Goal: Information Seeking & Learning: Learn about a topic

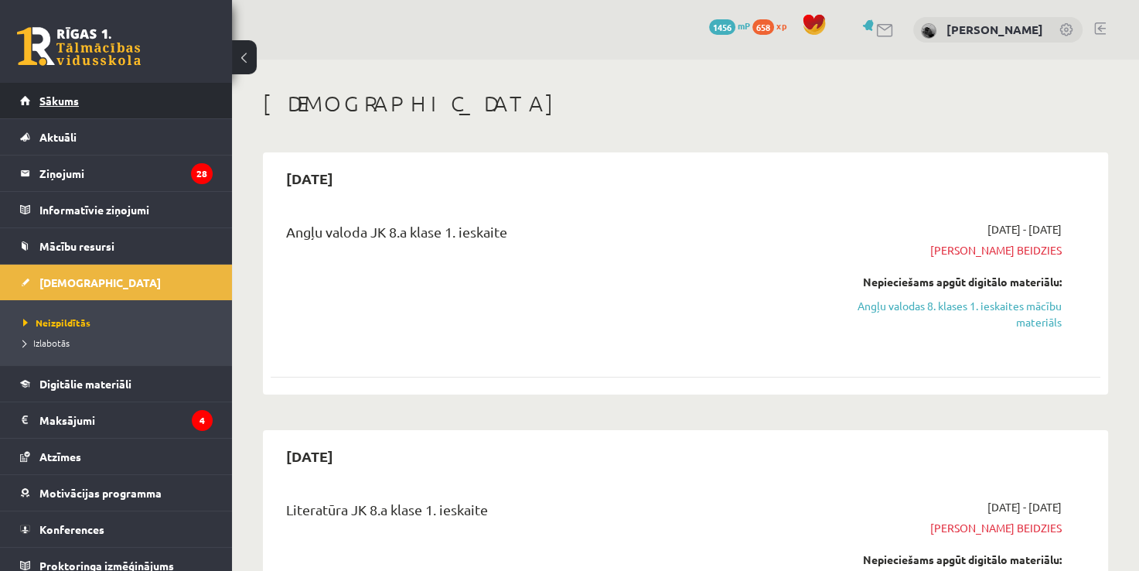
drag, startPoint x: 0, startPoint y: 0, endPoint x: 150, endPoint y: 97, distance: 178.9
click at [150, 97] on link "Sākums" at bounding box center [116, 101] width 193 height 36
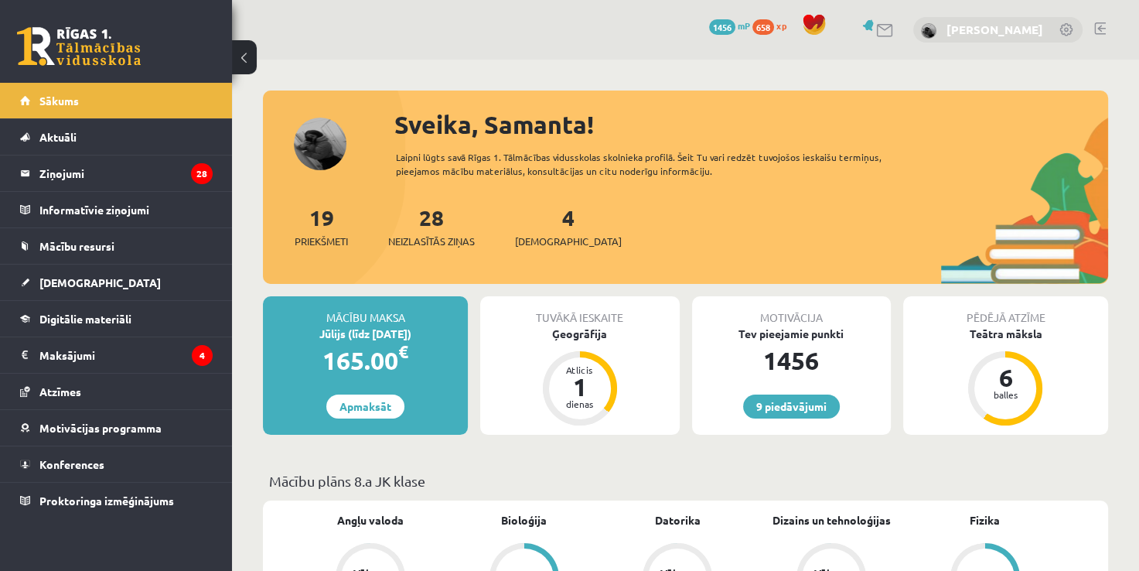
click at [1040, 29] on link "[PERSON_NAME]" at bounding box center [994, 29] width 97 height 15
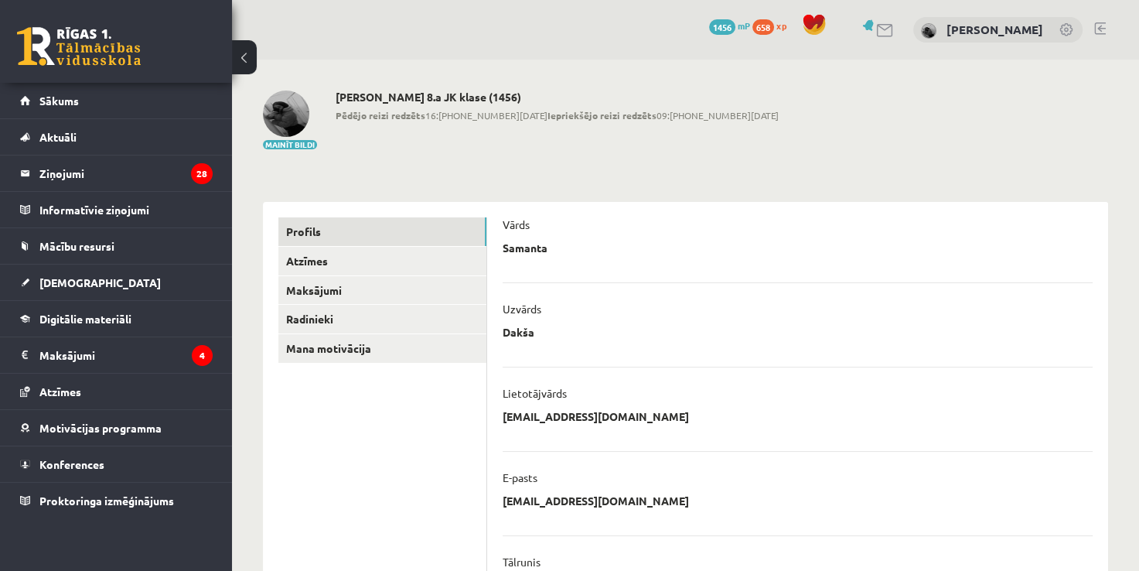
click at [1066, 33] on link at bounding box center [1066, 30] width 15 height 15
click at [1104, 29] on link at bounding box center [1100, 28] width 12 height 12
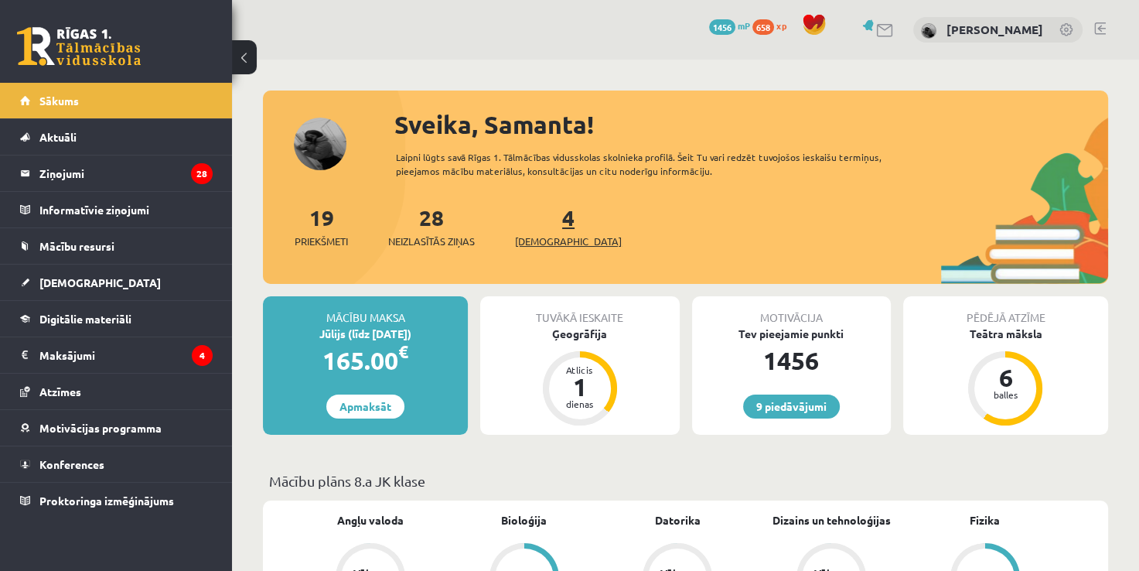
click at [540, 222] on link "4 Ieskaites" at bounding box center [568, 226] width 107 height 46
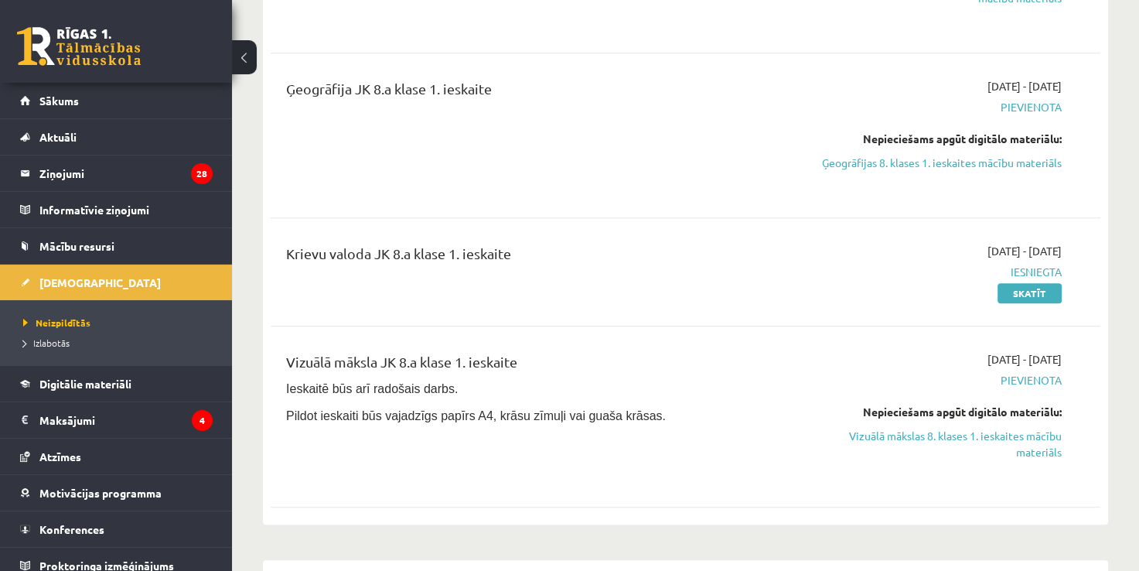
scroll to position [1144, 0]
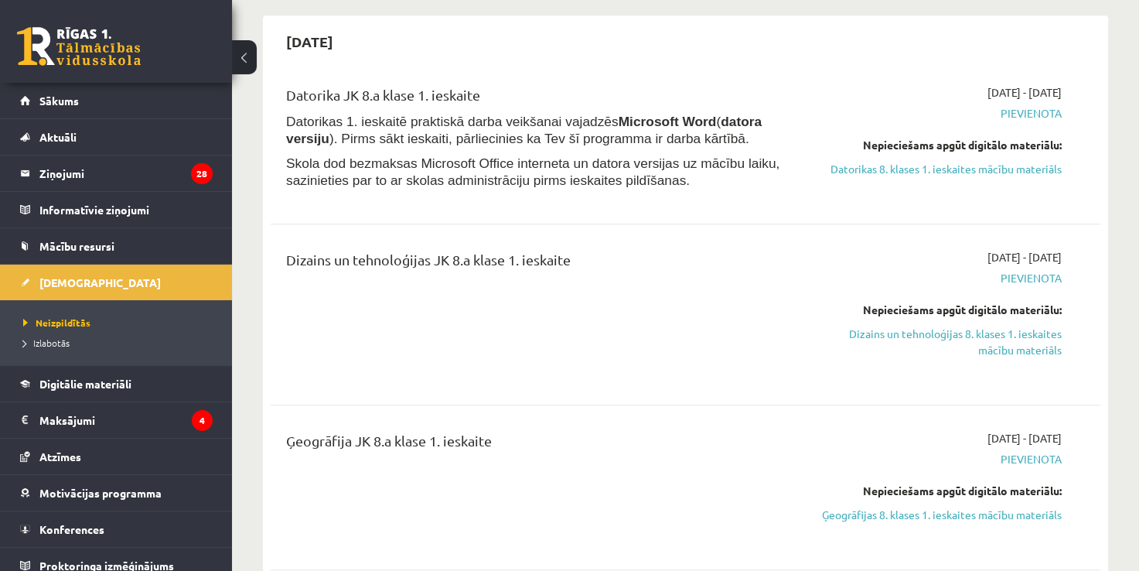
scroll to position [888, 0]
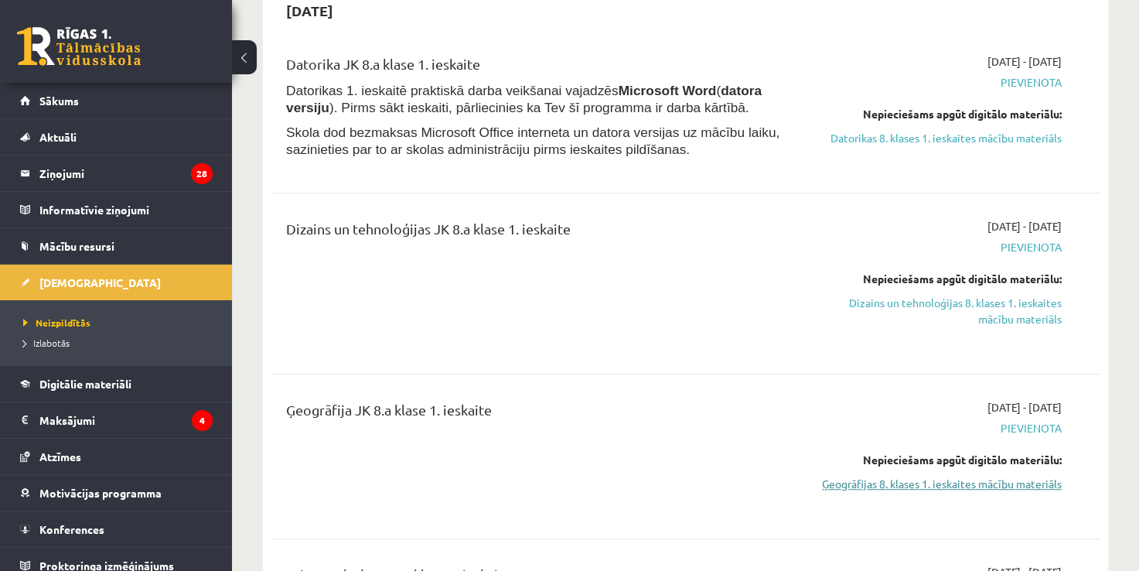
click at [881, 486] on link "Ģeogrāfijas 8. klases 1. ieskaites mācību materiāls" at bounding box center [940, 484] width 243 height 16
click at [172, 108] on link "Sākums" at bounding box center [116, 101] width 193 height 36
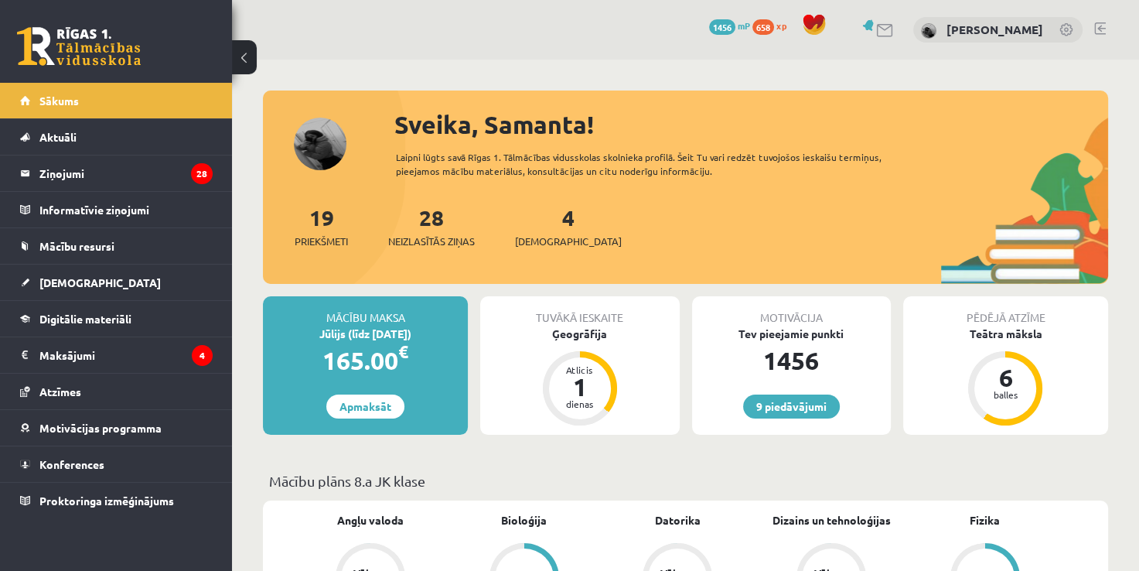
click at [1067, 28] on link at bounding box center [1066, 30] width 15 height 15
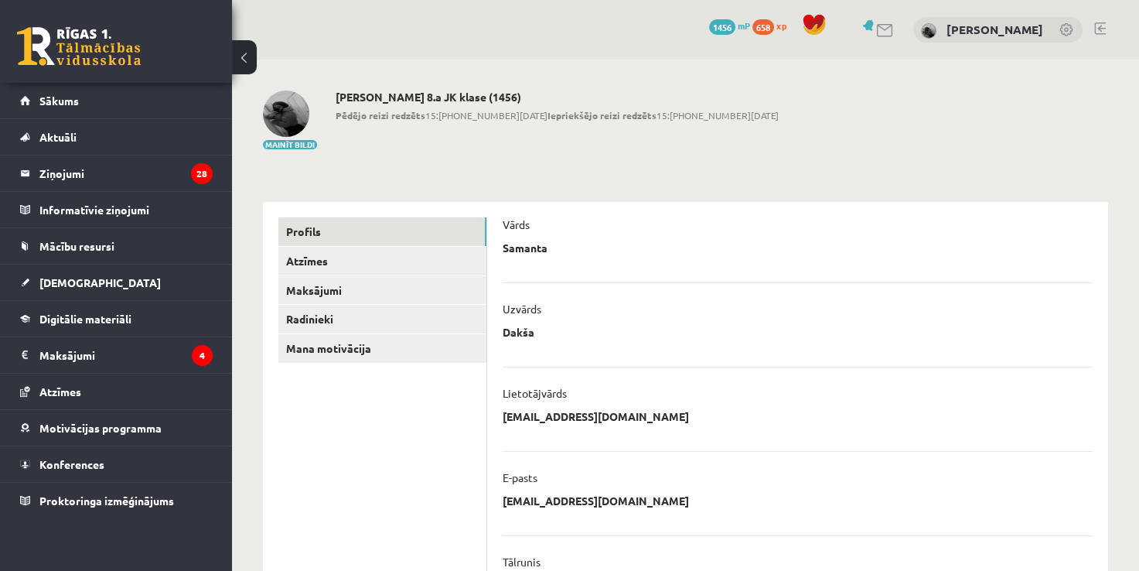
click at [1067, 28] on link at bounding box center [1066, 30] width 15 height 15
click at [1101, 22] on link at bounding box center [1100, 28] width 12 height 12
click at [1103, 22] on link at bounding box center [1100, 28] width 12 height 12
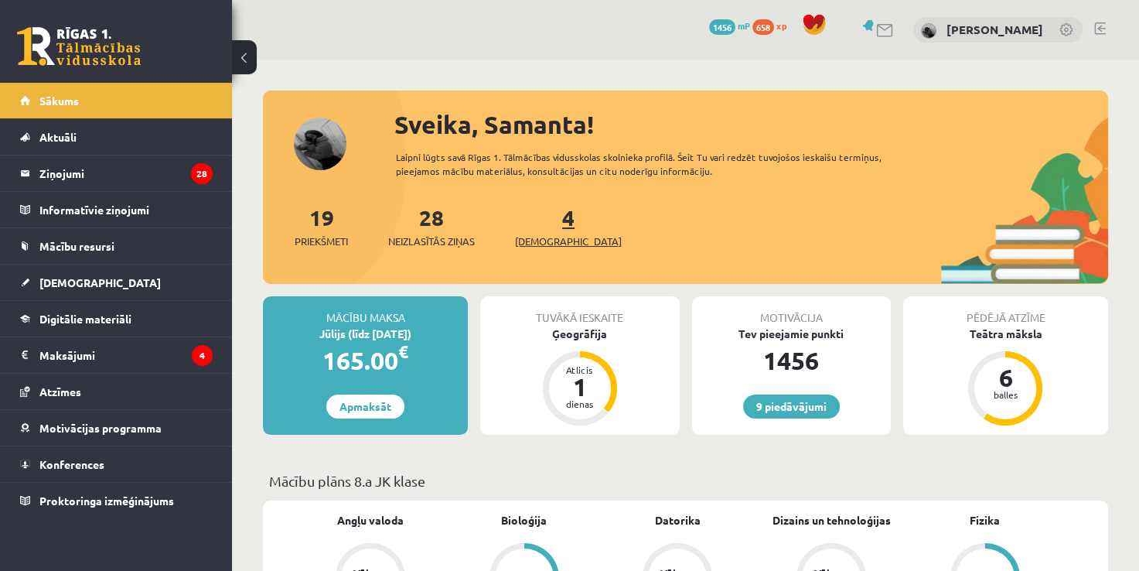
click at [540, 228] on link "4 Ieskaites" at bounding box center [568, 226] width 107 height 46
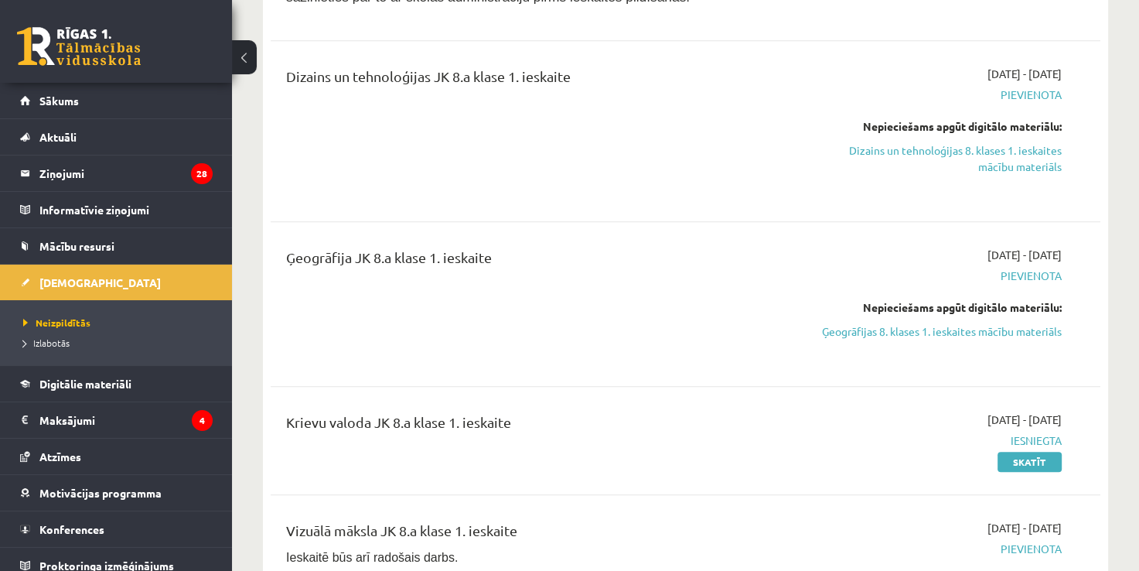
scroll to position [1056, 0]
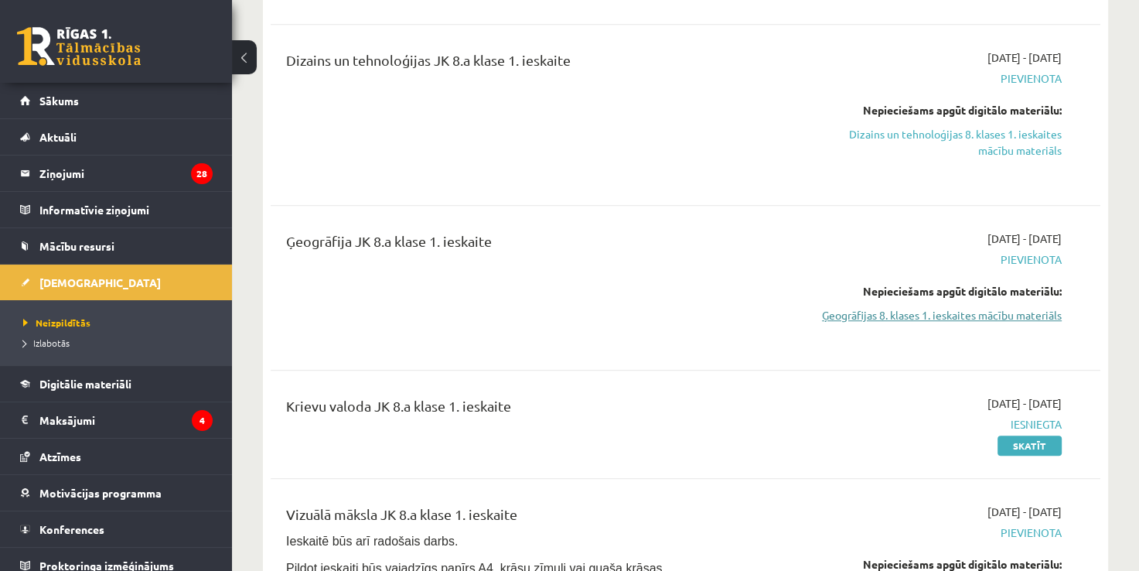
click at [929, 317] on link "Ģeogrāfijas 8. klases 1. ieskaites mācību materiāls" at bounding box center [940, 315] width 243 height 16
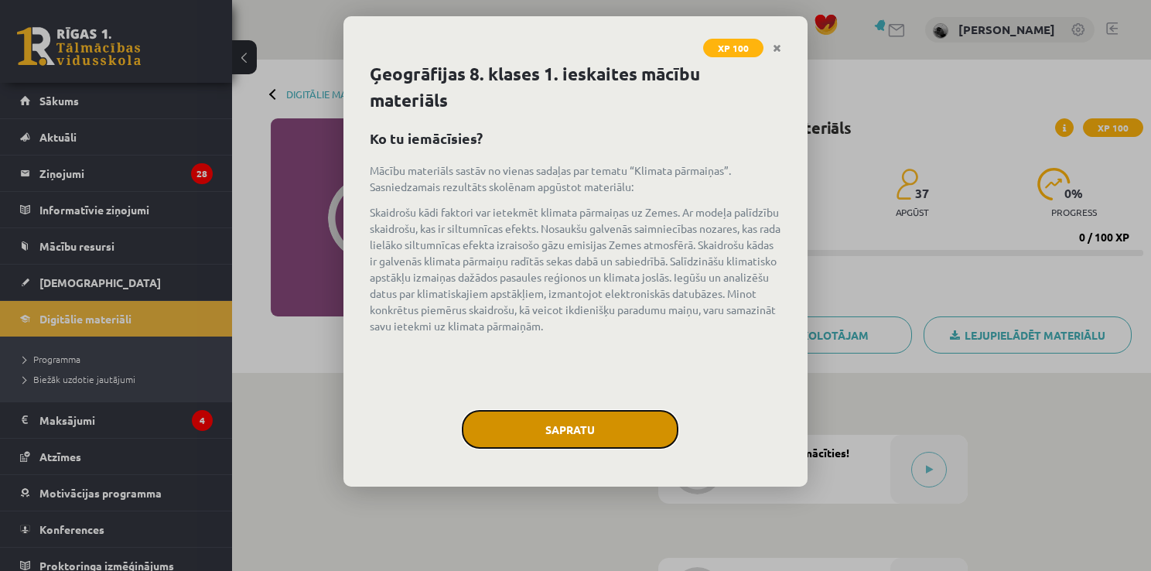
click at [523, 431] on button "Sapratu" at bounding box center [570, 429] width 217 height 39
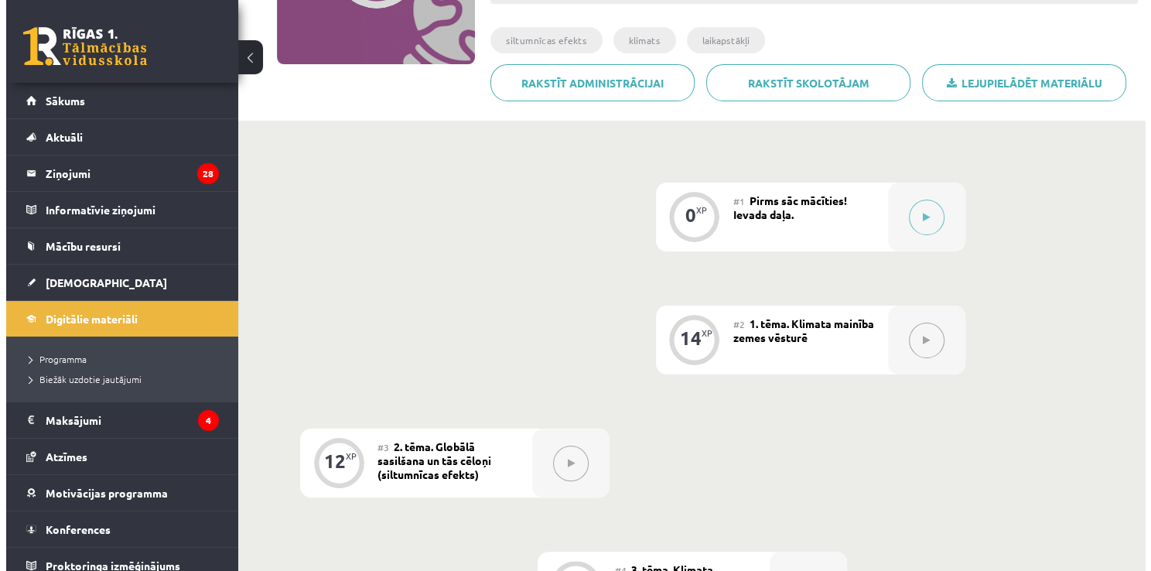
scroll to position [254, 0]
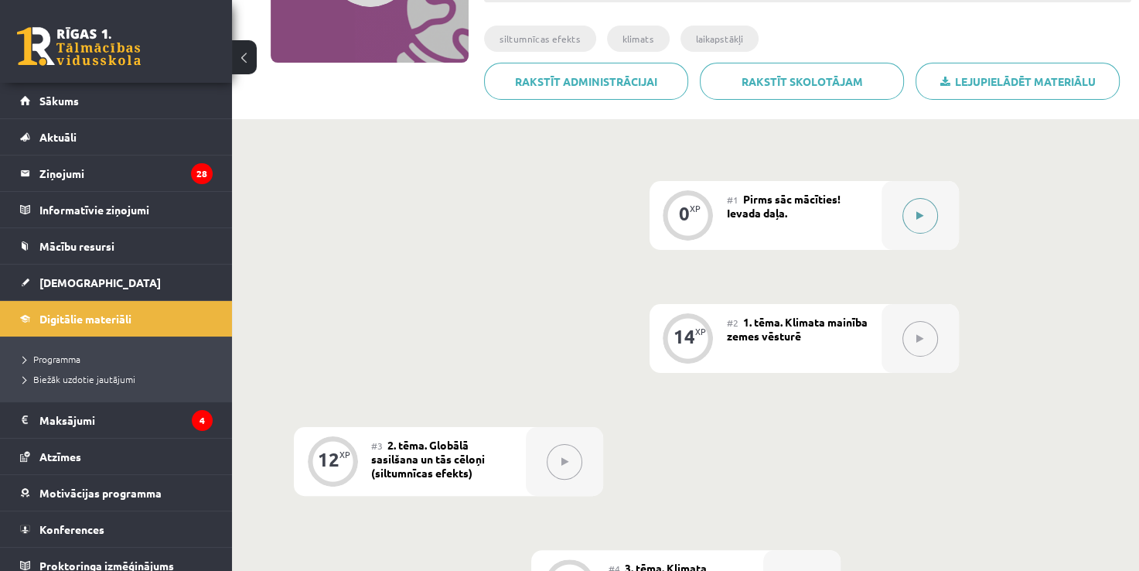
click at [919, 221] on button at bounding box center [920, 216] width 36 height 36
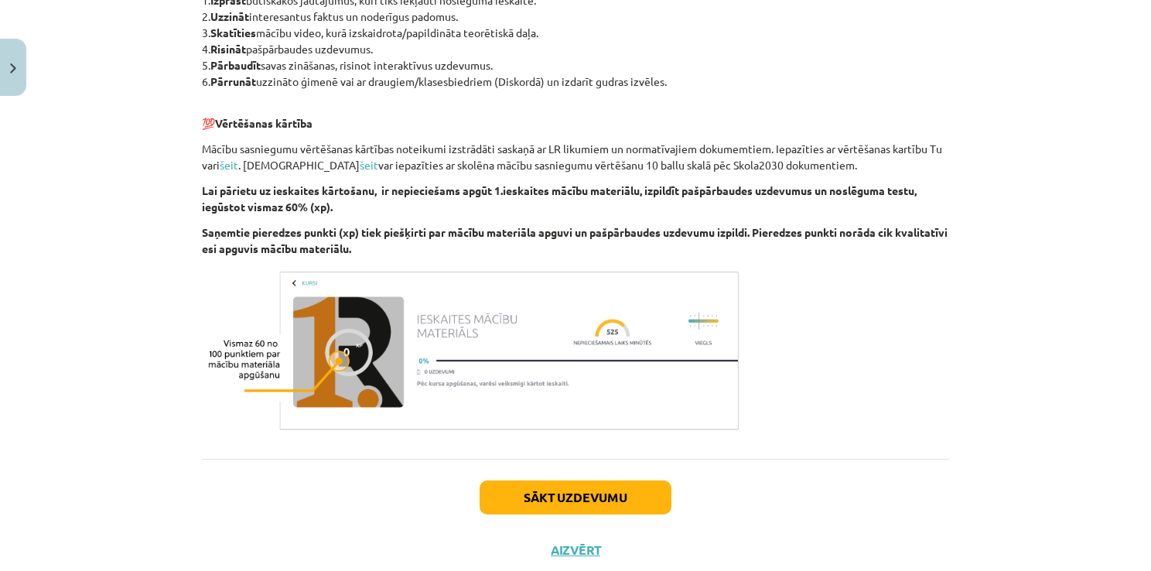
scroll to position [872, 0]
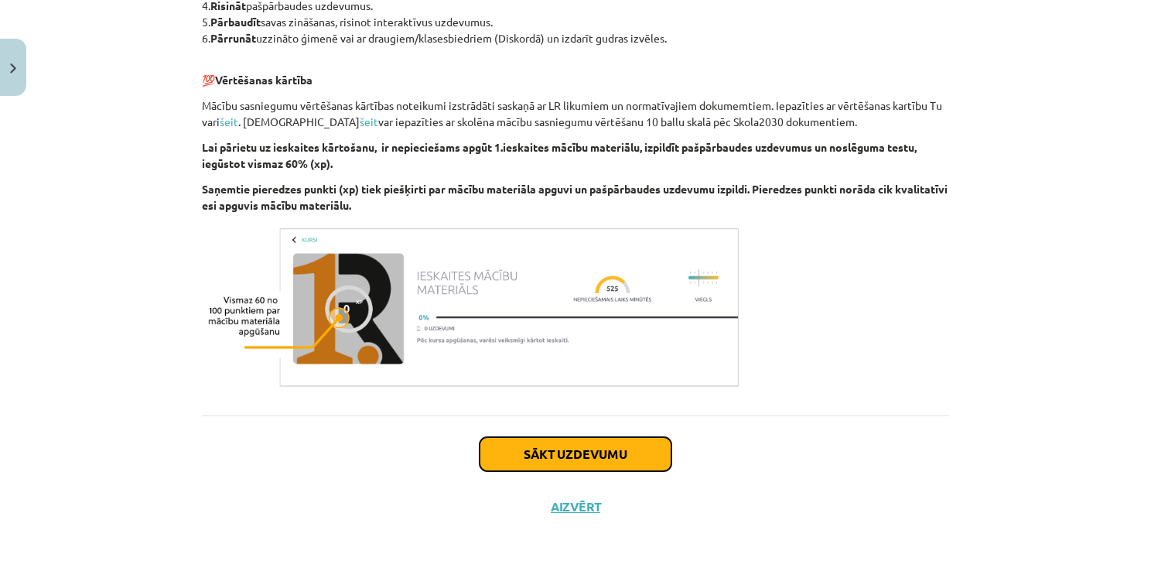
click at [541, 448] on button "Sākt uzdevumu" at bounding box center [575, 454] width 192 height 34
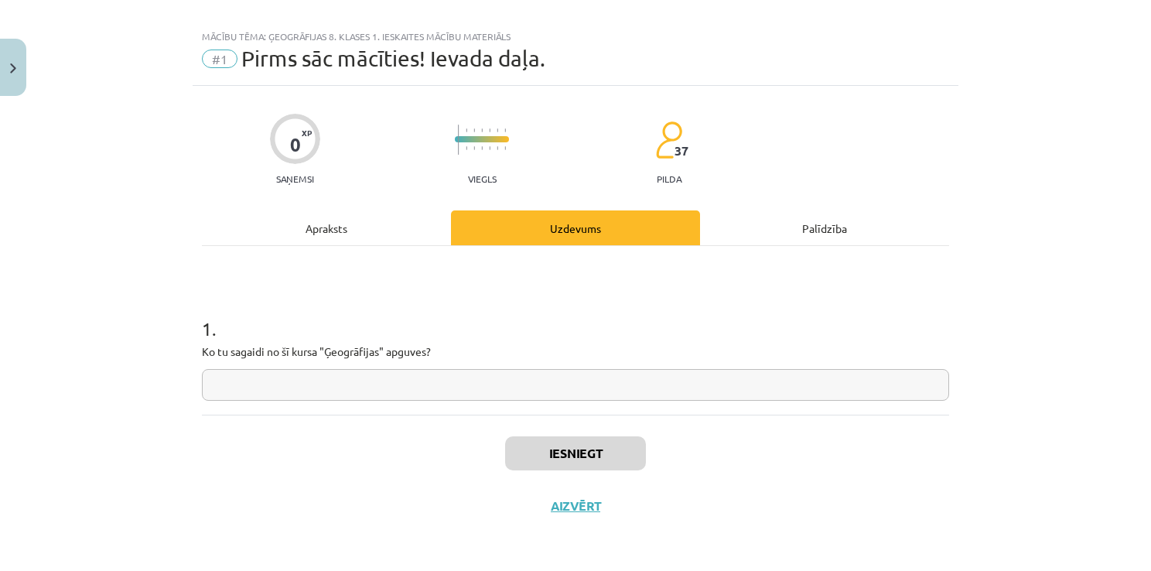
scroll to position [15, 0]
click at [436, 384] on input "text" at bounding box center [575, 386] width 747 height 32
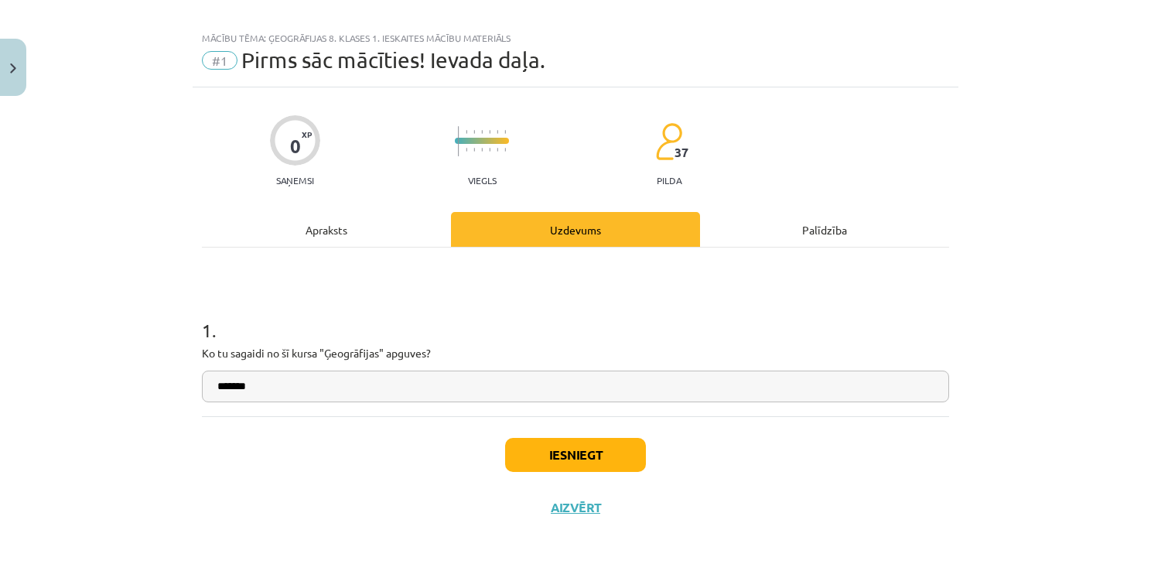
type input "******"
click at [537, 479] on div "Iesniegt Aizvērt" at bounding box center [575, 470] width 747 height 108
click at [554, 459] on button "Iesniegt" at bounding box center [575, 455] width 141 height 34
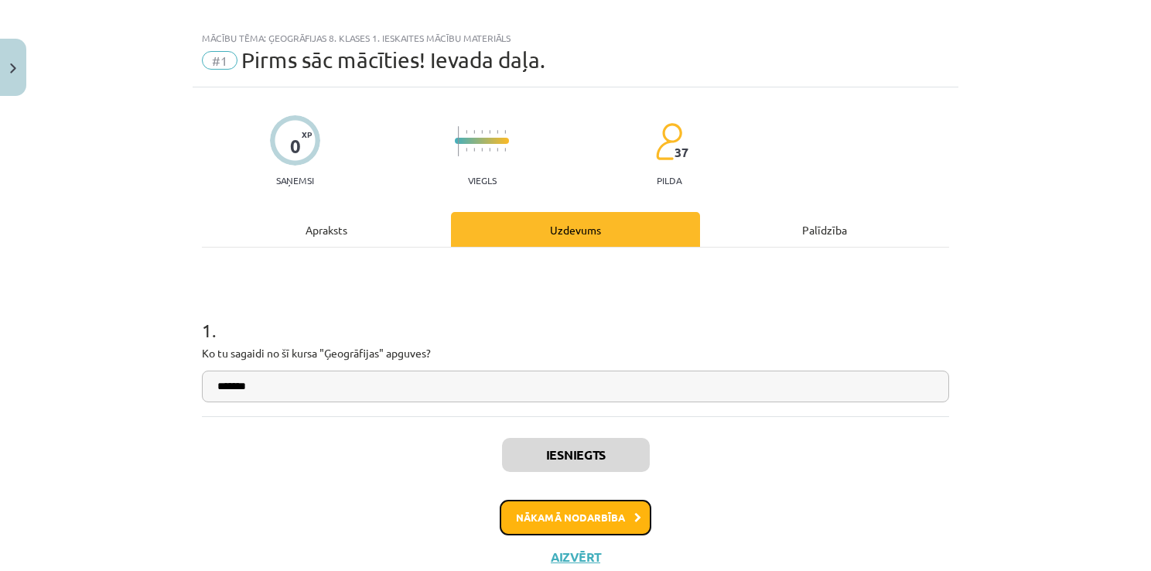
click at [547, 528] on button "Nākamā nodarbība" at bounding box center [576, 518] width 152 height 36
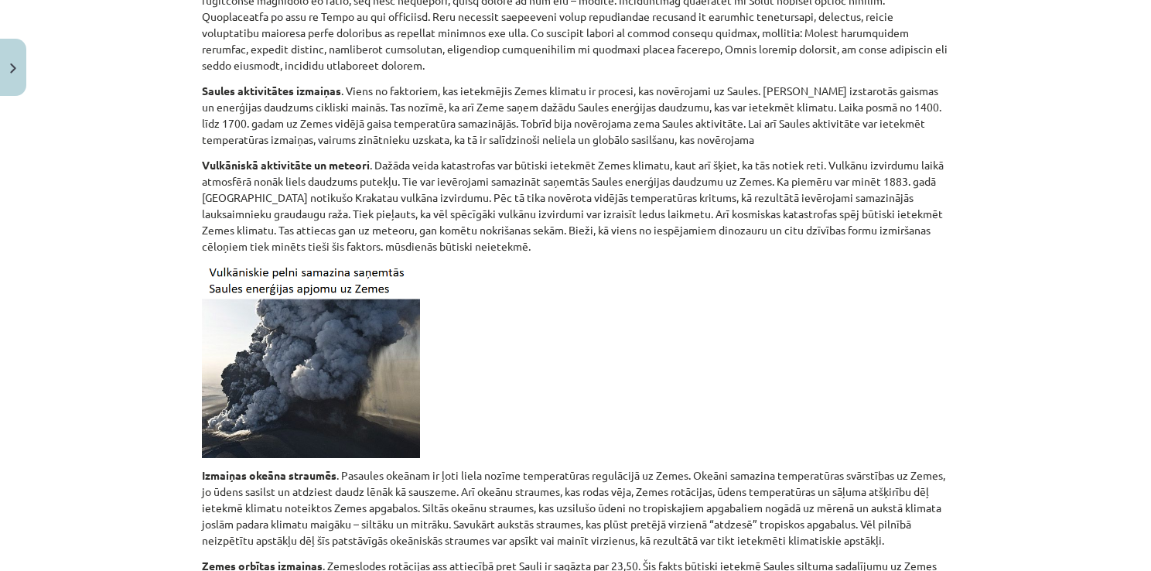
scroll to position [903, 0]
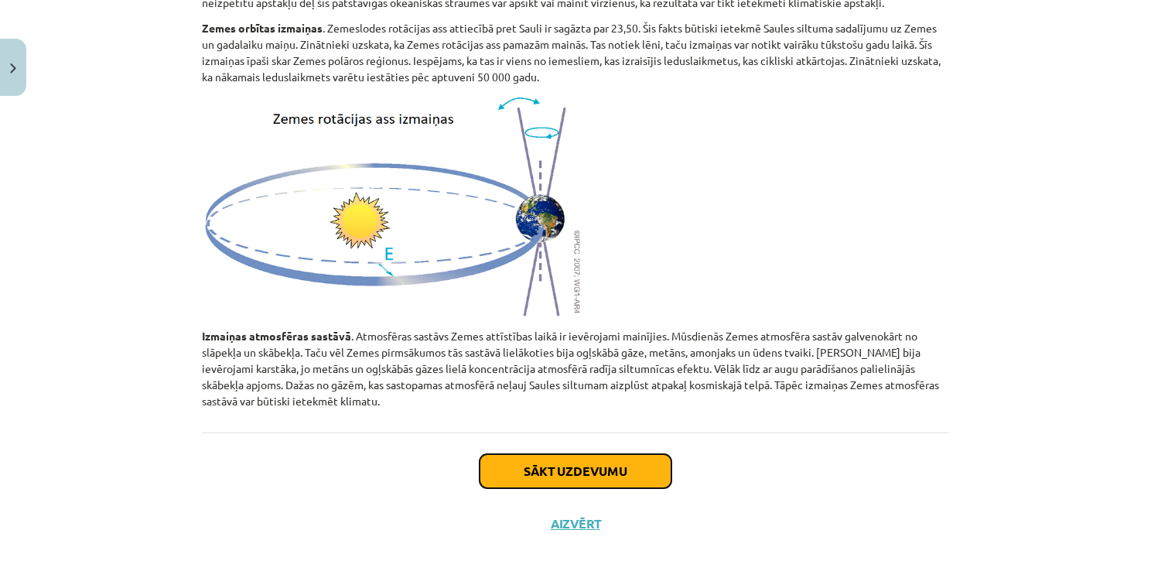
click at [566, 462] on button "Sākt uzdevumu" at bounding box center [575, 471] width 192 height 34
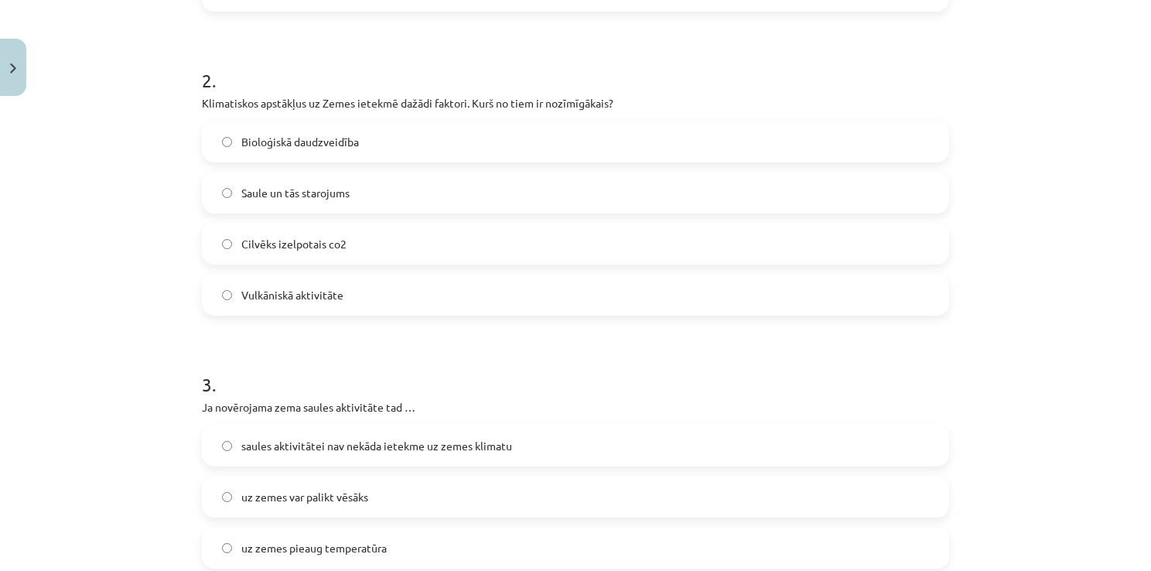
scroll to position [516, 0]
click at [407, 198] on label "Saule un tās starojums" at bounding box center [575, 195] width 744 height 39
click at [441, 144] on label "Bioloģiskā daudzveidība" at bounding box center [575, 143] width 744 height 39
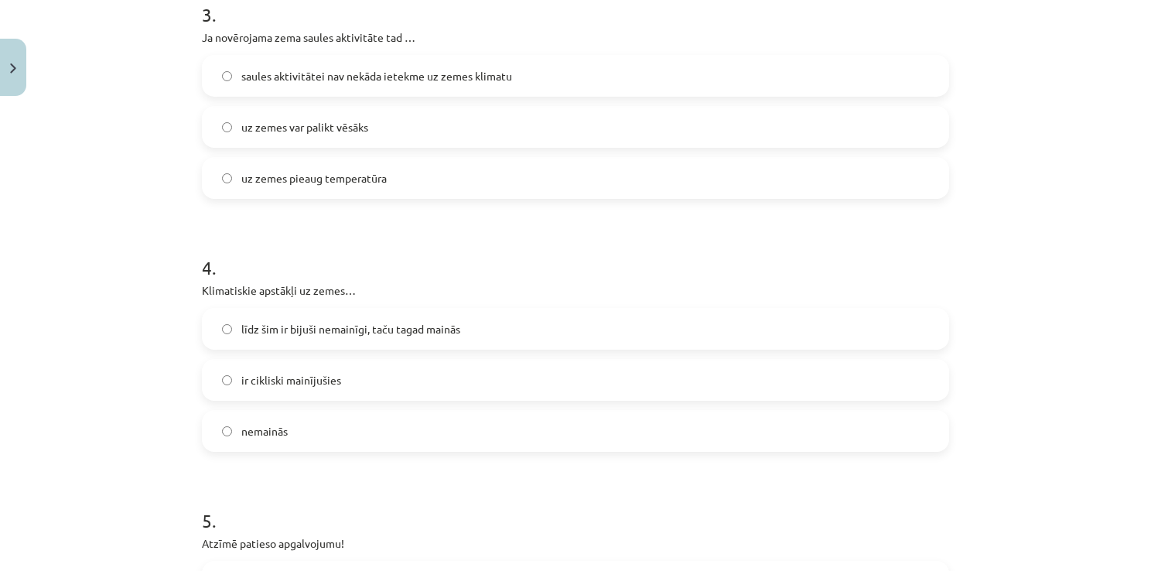
scroll to position [896, 0]
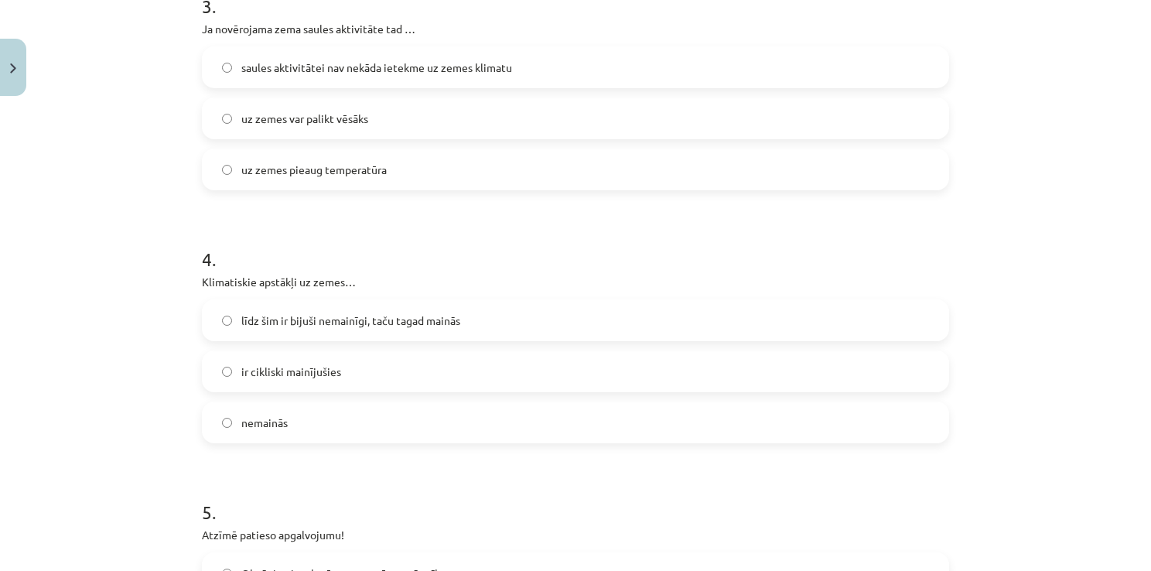
click at [266, 124] on span "uz zemes var palikt vēsāks" at bounding box center [304, 119] width 127 height 16
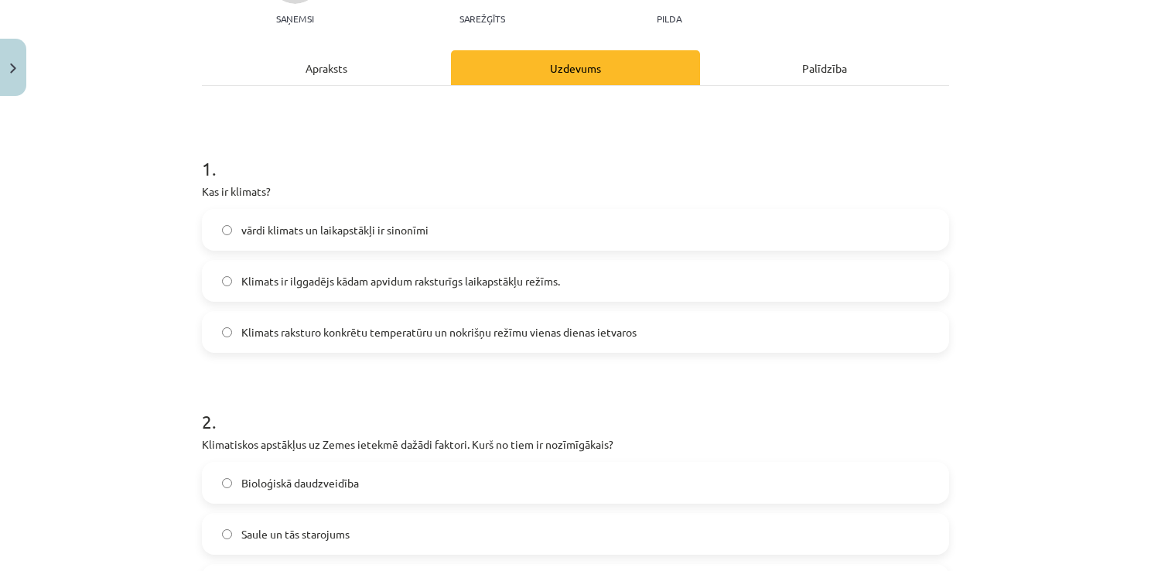
scroll to position [211, 0]
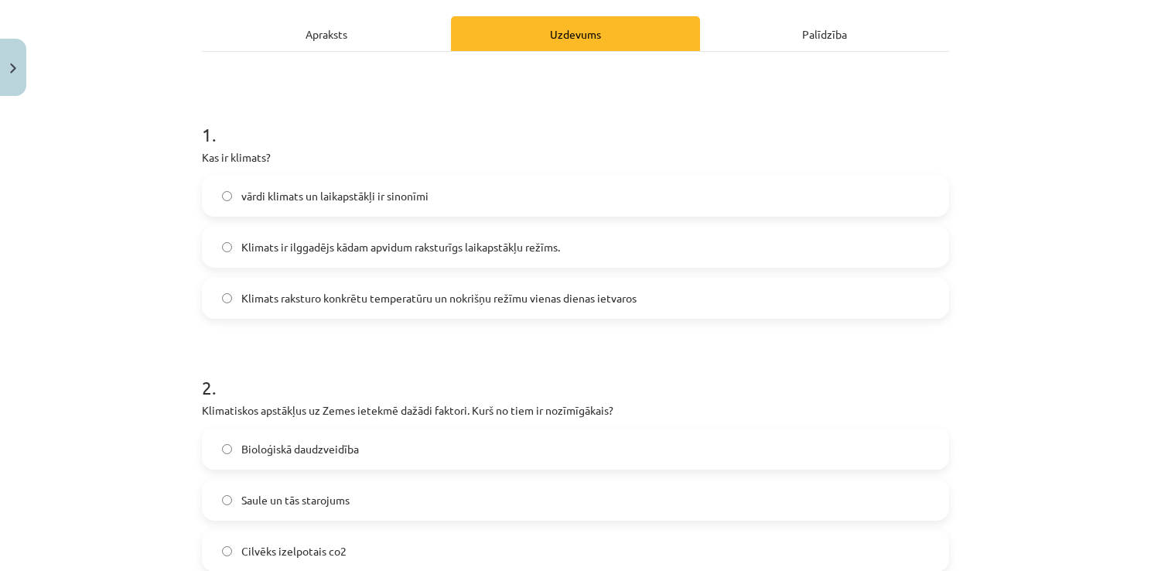
click at [616, 250] on label "Klimats ir ilggadējs kādam apvidum raksturīgs laikapstākļu režīms." at bounding box center [575, 246] width 744 height 39
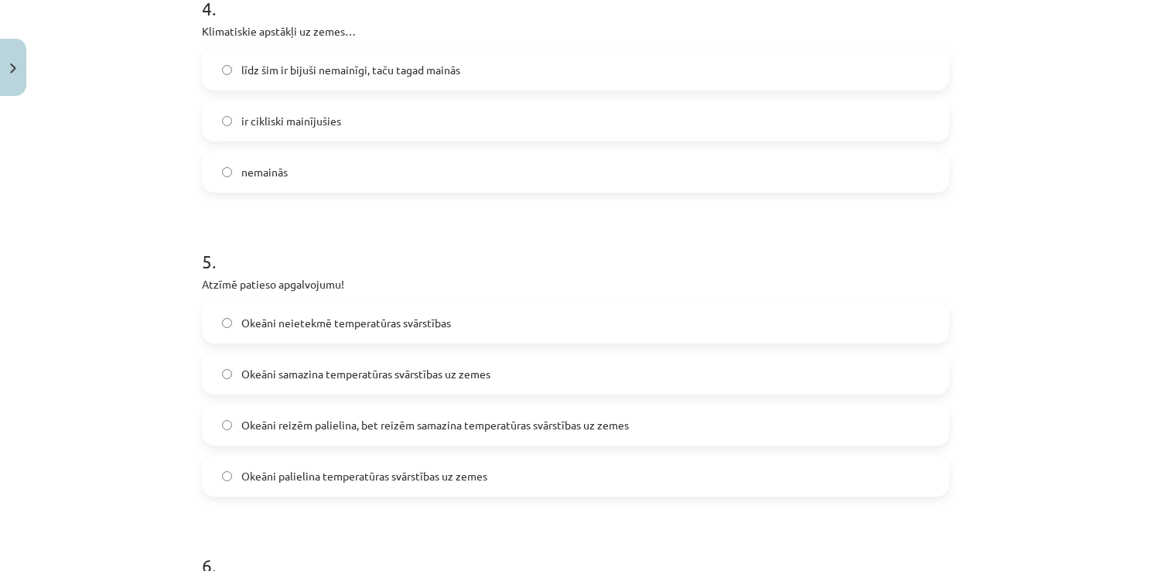
scroll to position [1150, 0]
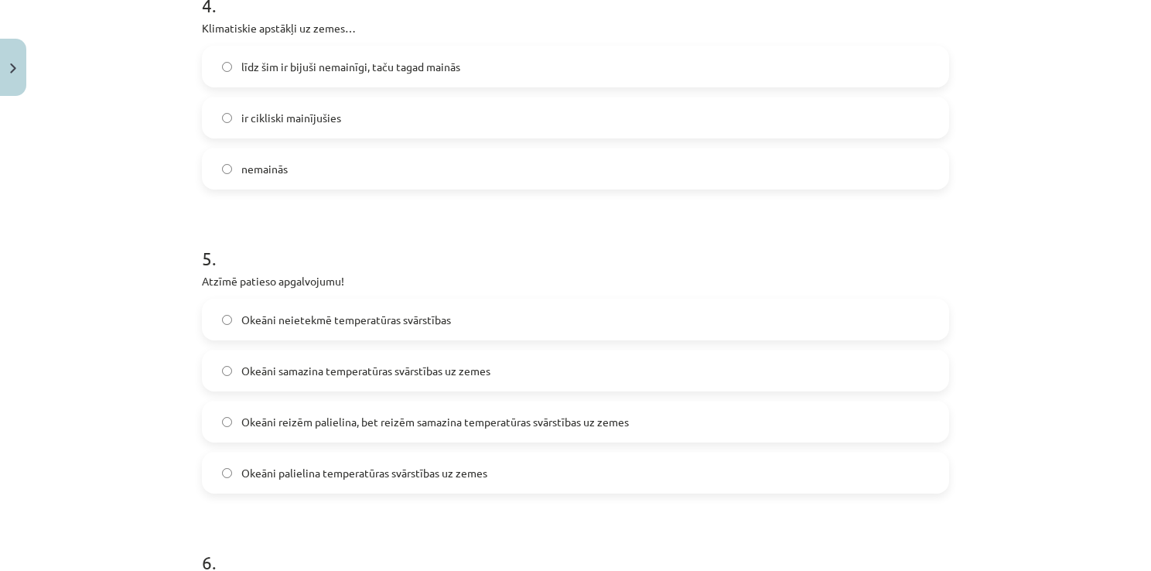
click at [303, 81] on label "līdz šim ir bijuši nemainīgi, taču tagad mainās" at bounding box center [575, 66] width 744 height 39
click at [584, 111] on label "ir cikliski mainījušies" at bounding box center [575, 117] width 744 height 39
click at [724, 159] on label "nemainās" at bounding box center [575, 168] width 744 height 39
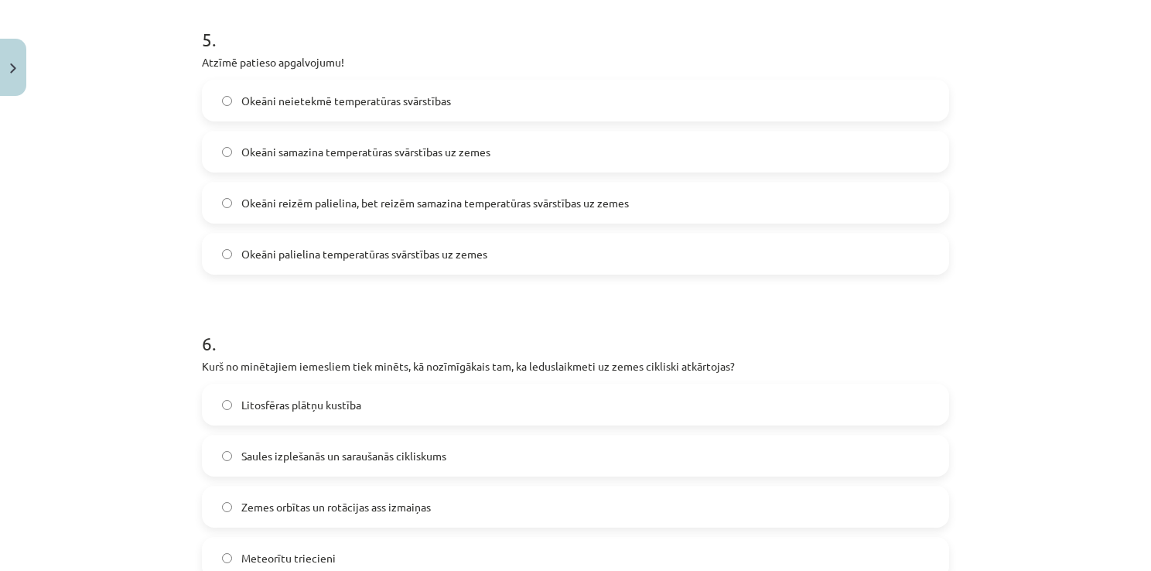
scroll to position [1372, 0]
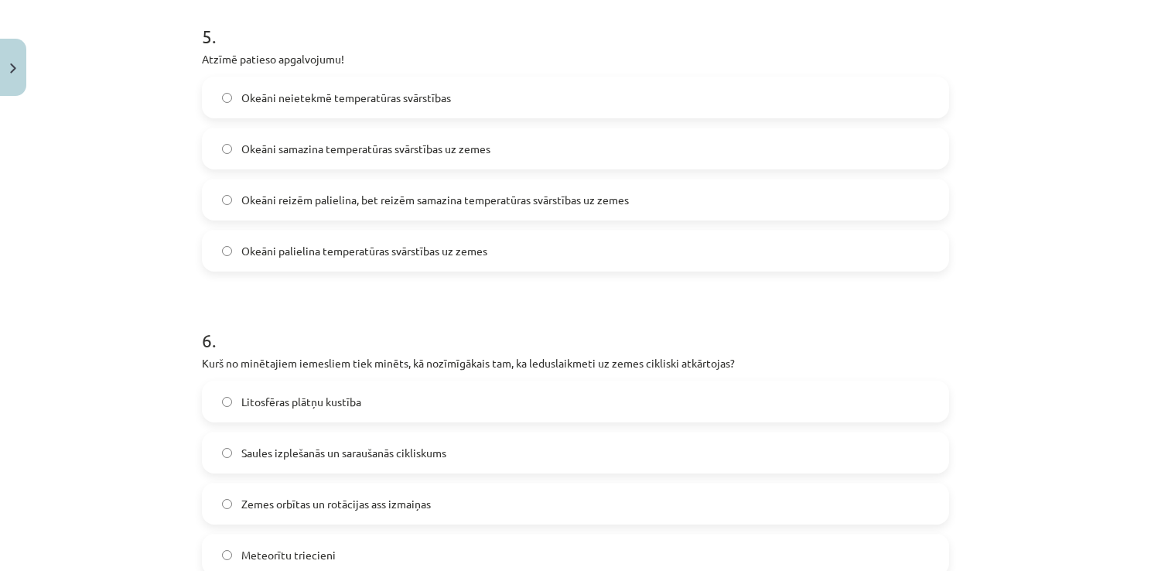
click at [506, 162] on label "Okeāni samazina temperatūras svārstības uz zemes" at bounding box center [575, 148] width 744 height 39
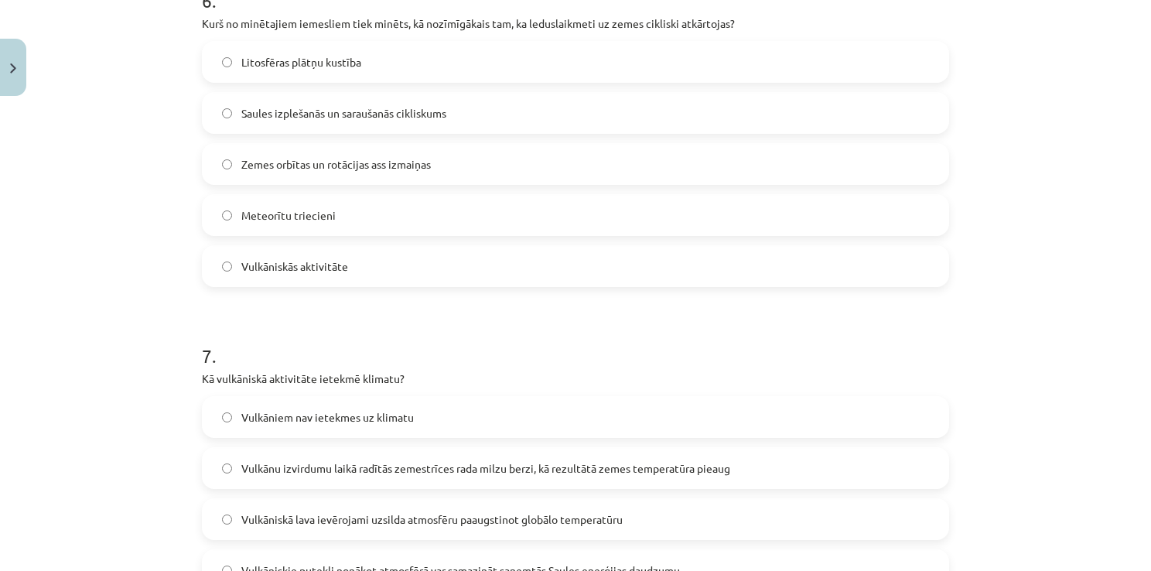
scroll to position [1666, 0]
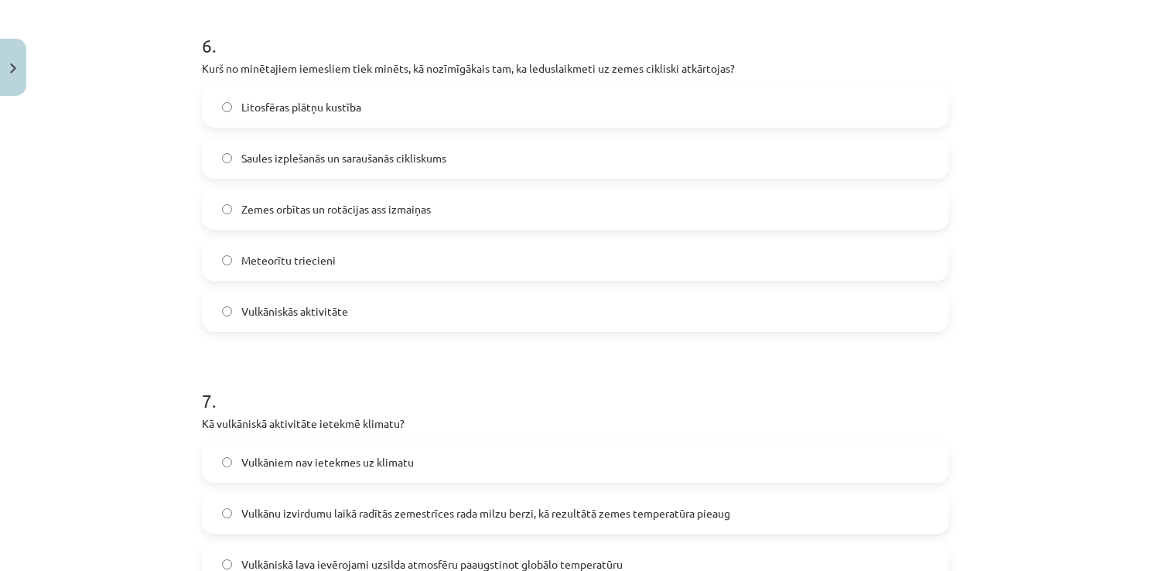
click at [535, 208] on label "Zemes orbītas un rotācijas ass izmaiņas" at bounding box center [575, 208] width 744 height 39
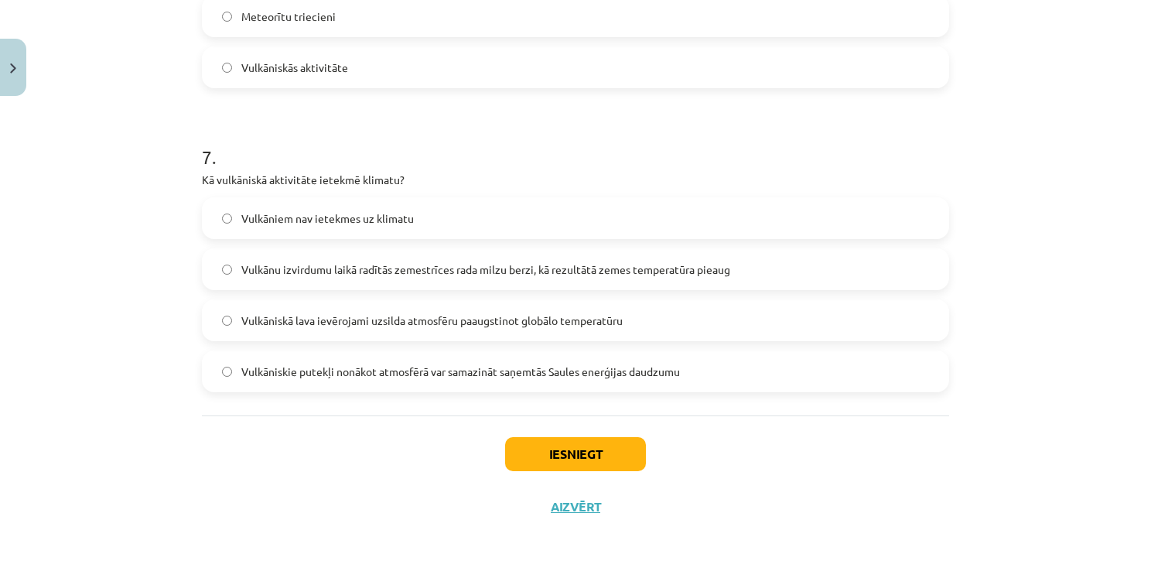
click at [336, 315] on span "Vulkāniskā lava ievērojami uzsilda atmosfēru paaugstinot globālo temperatūru" at bounding box center [431, 320] width 381 height 16
click at [534, 459] on button "Iesniegt" at bounding box center [575, 454] width 141 height 34
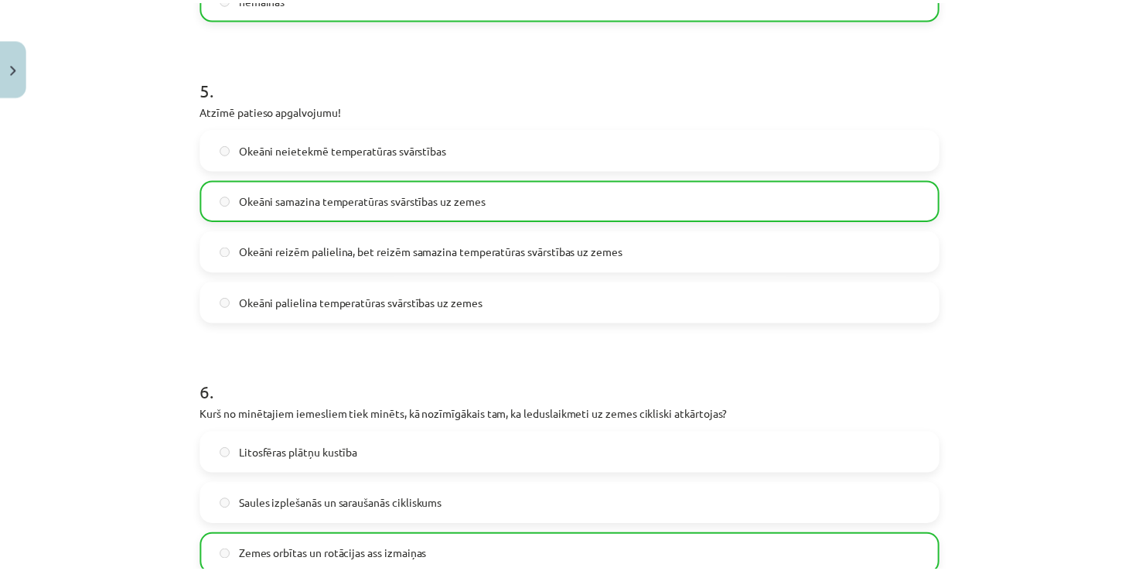
scroll to position [1958, 0]
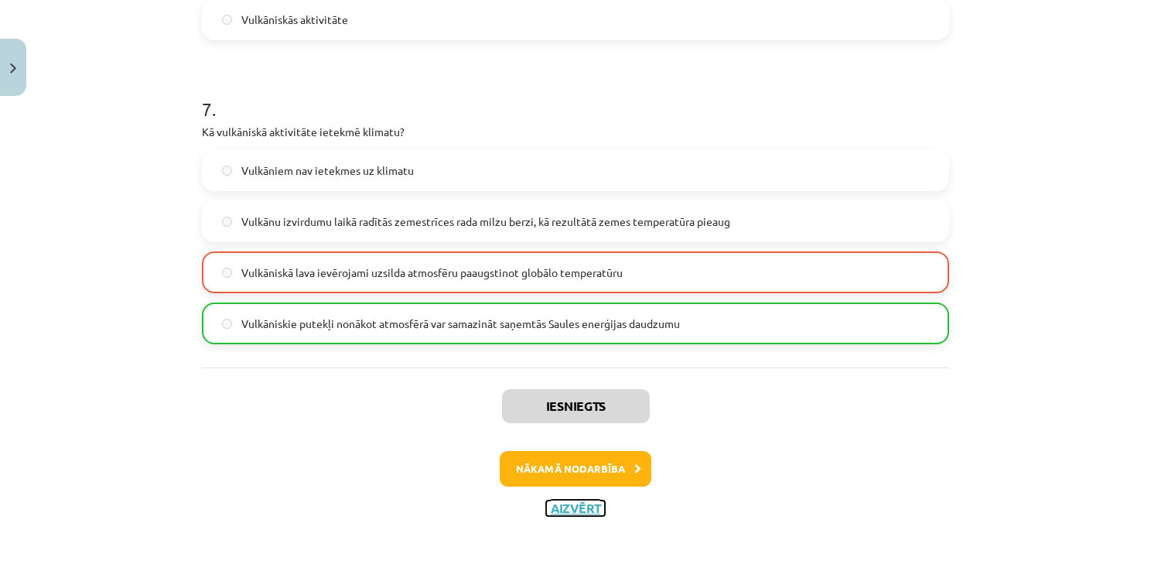
click at [560, 506] on button "Aizvērt" at bounding box center [575, 507] width 59 height 15
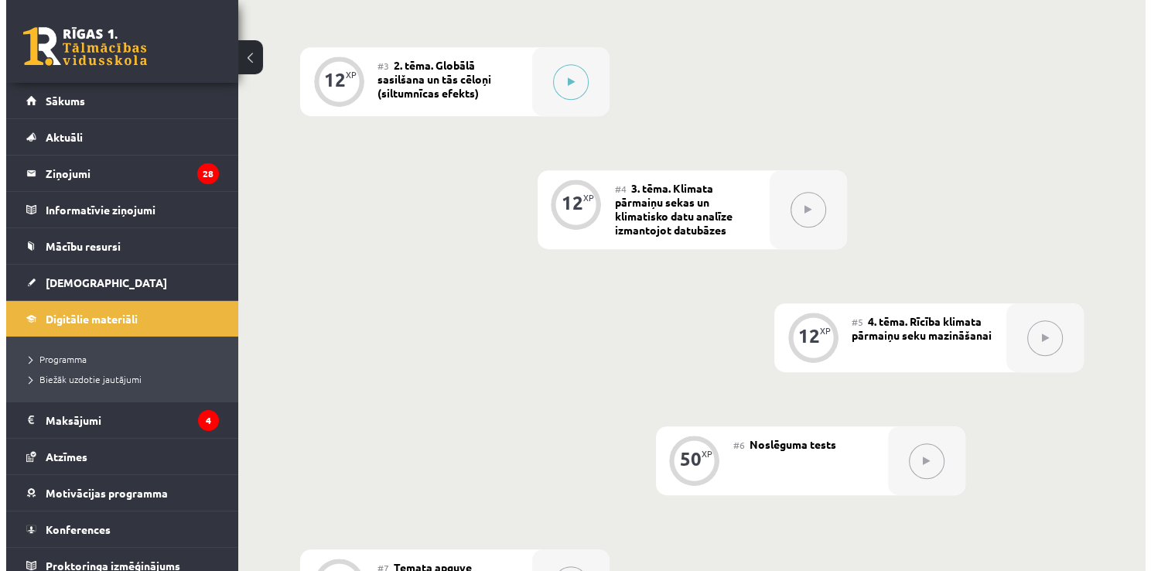
scroll to position [672, 0]
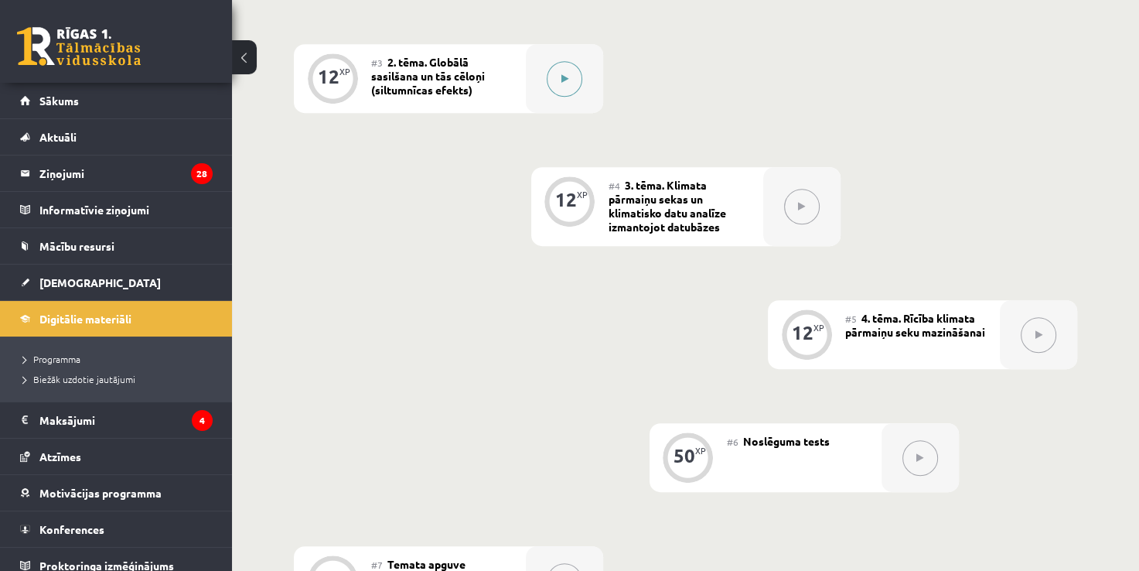
click at [559, 80] on button at bounding box center [565, 79] width 36 height 36
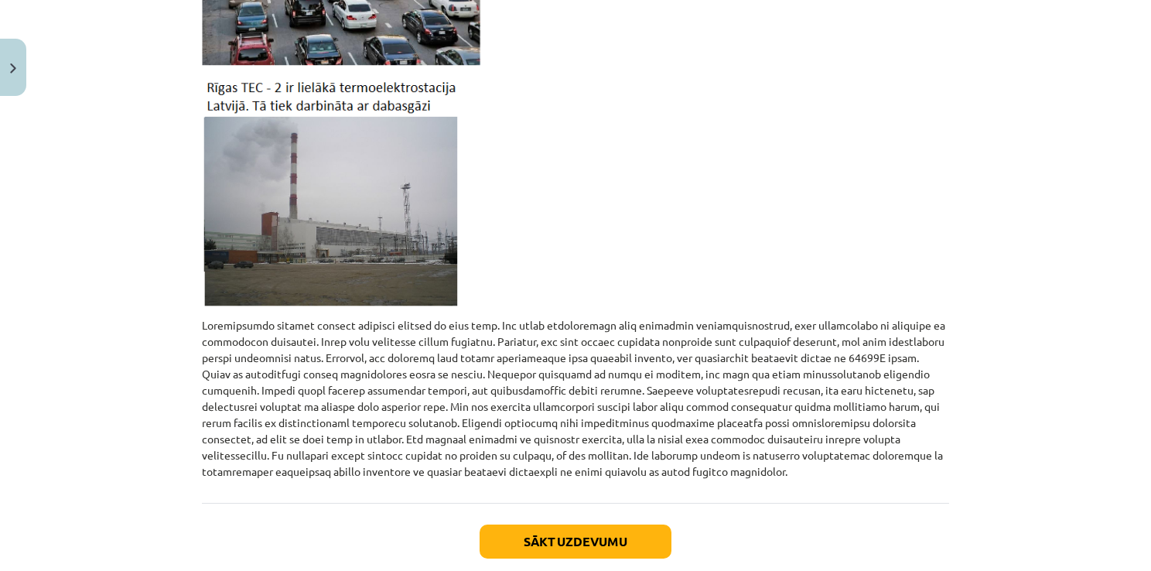
scroll to position [1502, 0]
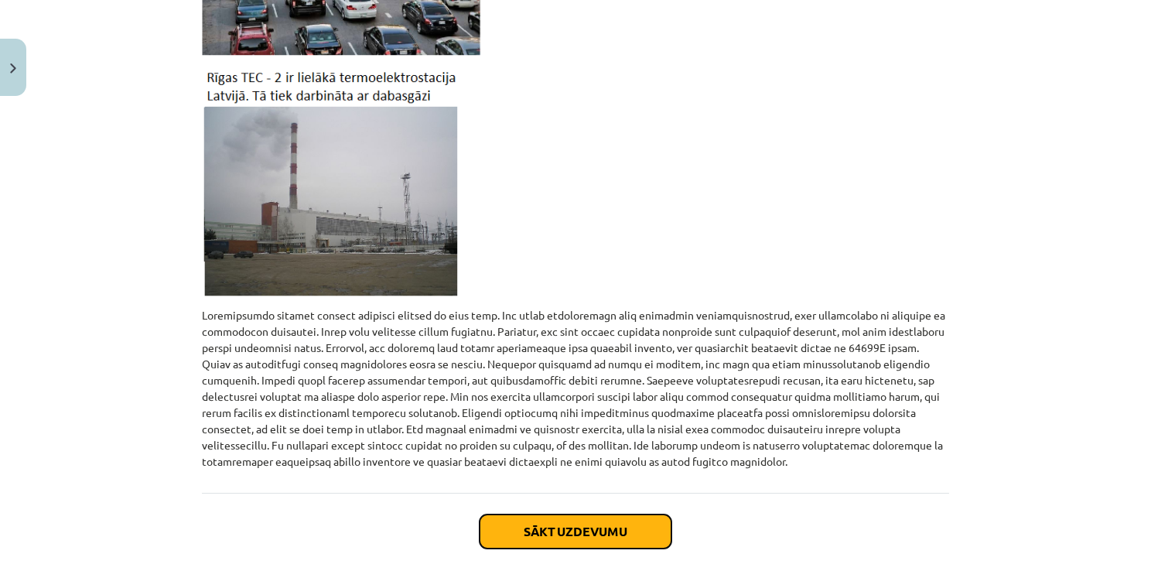
click at [585, 519] on button "Sākt uzdevumu" at bounding box center [575, 531] width 192 height 34
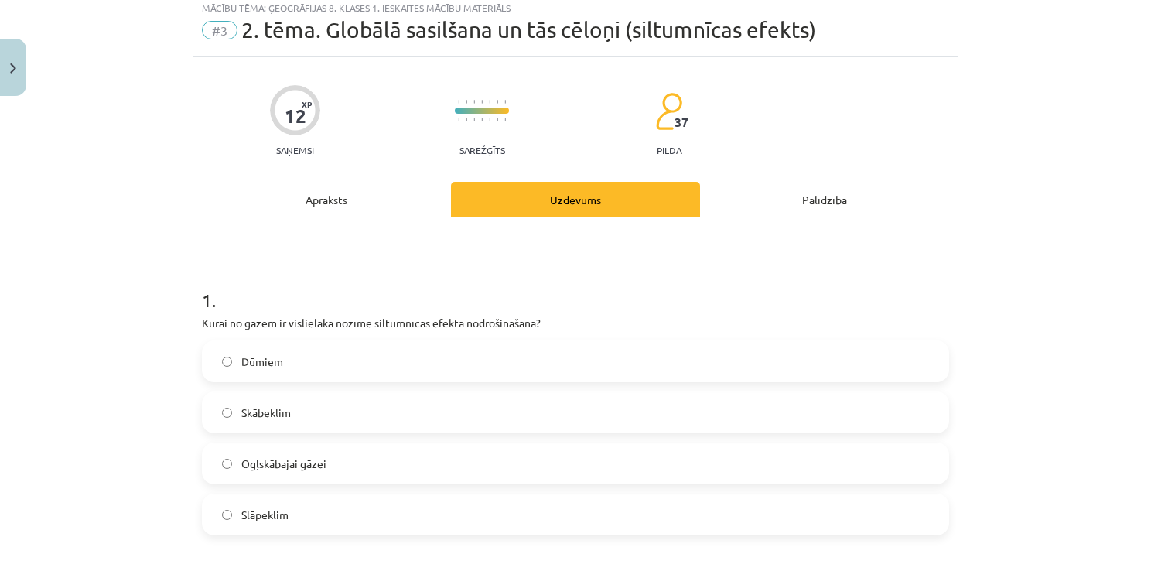
scroll to position [39, 0]
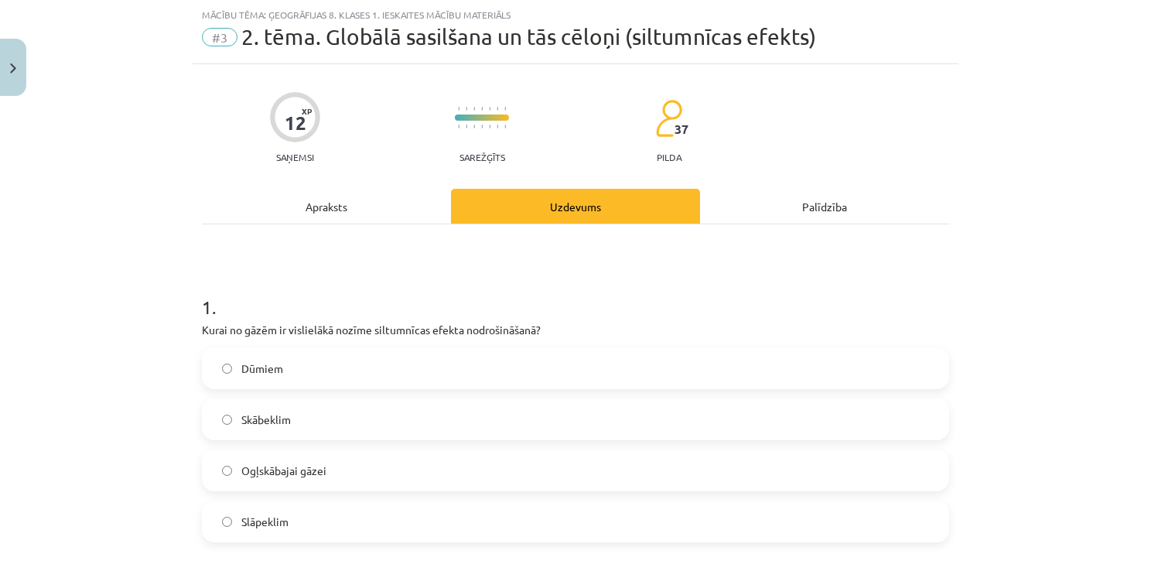
click at [479, 470] on label "Ogļskābajai gāzei" at bounding box center [575, 470] width 744 height 39
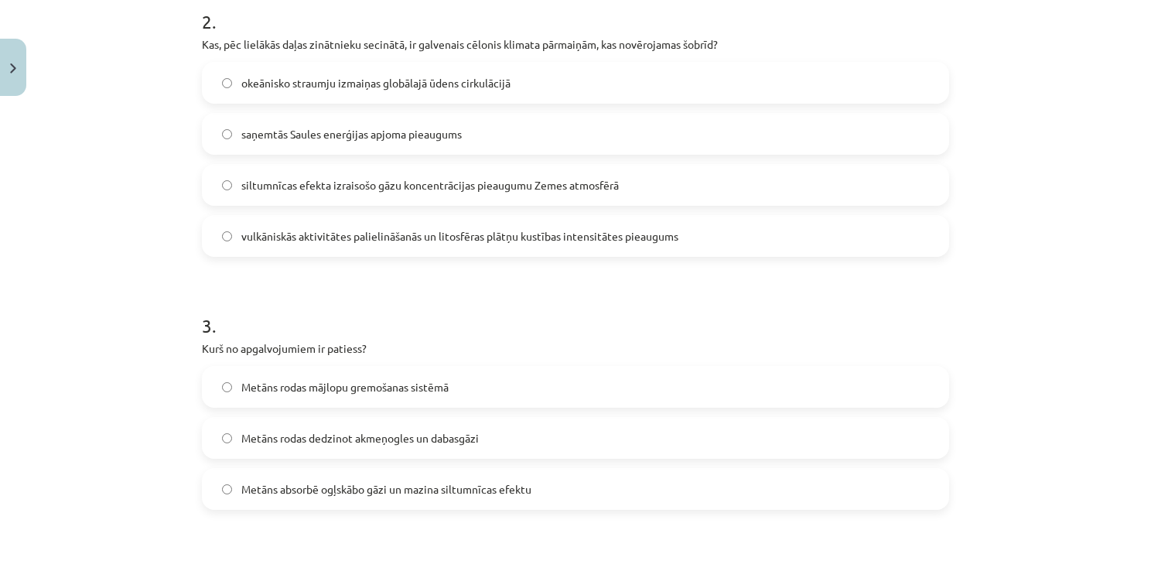
scroll to position [643, 0]
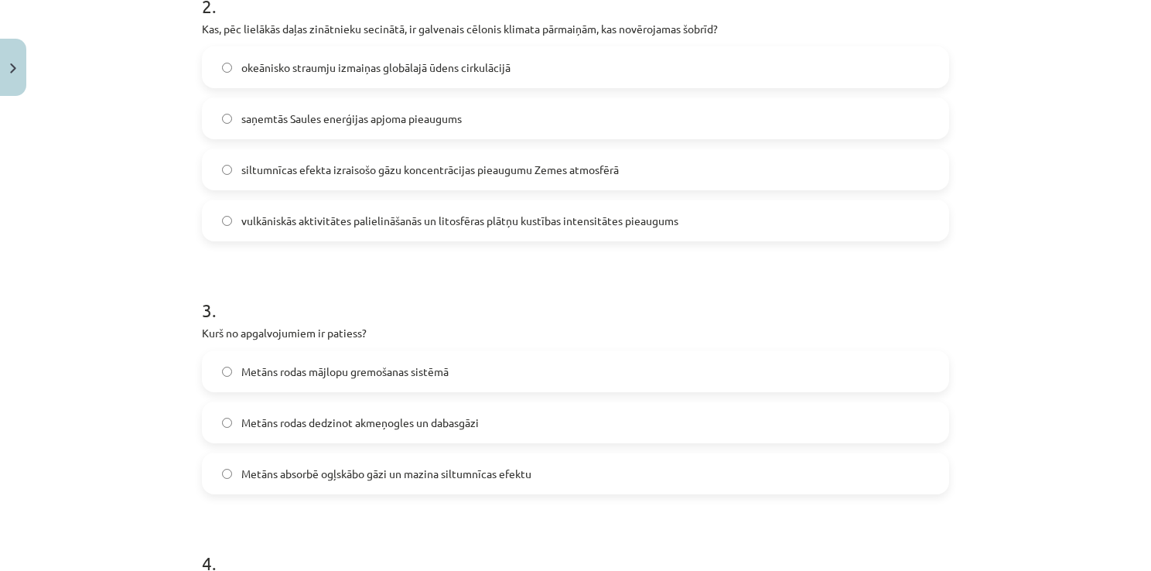
click at [801, 107] on label "saņemtās Saules enerģijas apjoma pieaugums" at bounding box center [575, 118] width 744 height 39
click at [793, 157] on label "siltumnīcas efekta izraisošo gāzu koncentrācijas pieaugumu Zemes atmosfērā" at bounding box center [575, 169] width 744 height 39
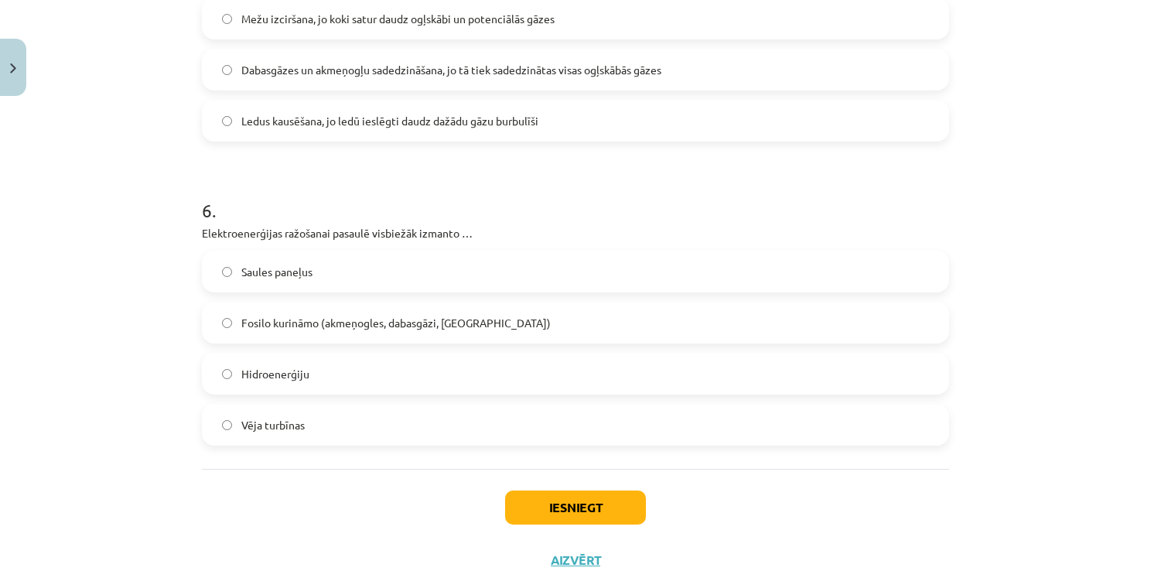
scroll to position [1605, 0]
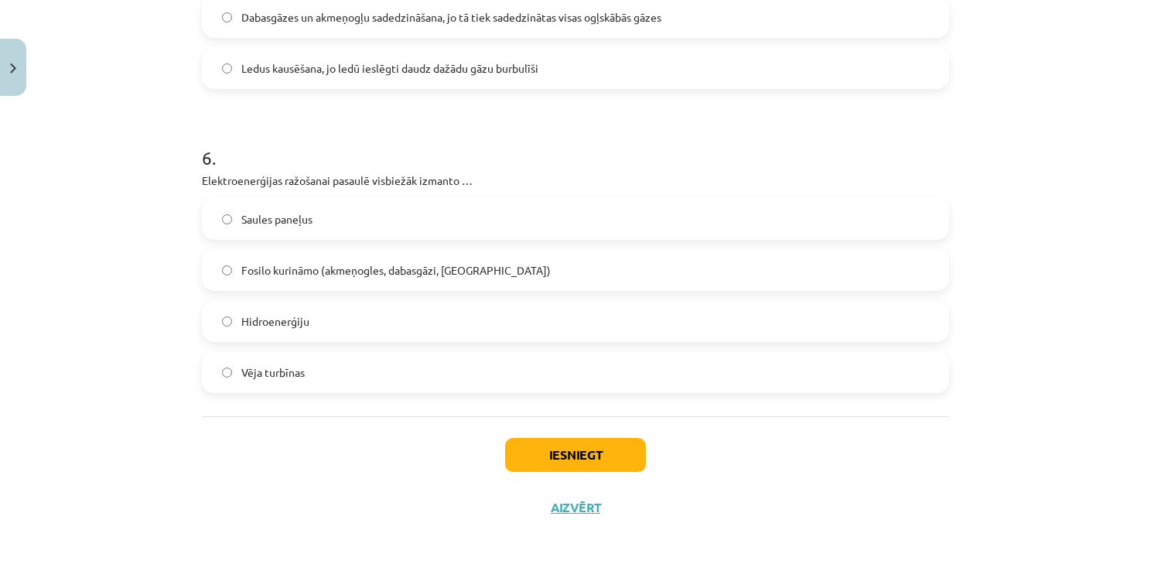
click at [287, 234] on label "Saules paneļus" at bounding box center [575, 218] width 744 height 39
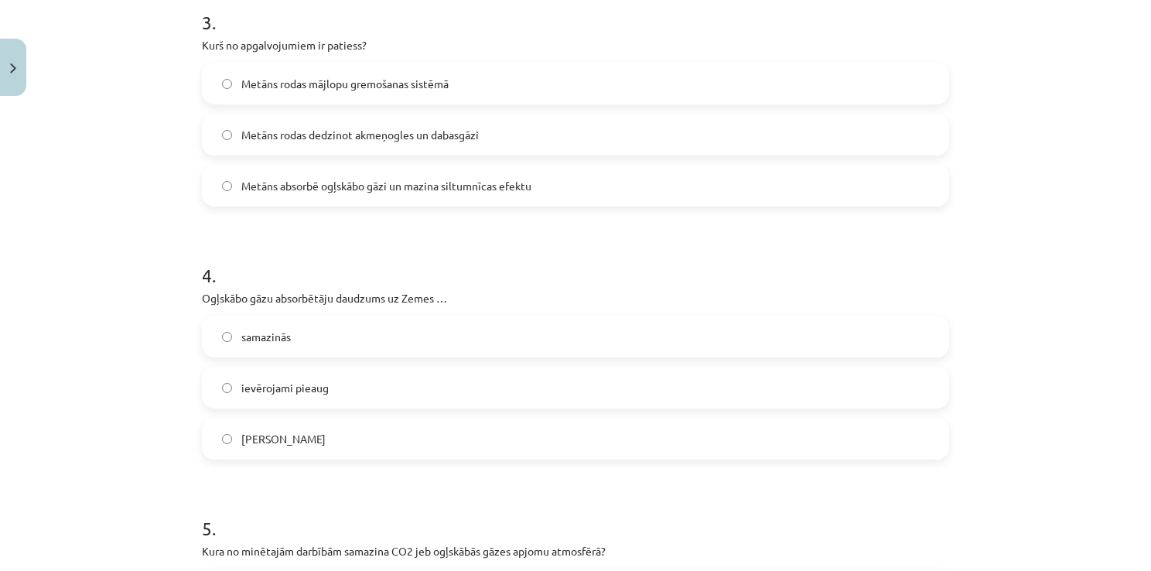
scroll to position [940, 0]
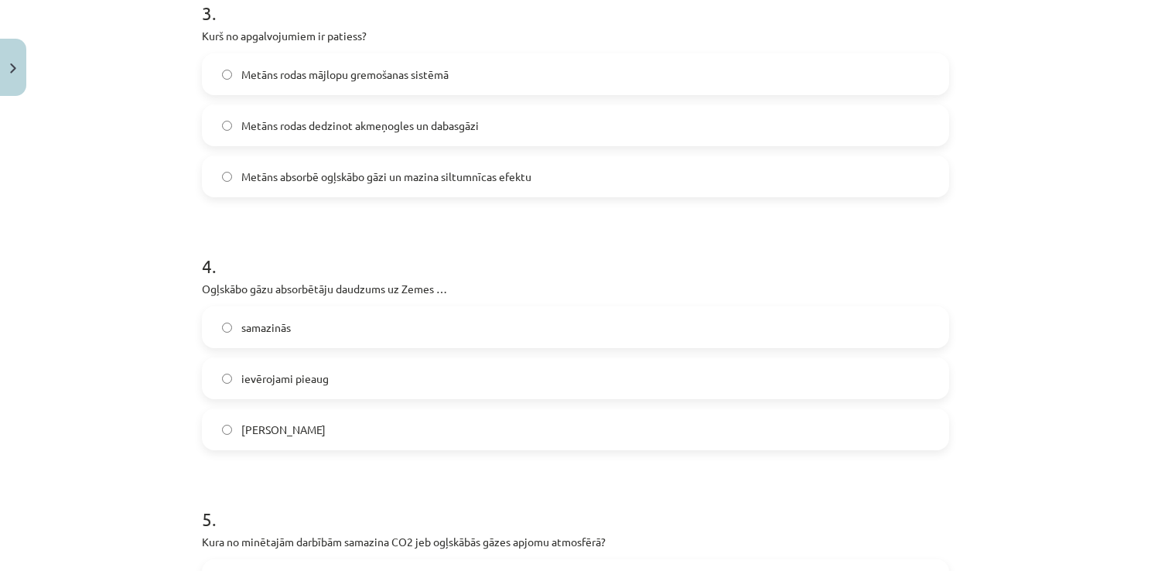
click at [489, 77] on label "Metāns rodas mājlopu gremošanas sistēmā" at bounding box center [575, 74] width 744 height 39
click at [326, 334] on label "samazinās" at bounding box center [575, 327] width 744 height 39
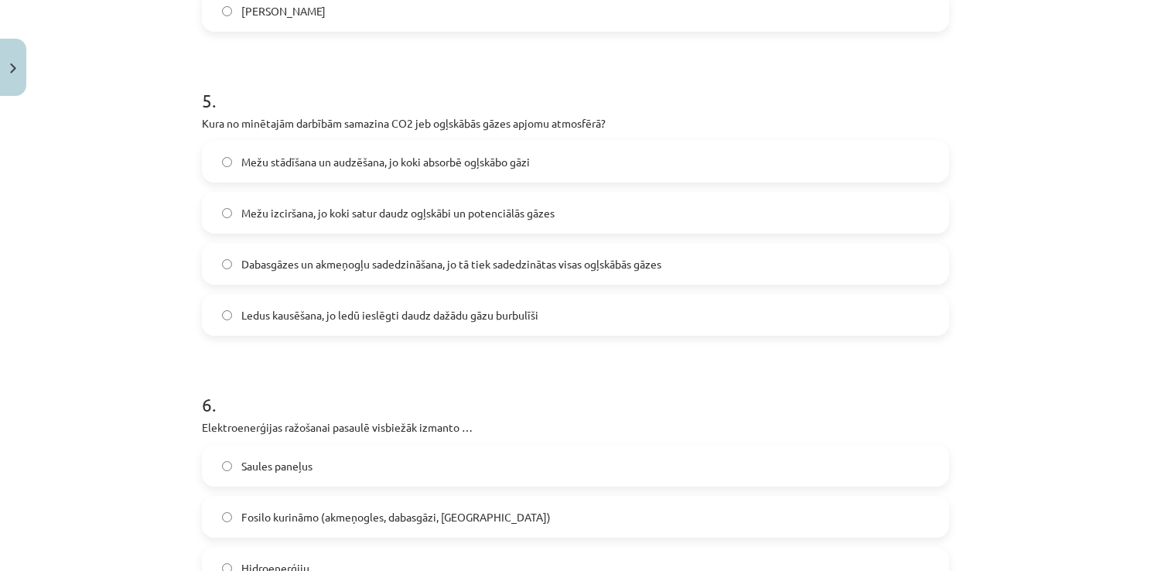
scroll to position [1356, 0]
click at [782, 175] on label "Mežu stādīšana un audzēšana, jo koki absorbē ogļskābo gāzi" at bounding box center [575, 164] width 744 height 39
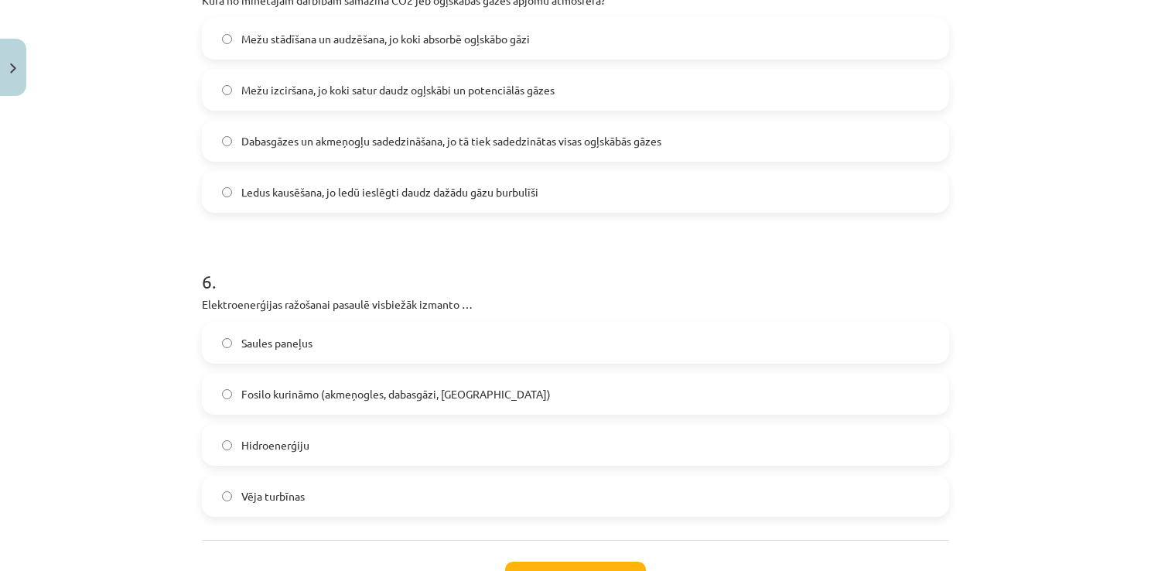
scroll to position [1605, 0]
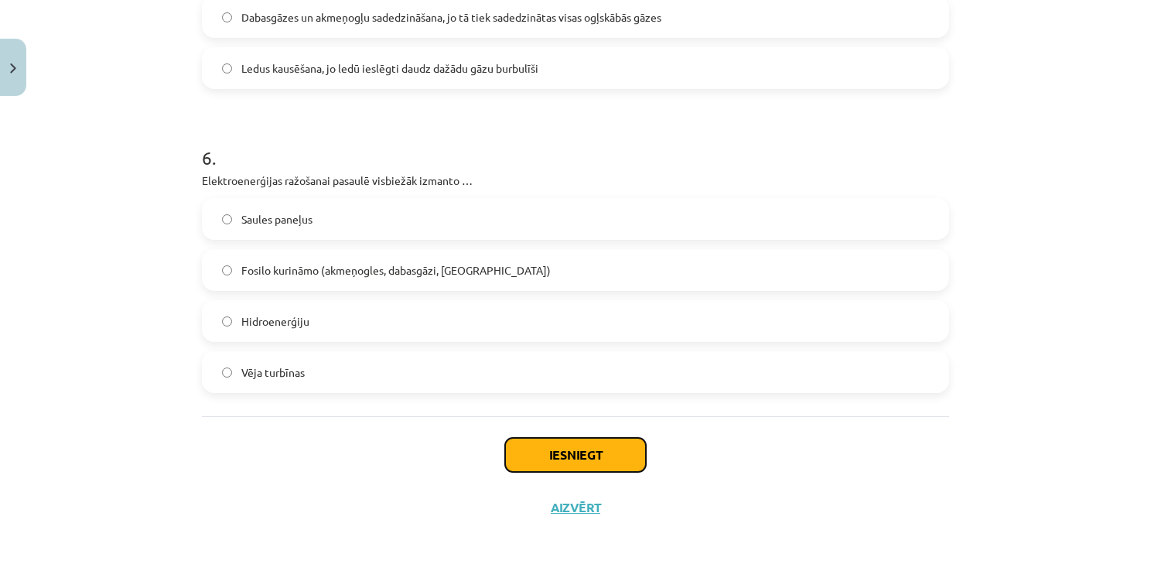
click at [552, 459] on button "Iesniegt" at bounding box center [575, 455] width 141 height 34
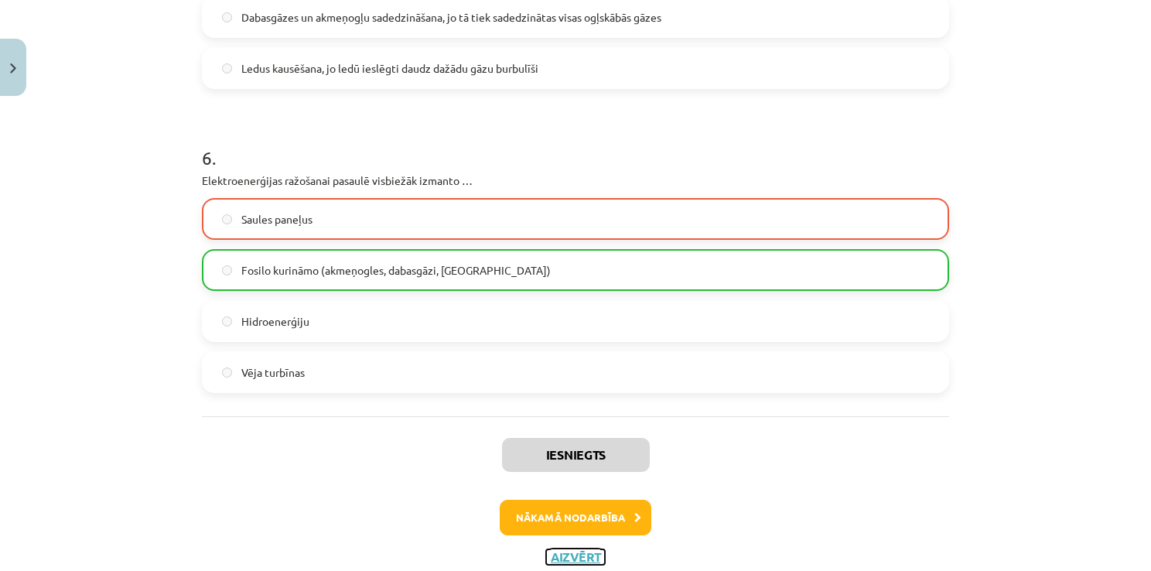
click at [560, 555] on button "Aizvērt" at bounding box center [575, 556] width 59 height 15
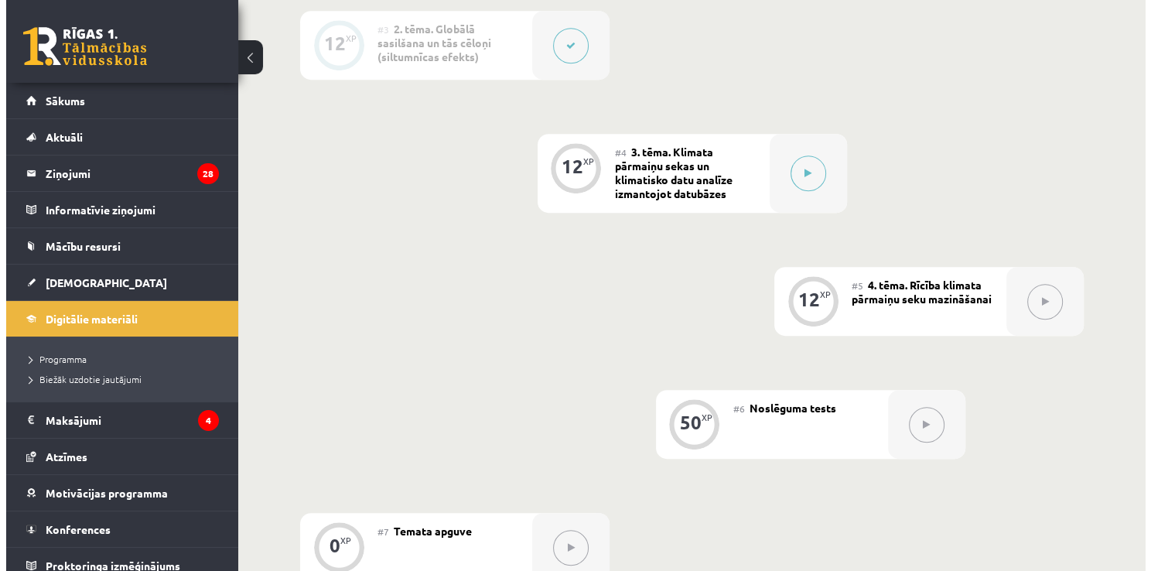
scroll to position [698, 0]
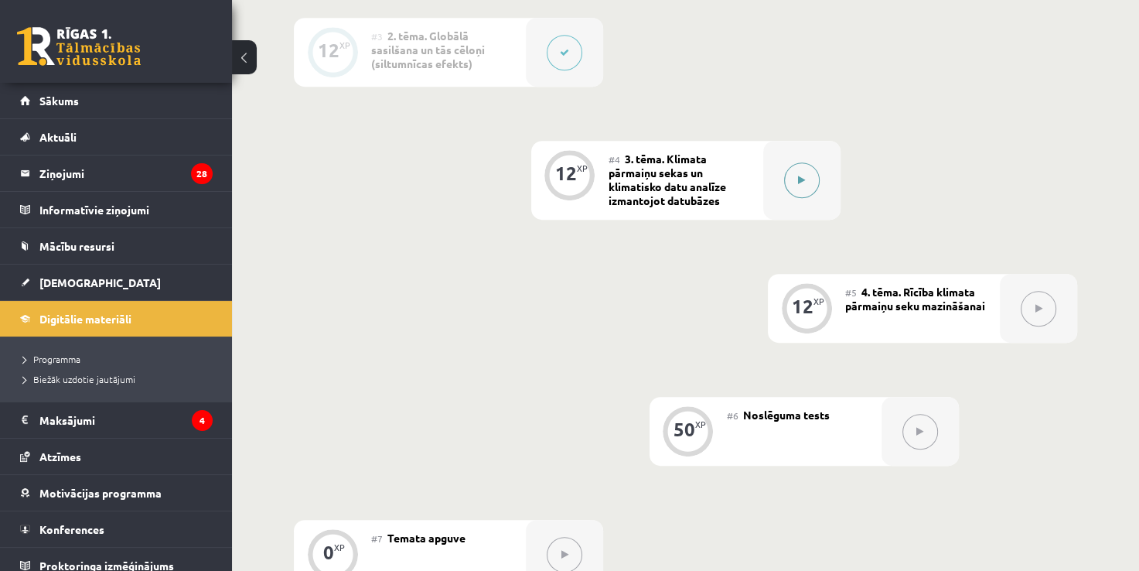
click at [803, 172] on button at bounding box center [802, 180] width 36 height 36
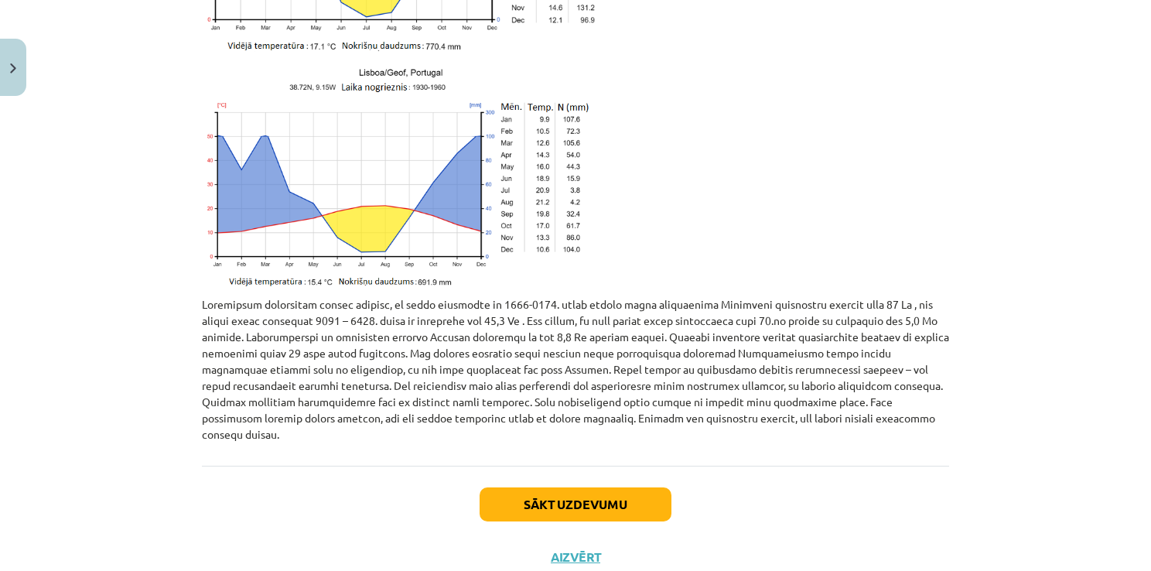
scroll to position [3413, 0]
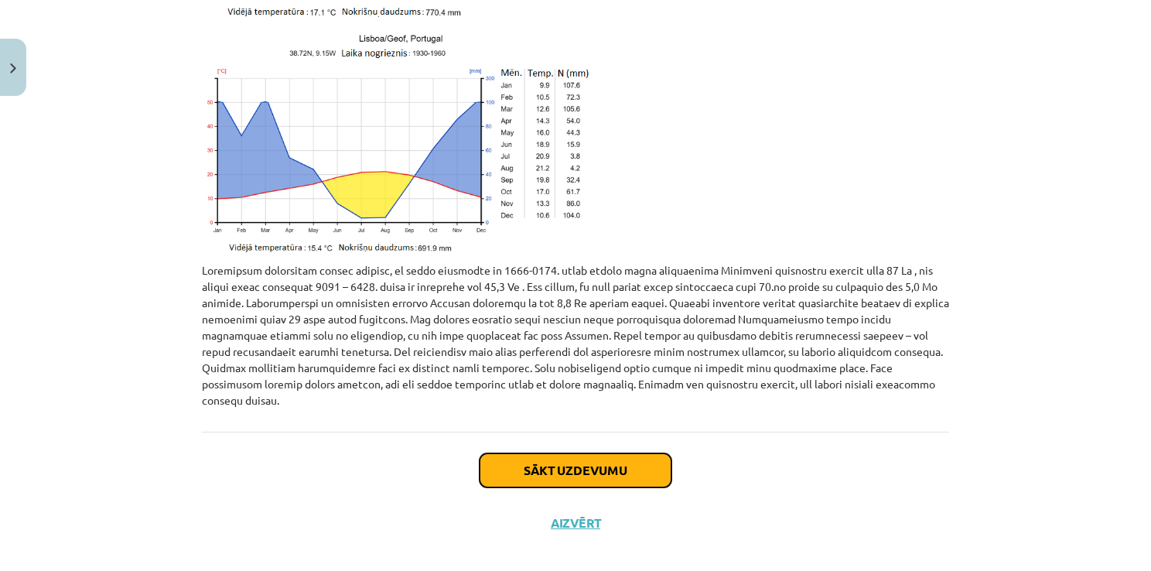
click at [520, 465] on button "Sākt uzdevumu" at bounding box center [575, 470] width 192 height 34
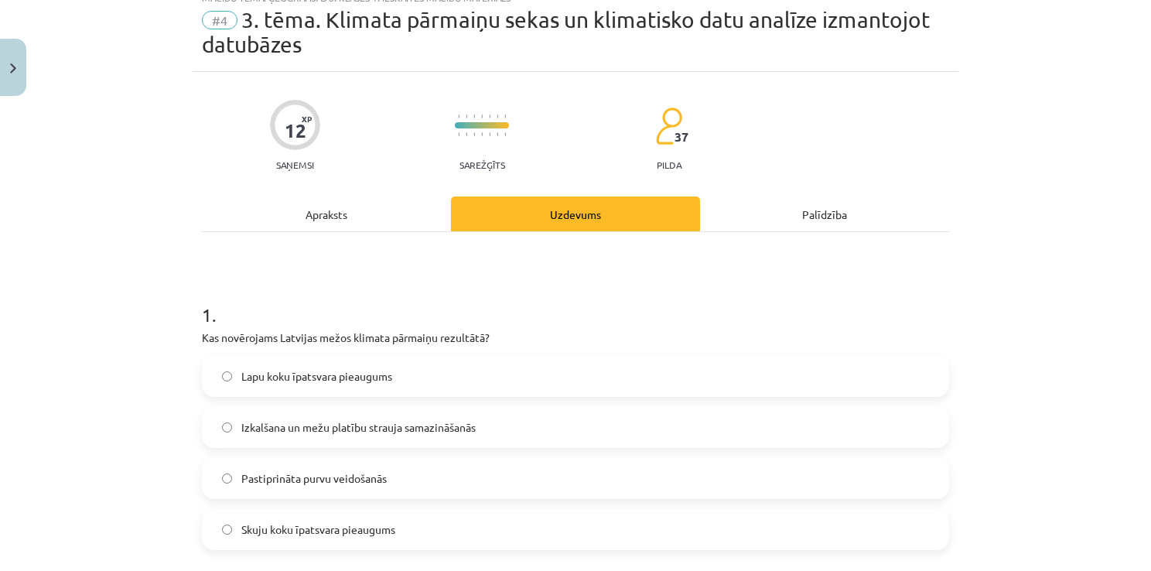
scroll to position [39, 0]
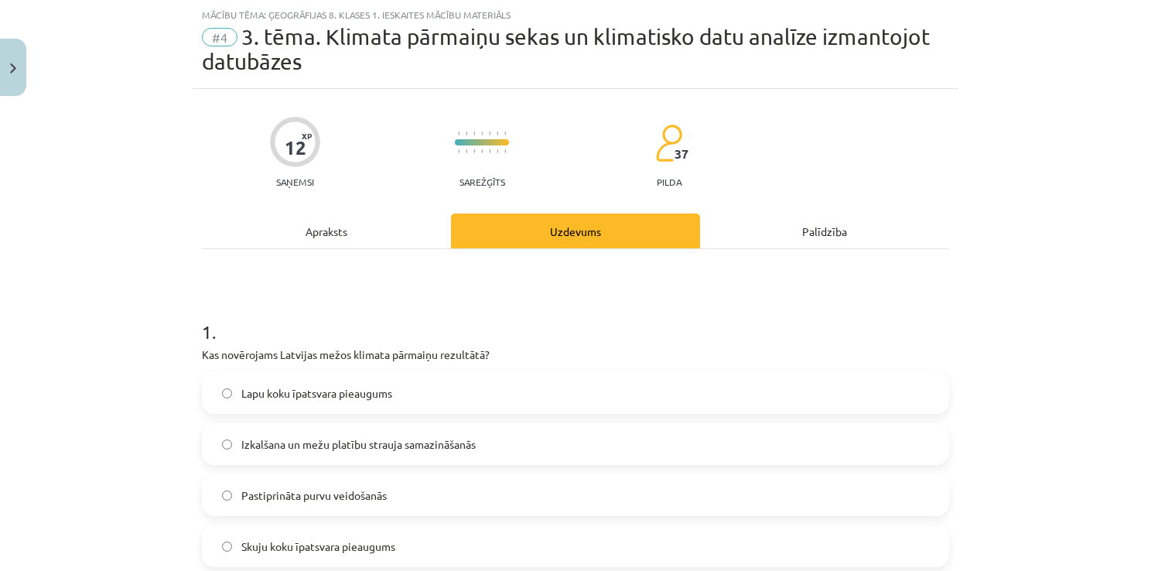
click at [355, 543] on span "Skuju koku īpatsvara pieaugums" at bounding box center [318, 546] width 154 height 16
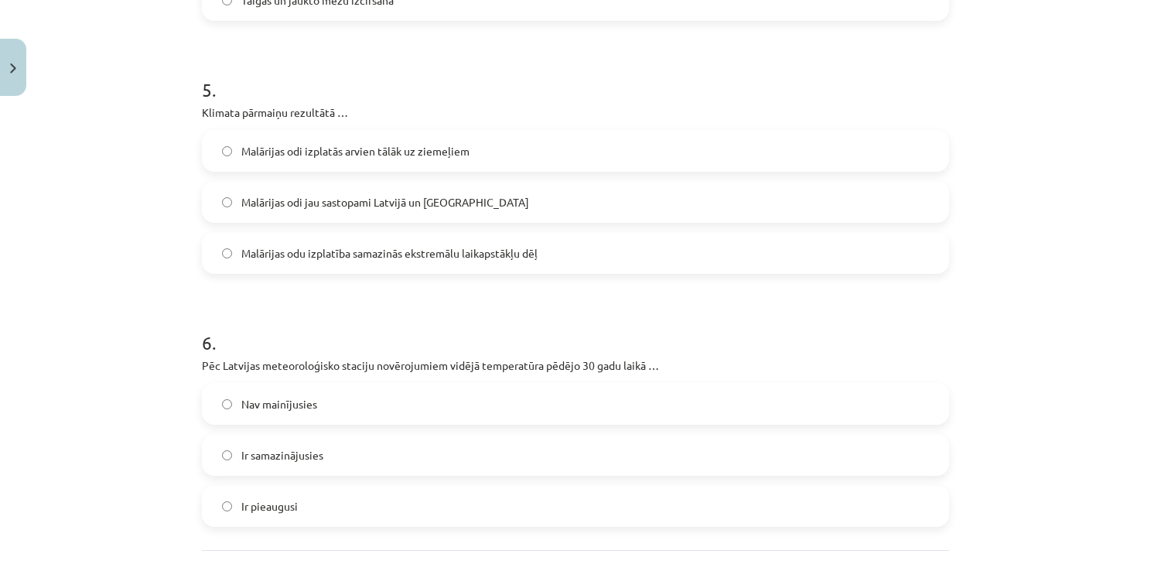
scroll to position [1623, 0]
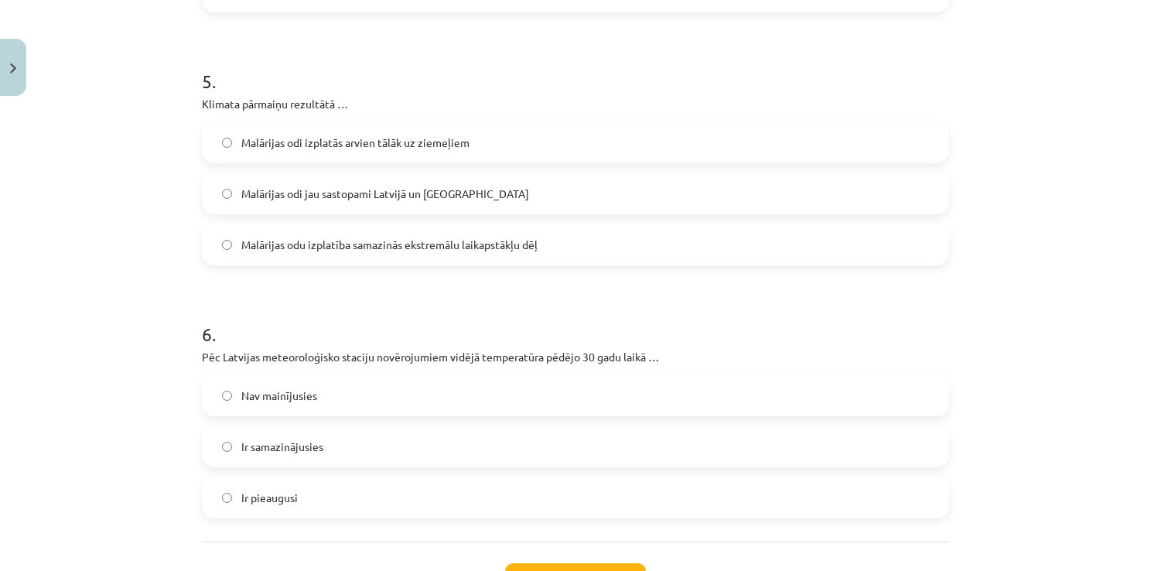
click at [493, 195] on label "Malārijas odi jau sastopami Latvijā un [GEOGRAPHIC_DATA]" at bounding box center [575, 193] width 744 height 39
click at [319, 452] on label "Ir samazinājusies" at bounding box center [575, 446] width 744 height 39
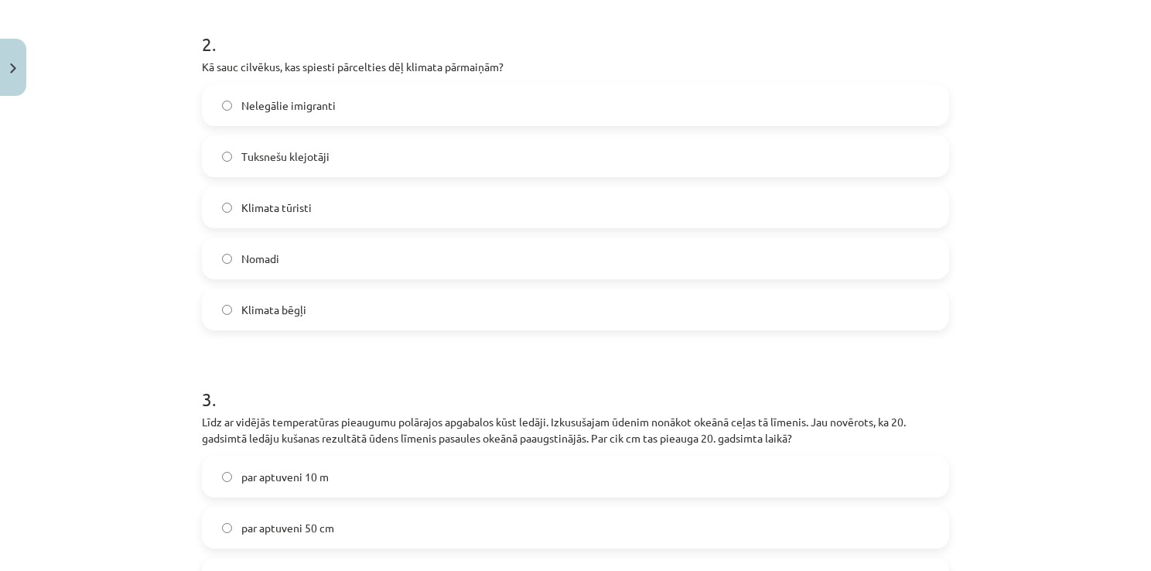
scroll to position [656, 0]
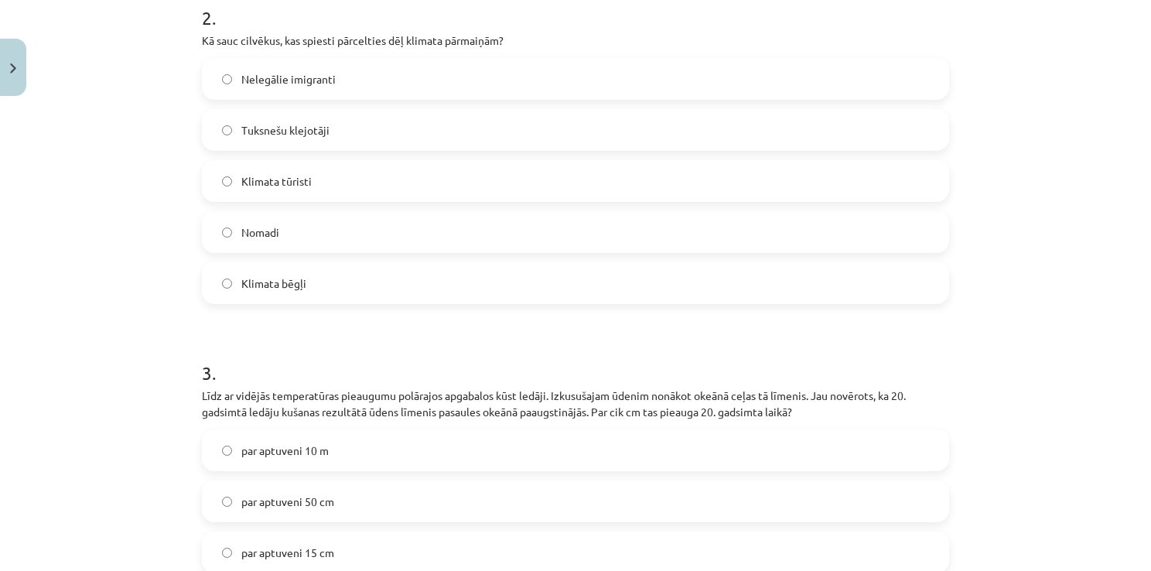
click at [323, 295] on label "Klimata bēgļi" at bounding box center [575, 283] width 744 height 39
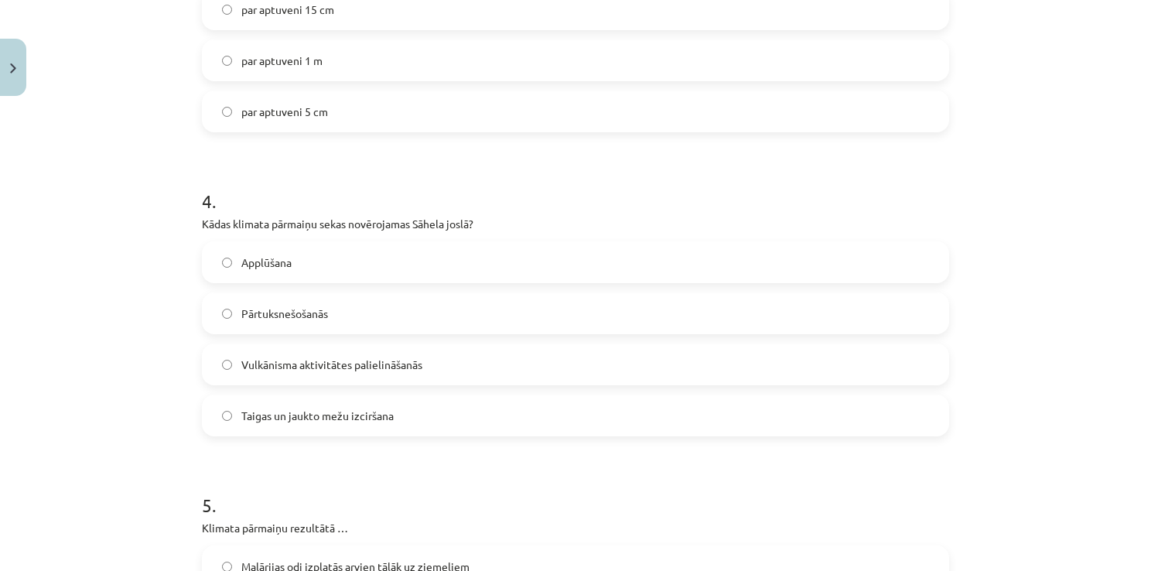
scroll to position [1188, 0]
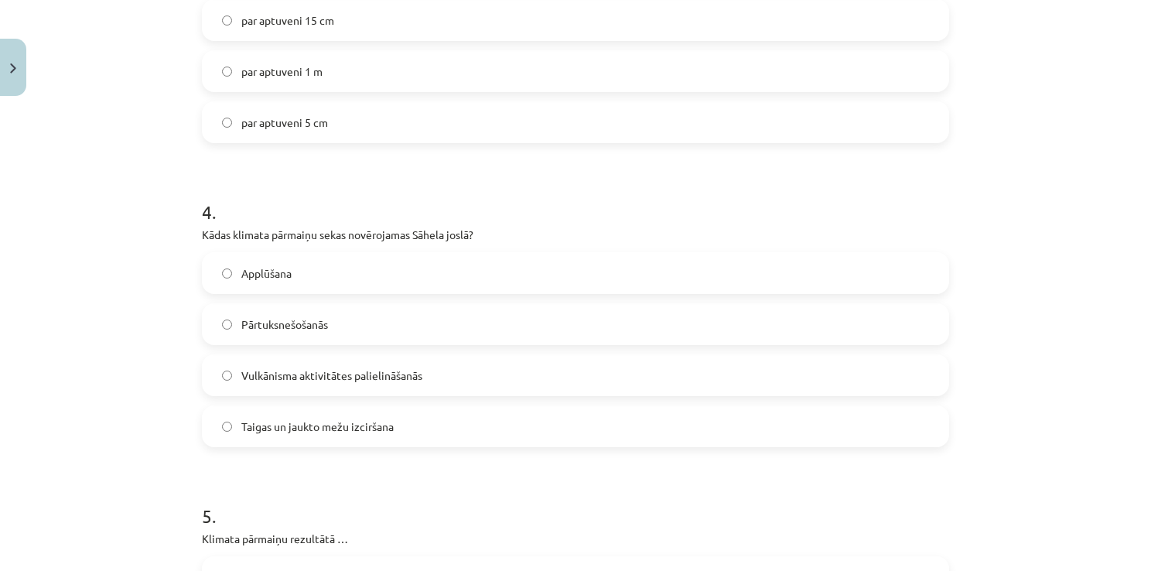
click at [332, 316] on label "Pārtuksnešošanās" at bounding box center [575, 324] width 744 height 39
click at [538, 264] on label "Applūšana" at bounding box center [575, 273] width 744 height 39
click at [659, 315] on label "Pārtuksnešošanās" at bounding box center [575, 324] width 744 height 39
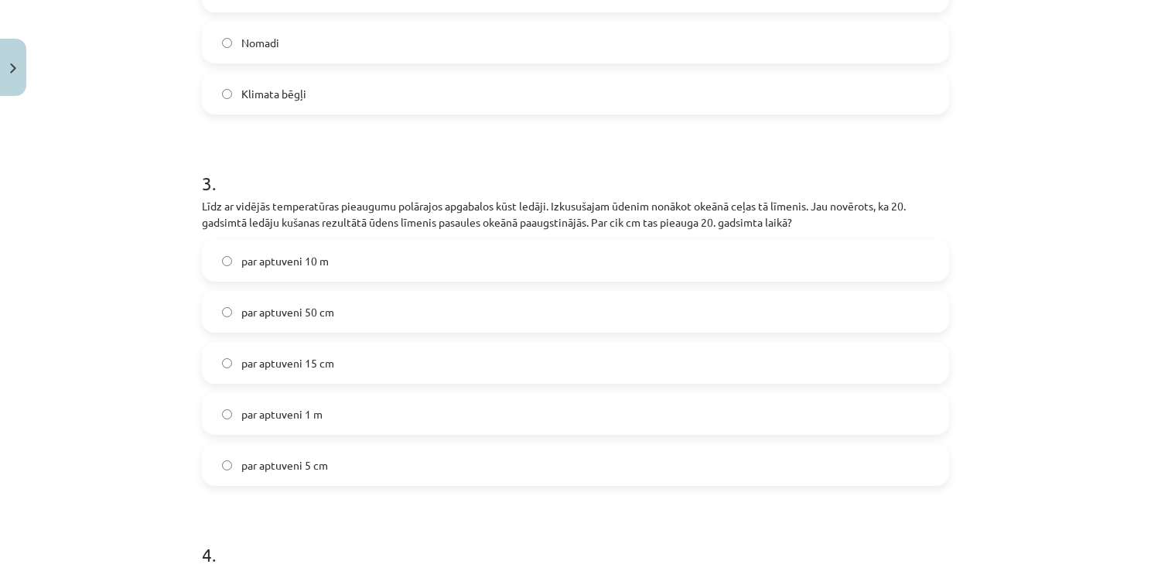
scroll to position [869, 0]
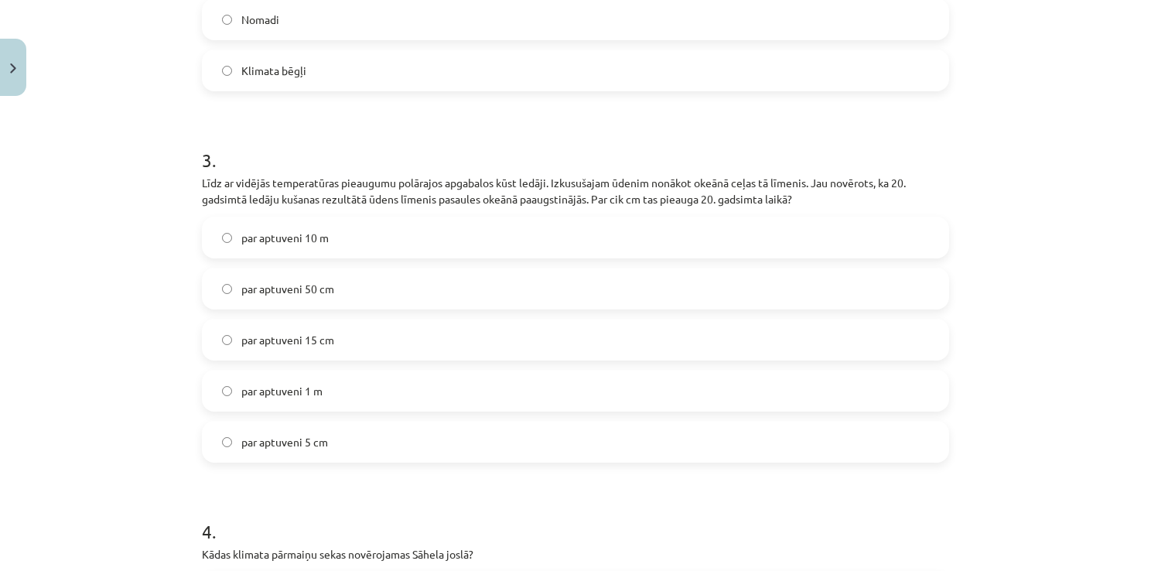
click at [546, 332] on label "par aptuveni 15 cm" at bounding box center [575, 339] width 744 height 39
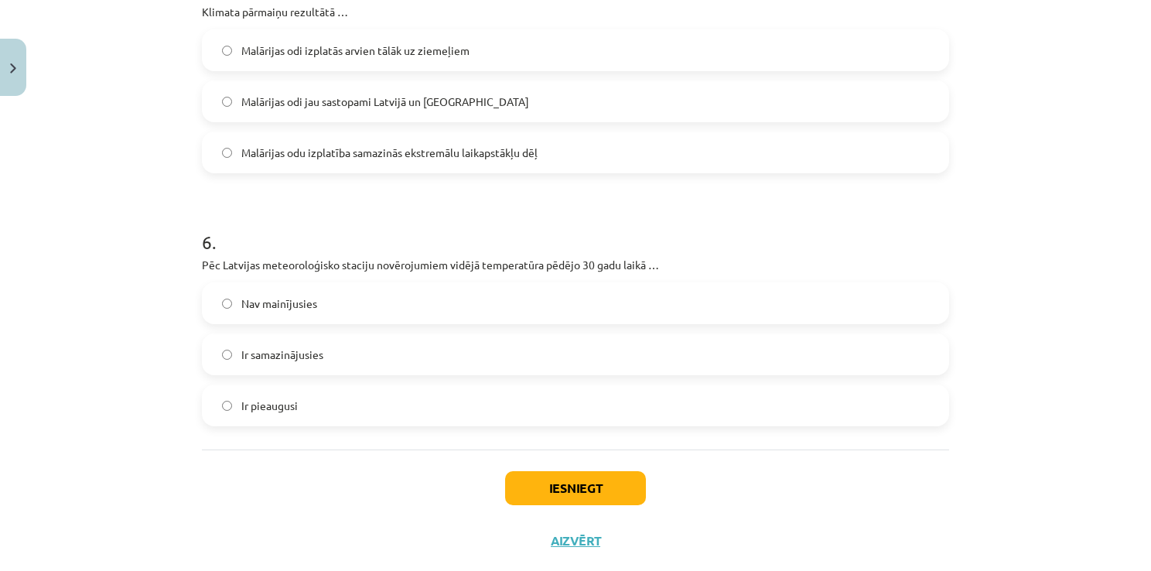
scroll to position [1749, 0]
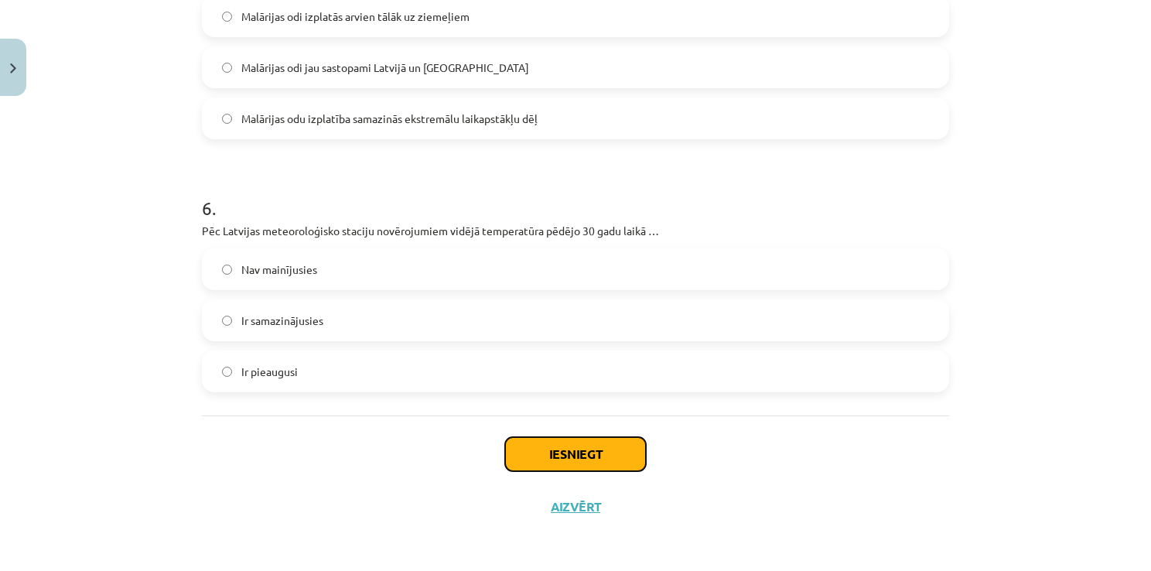
click at [531, 446] on button "Iesniegt" at bounding box center [575, 454] width 141 height 34
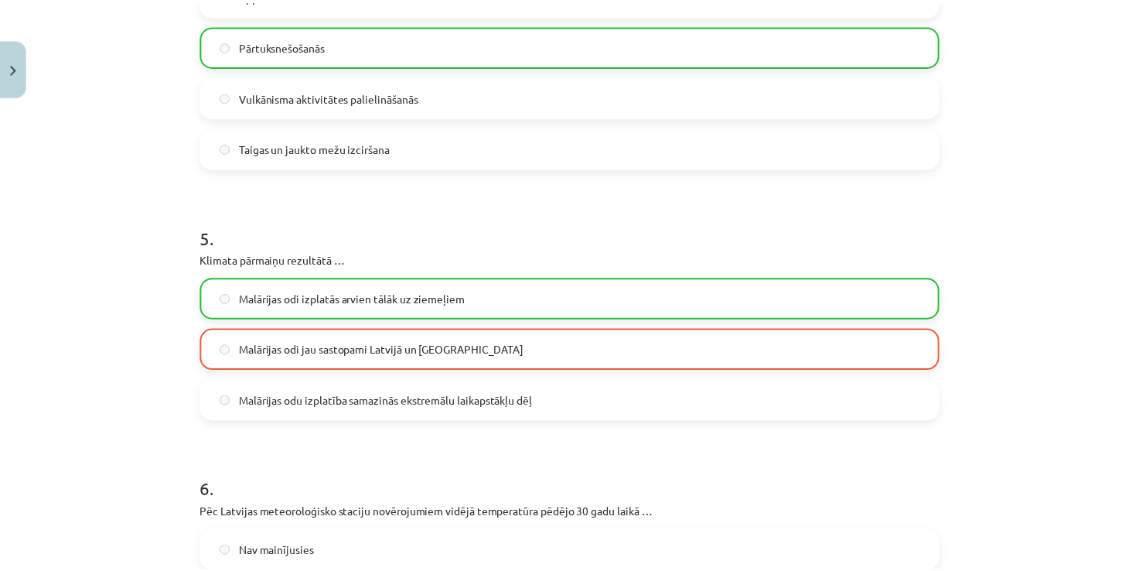
scroll to position [1797, 0]
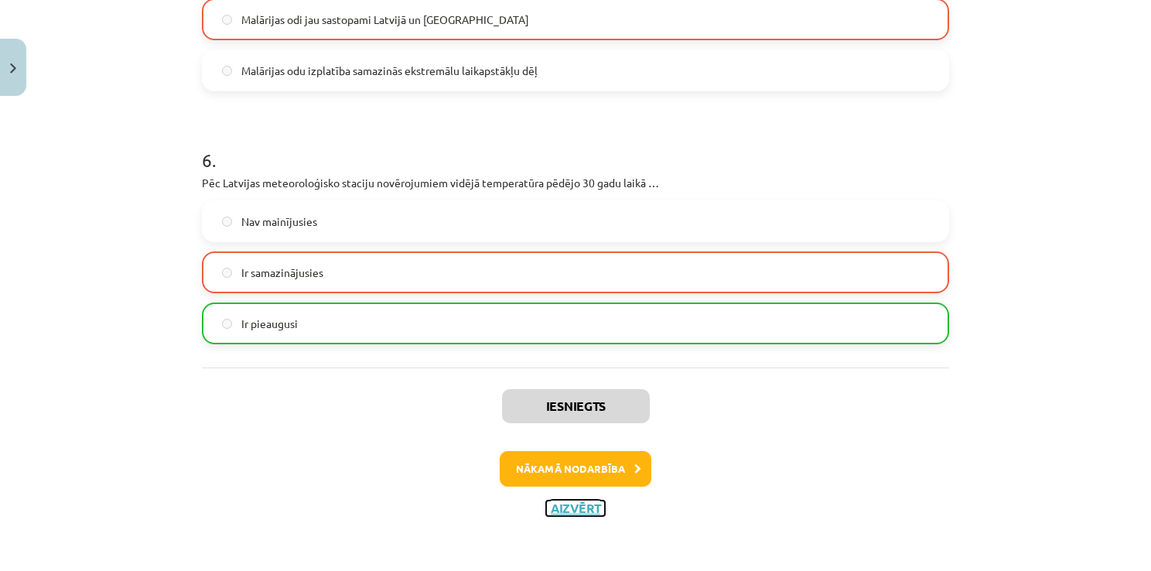
click at [570, 511] on button "Aizvērt" at bounding box center [575, 507] width 59 height 15
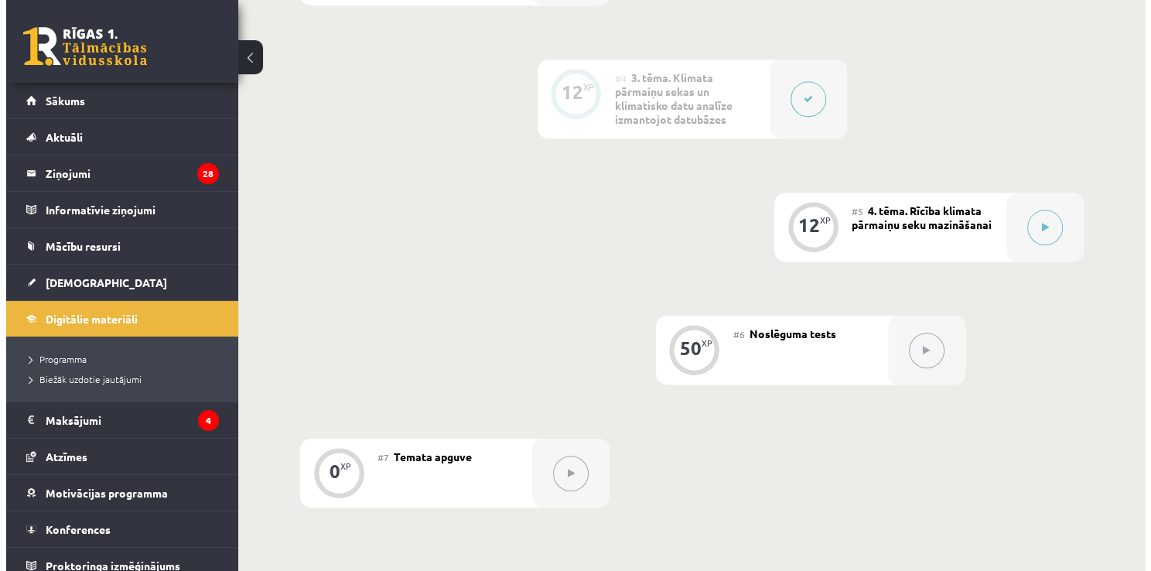
scroll to position [986, 0]
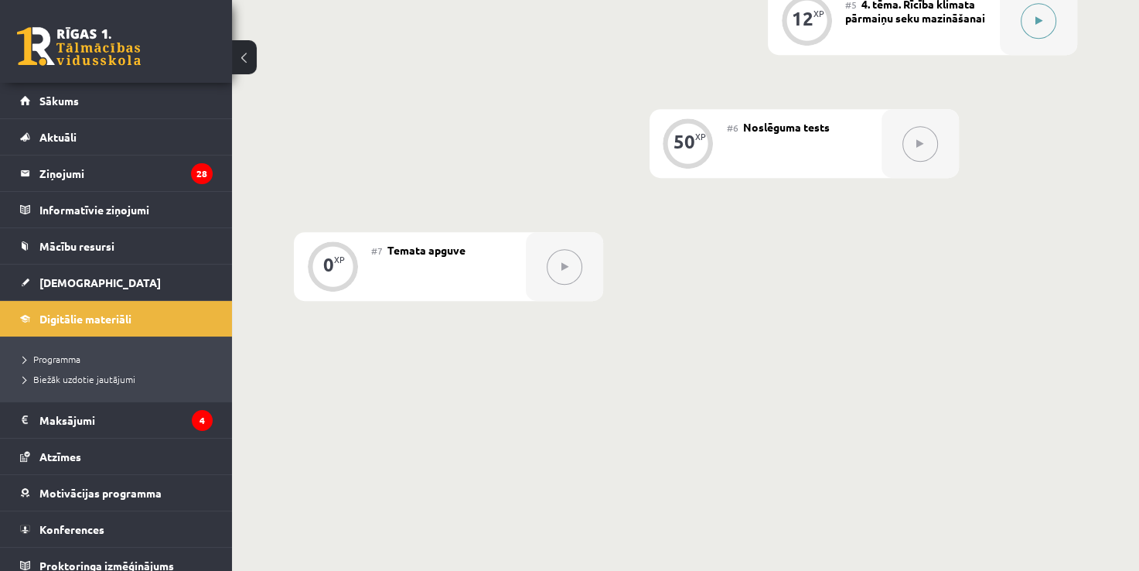
click at [1047, 25] on button at bounding box center [1039, 21] width 36 height 36
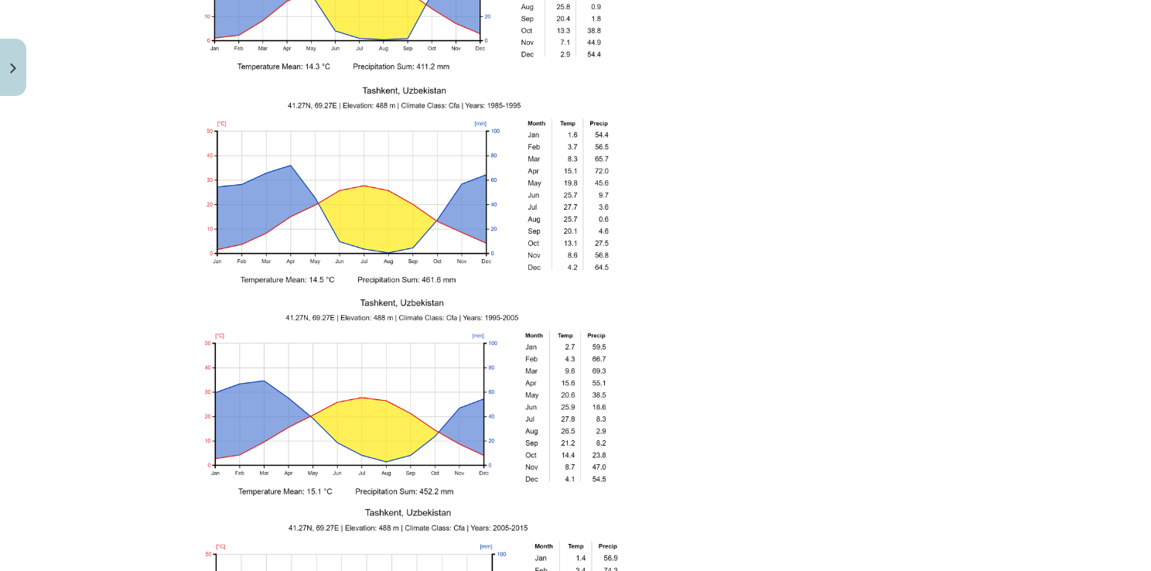
scroll to position [2474, 0]
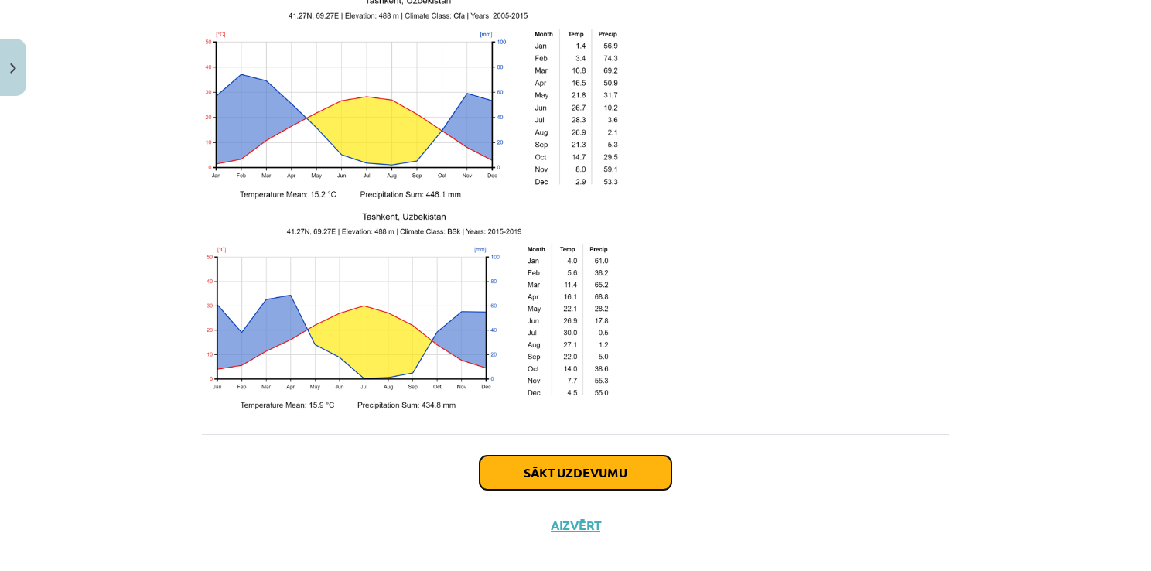
click at [504, 455] on button "Sākt uzdevumu" at bounding box center [575, 472] width 192 height 34
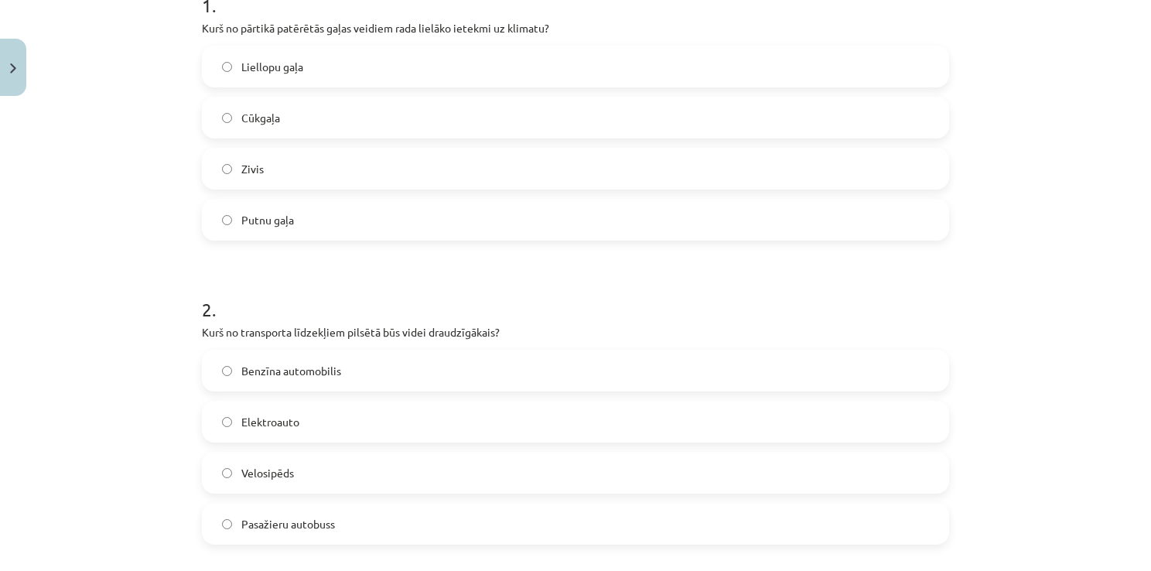
scroll to position [355, 0]
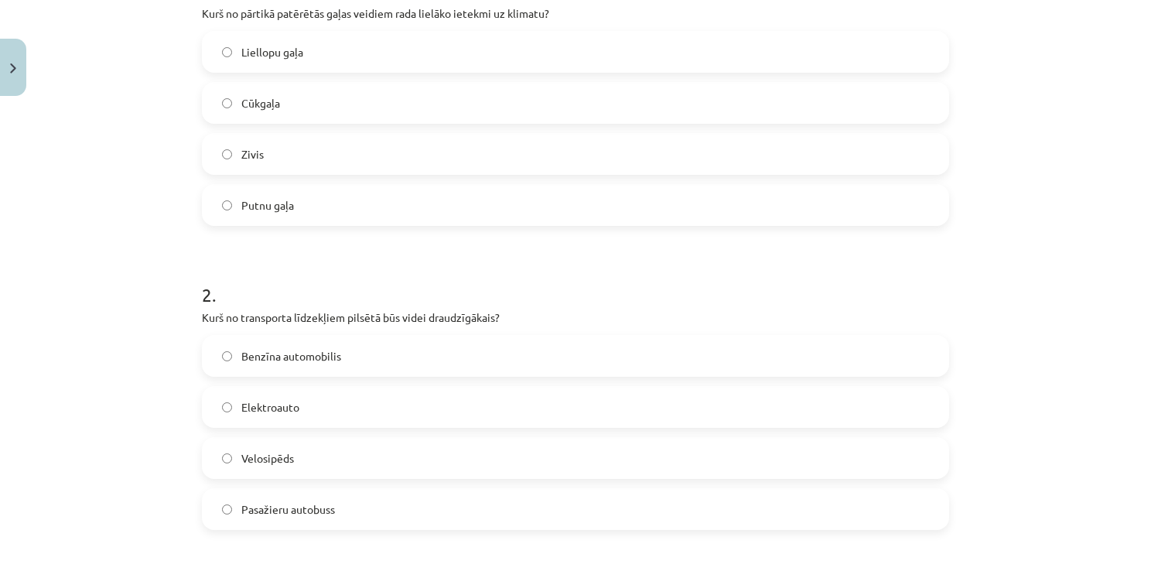
click at [484, 158] on label "Zivis" at bounding box center [575, 154] width 744 height 39
click at [368, 517] on label "Pasažieru autobuss" at bounding box center [575, 508] width 744 height 39
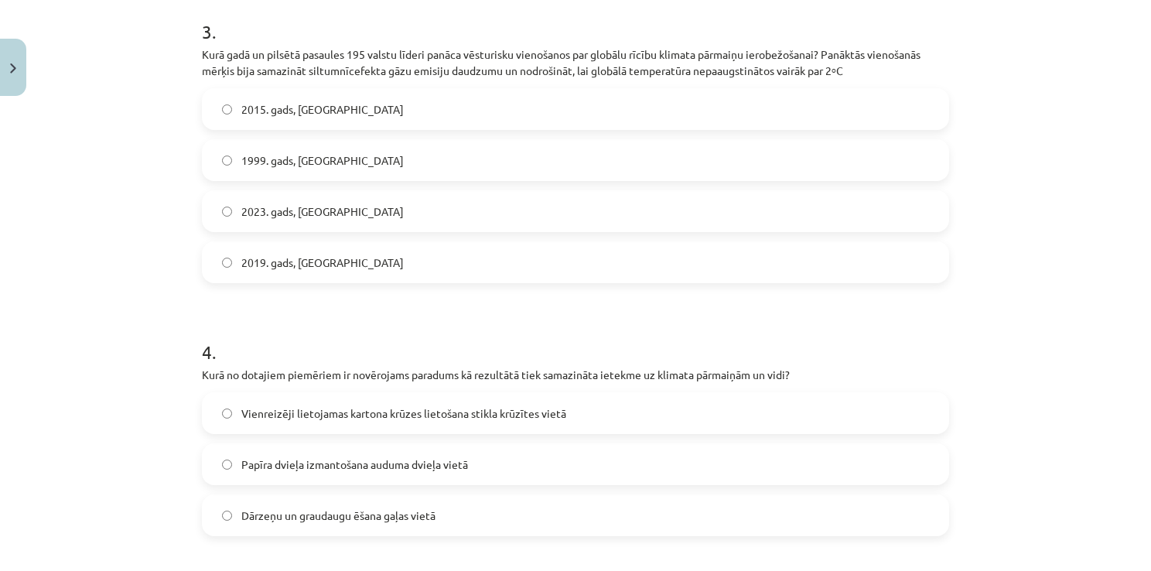
scroll to position [949, 0]
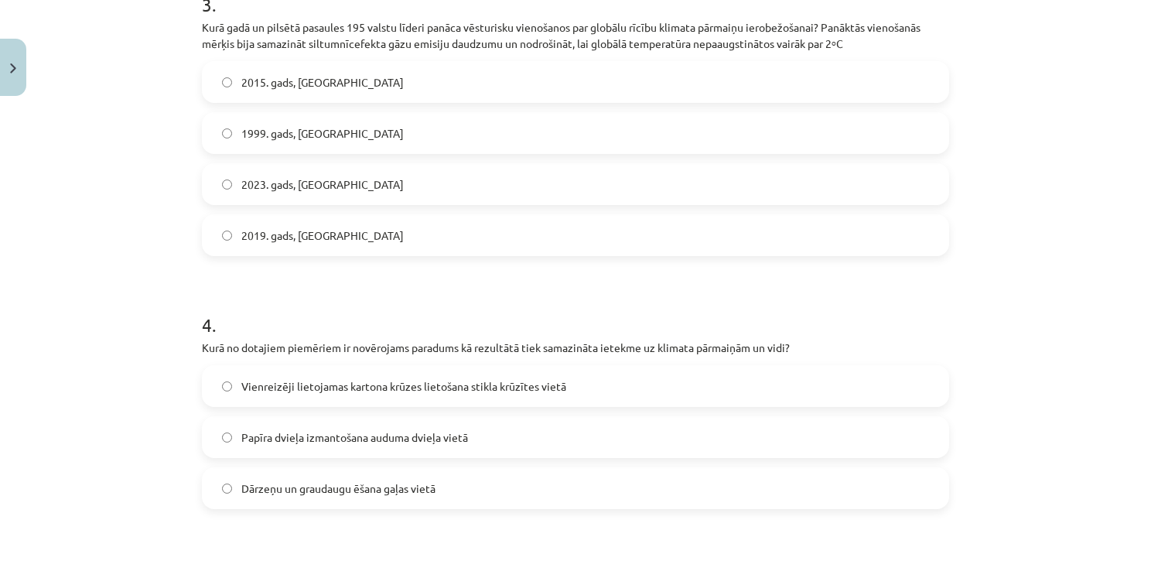
click at [578, 135] on label "1999. gads, [GEOGRAPHIC_DATA]" at bounding box center [575, 133] width 744 height 39
click at [501, 435] on label "Papīra dvieļa izmantošana auduma dvieļa vietā" at bounding box center [575, 437] width 744 height 39
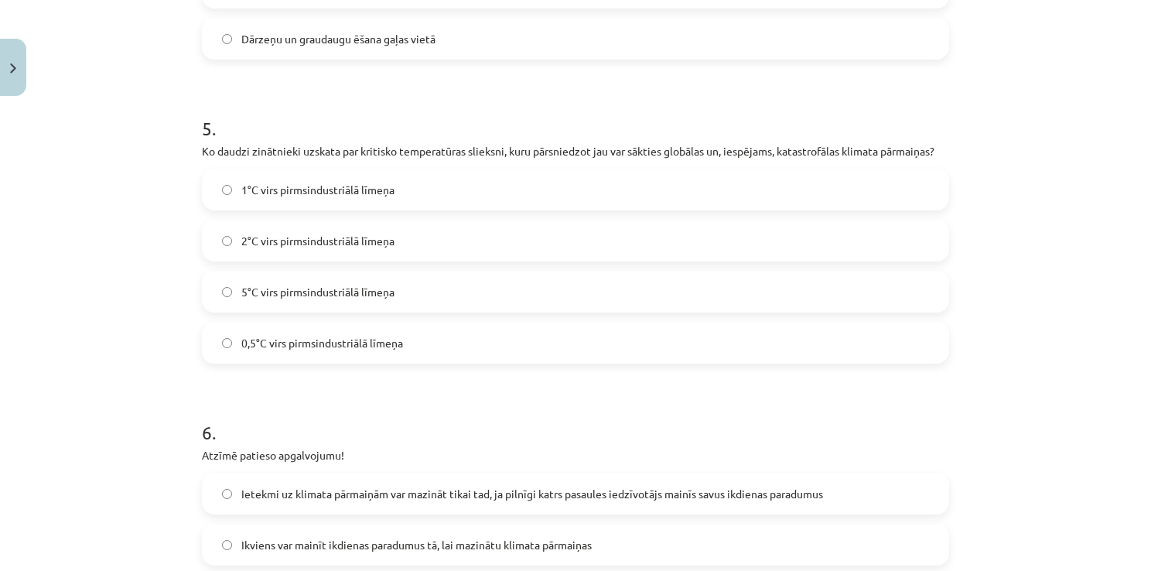
scroll to position [1453, 0]
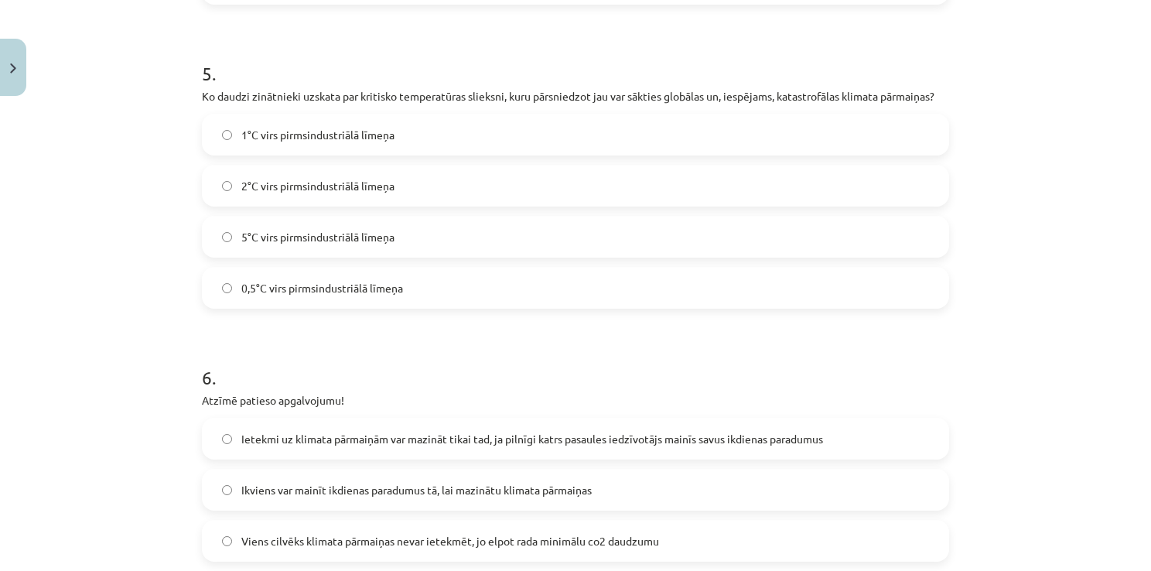
click at [631, 172] on label "2°C virs pirmsindustriālā līmeņa" at bounding box center [575, 185] width 744 height 39
click at [583, 499] on label "Ikviens var mainīt ikdienas paradumus tā, lai mazinātu klimata pārmaiņas" at bounding box center [575, 489] width 744 height 39
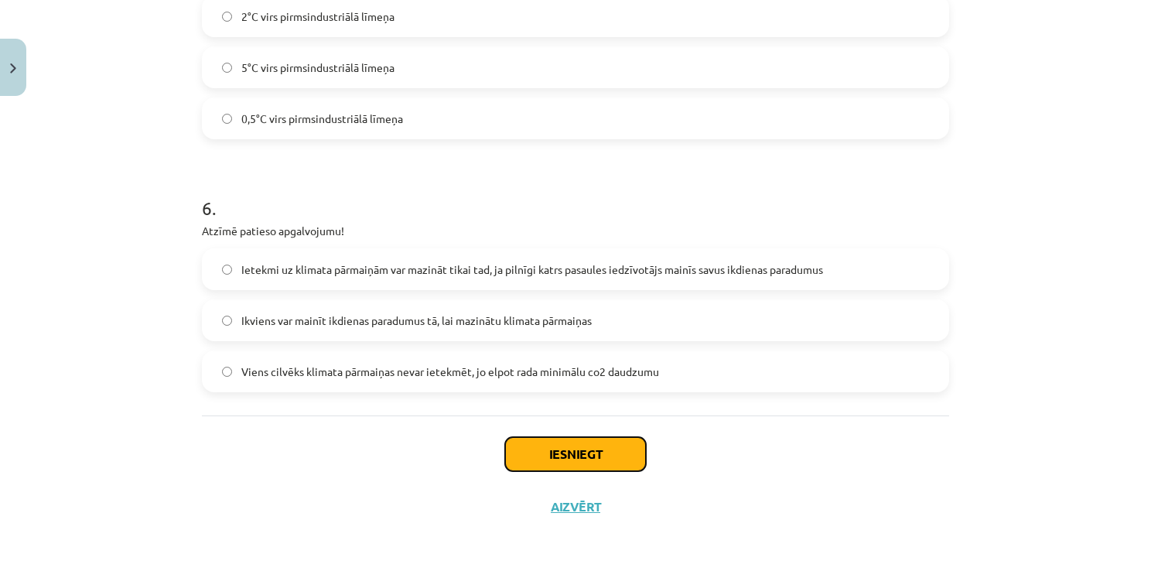
click at [520, 451] on button "Iesniegt" at bounding box center [575, 454] width 141 height 34
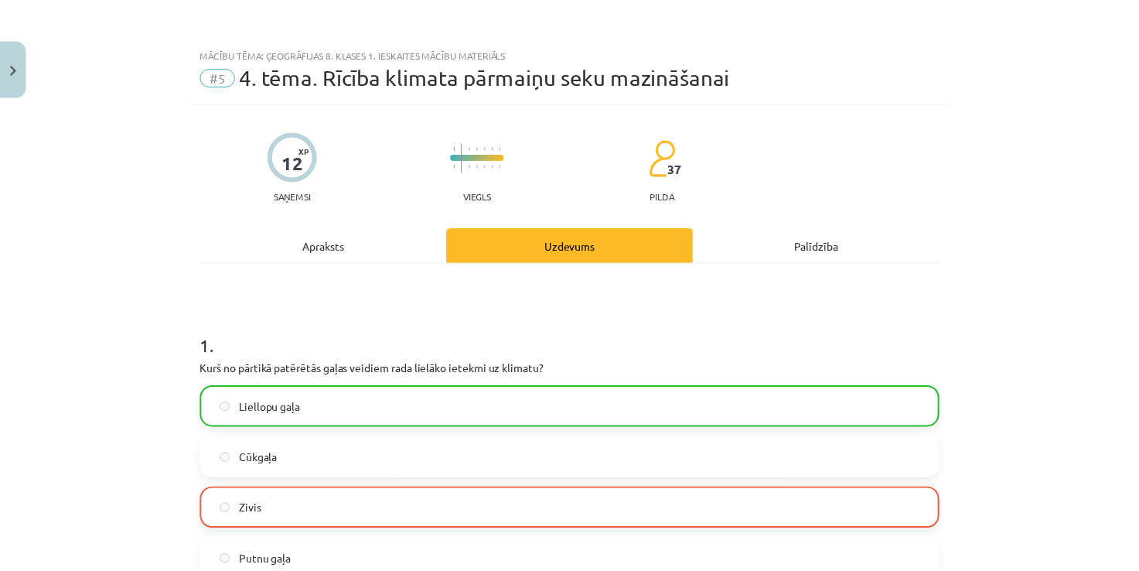
scroll to position [1670, 0]
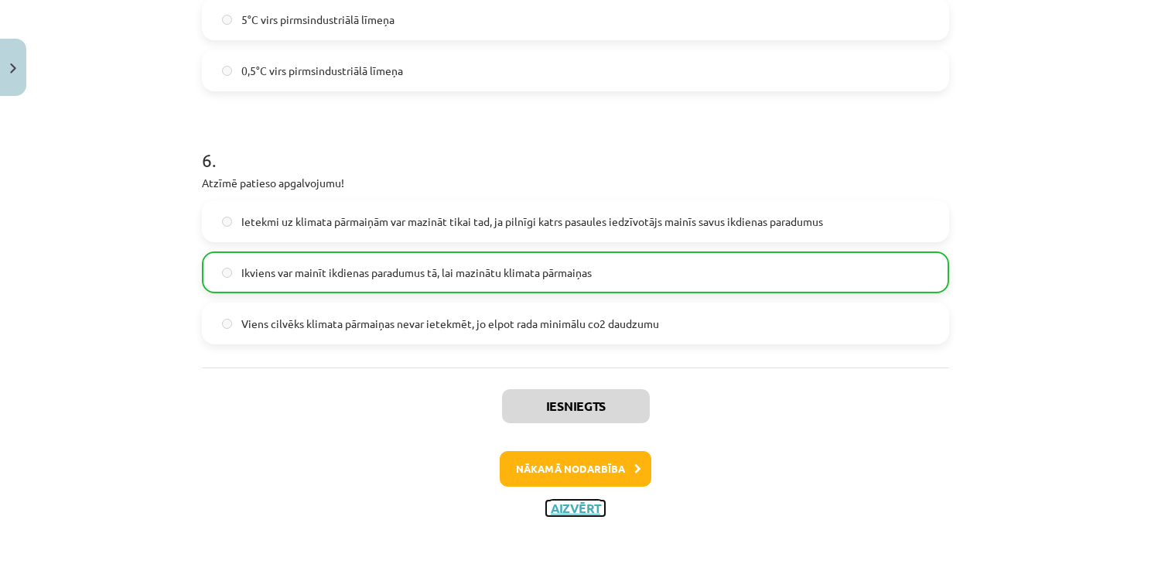
click at [583, 504] on button "Aizvērt" at bounding box center [575, 507] width 59 height 15
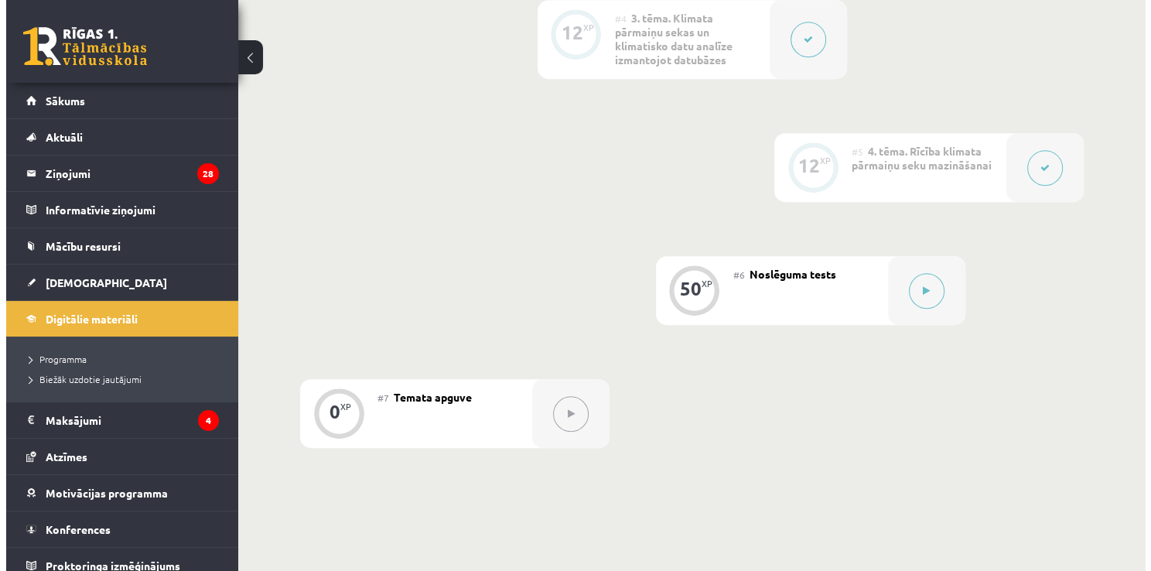
scroll to position [986, 0]
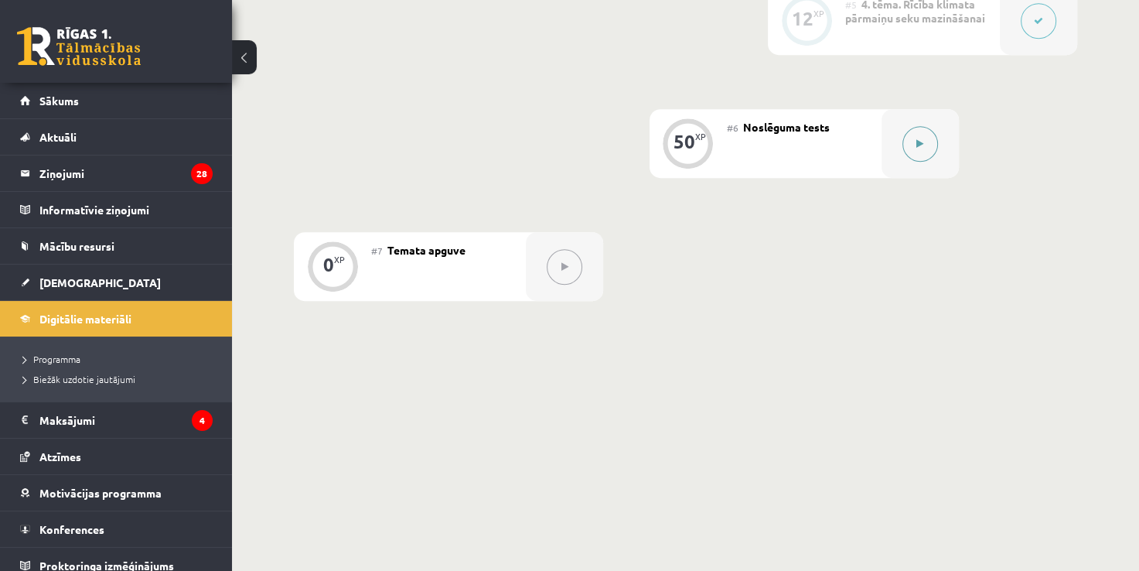
click at [924, 145] on button at bounding box center [920, 144] width 36 height 36
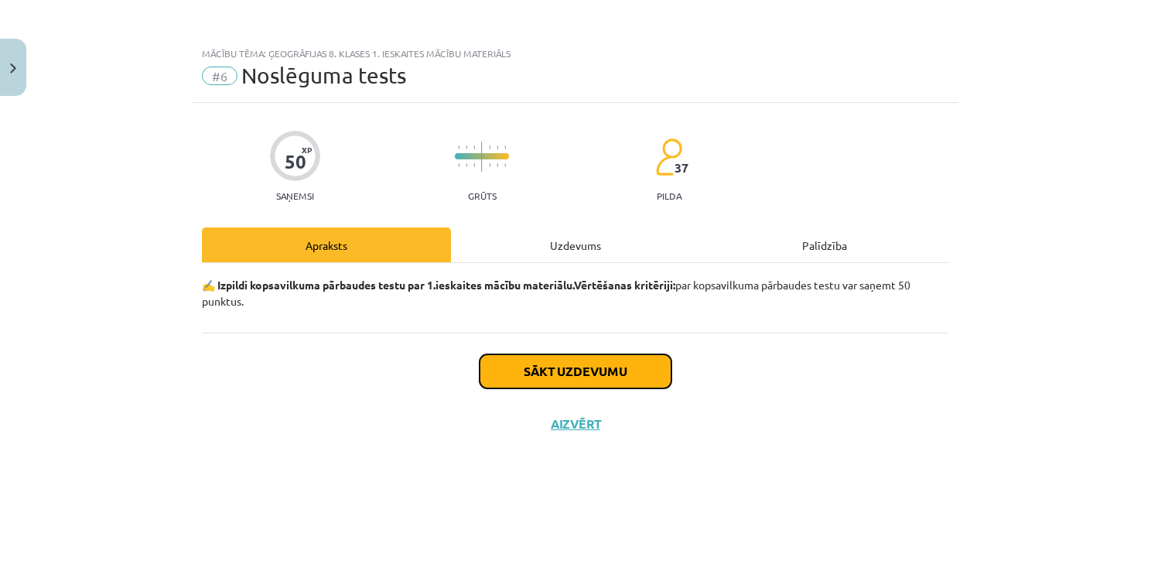
click at [564, 365] on button "Sākt uzdevumu" at bounding box center [575, 371] width 192 height 34
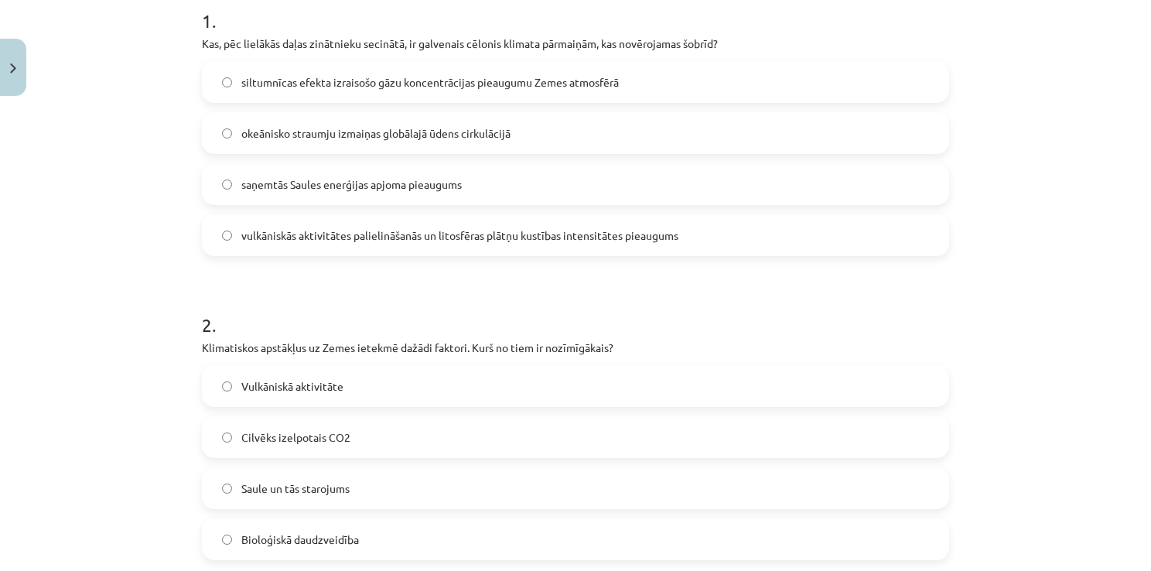
scroll to position [329, 0]
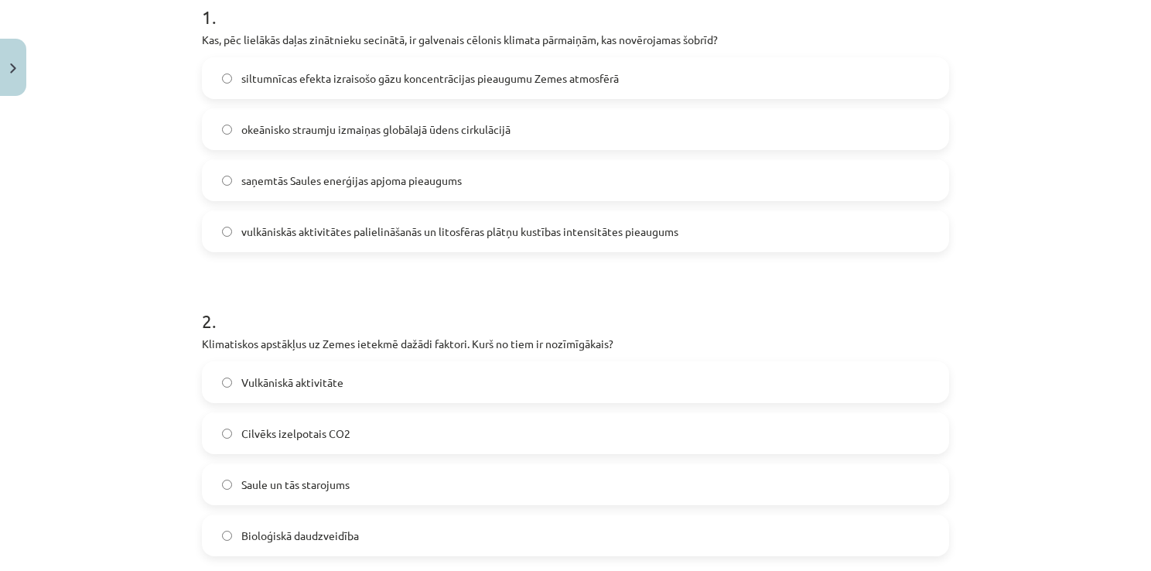
click at [520, 187] on label "saņemtās Saules enerģijas apjoma pieaugums" at bounding box center [575, 180] width 744 height 39
click at [479, 79] on span "siltumnīcas efekta izraisošo gāzu koncentrācijas pieaugumu Zemes atmosfērā" at bounding box center [429, 78] width 377 height 16
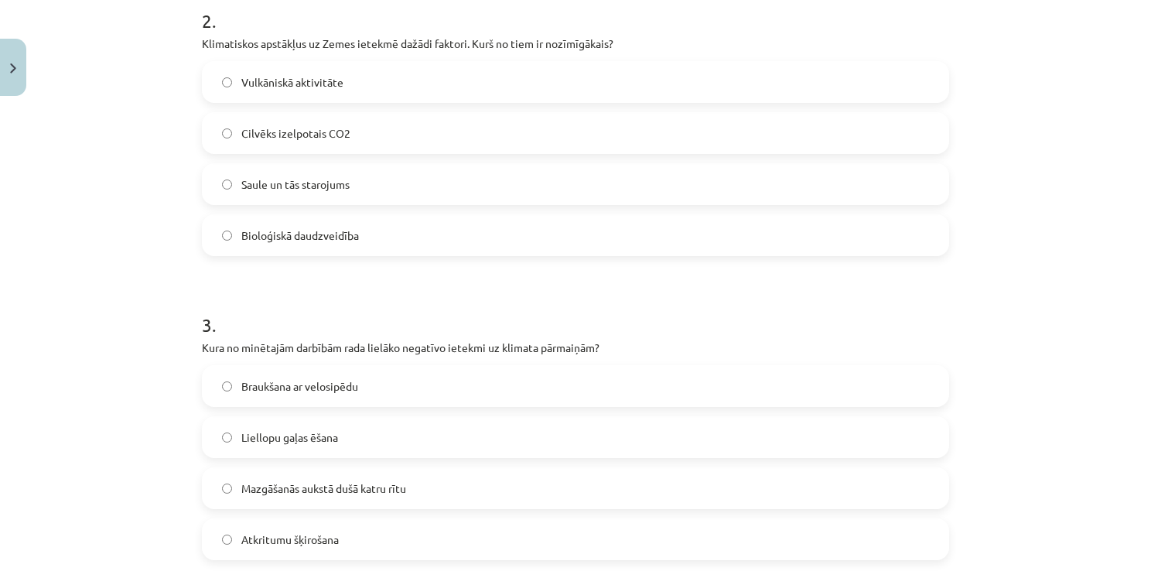
scroll to position [609, 0]
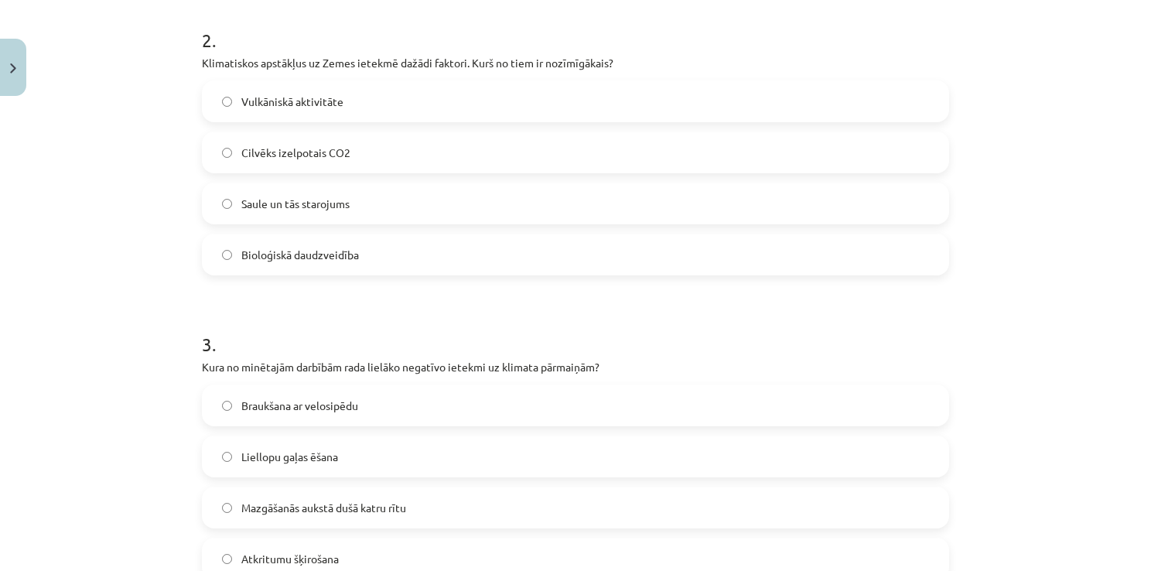
click at [693, 219] on label "Saule un tās starojums" at bounding box center [575, 203] width 744 height 39
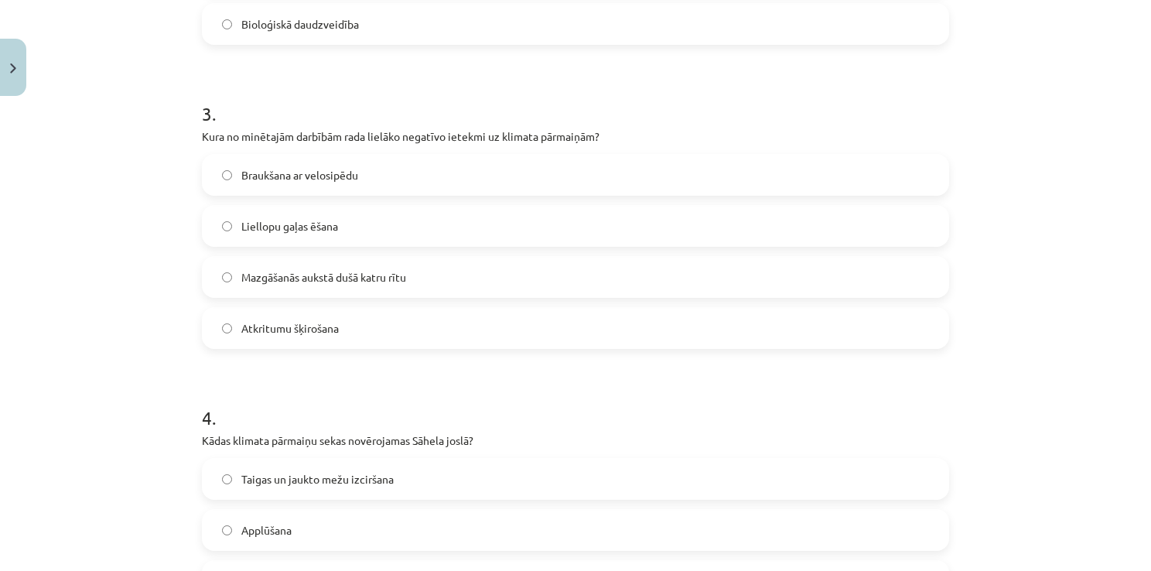
scroll to position [881, 0]
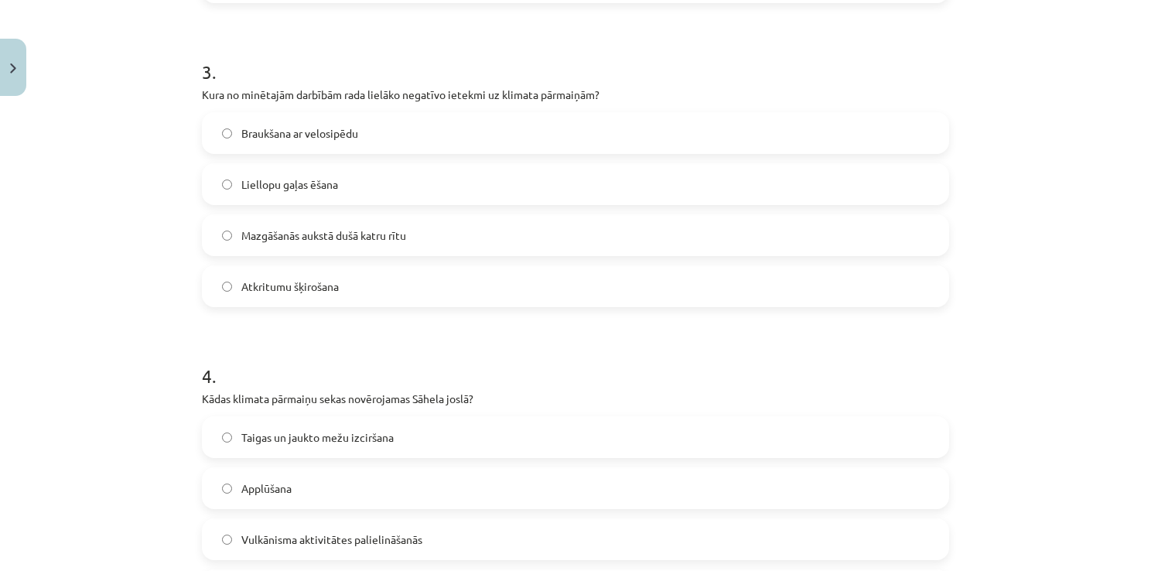
click at [993, 94] on div "Mācību tēma: Ģeogrāfijas 8. klases 1. ieskaites mācību materiāls #6 Noslēguma t…" at bounding box center [575, 285] width 1151 height 571
click at [742, 191] on label "Liellopu gaļas ēšana" at bounding box center [575, 184] width 744 height 39
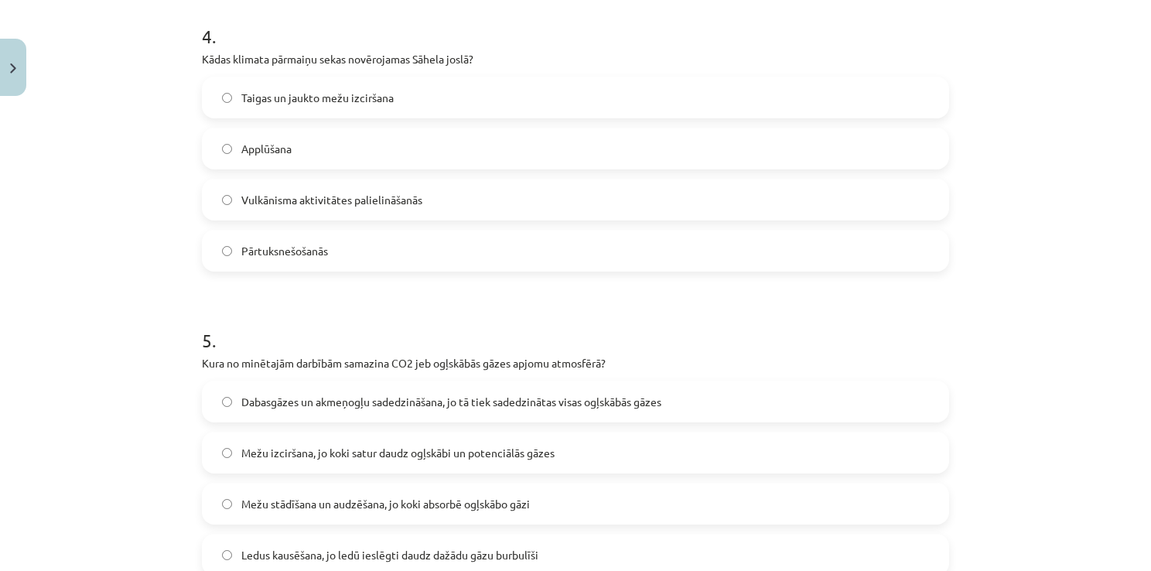
scroll to position [1228, 0]
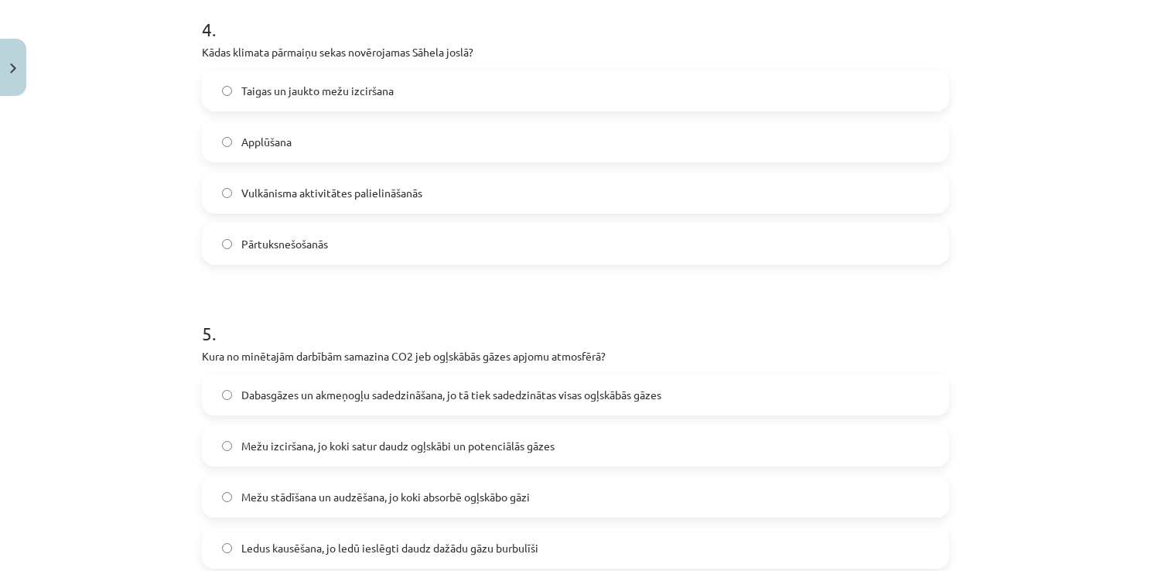
click at [867, 152] on label "Applūšana" at bounding box center [575, 141] width 744 height 39
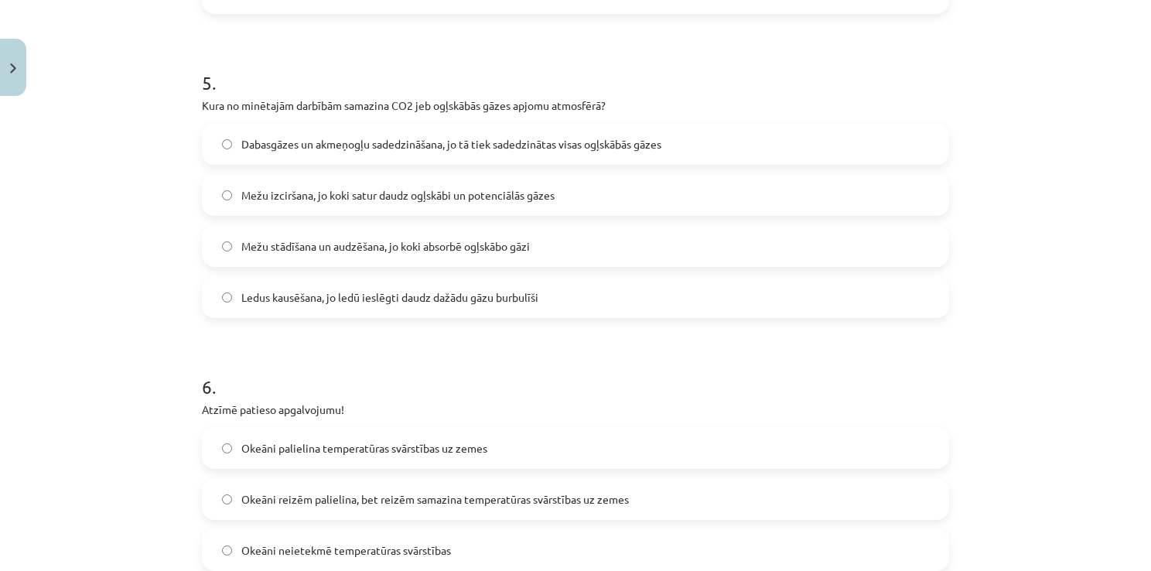
scroll to position [1486, 0]
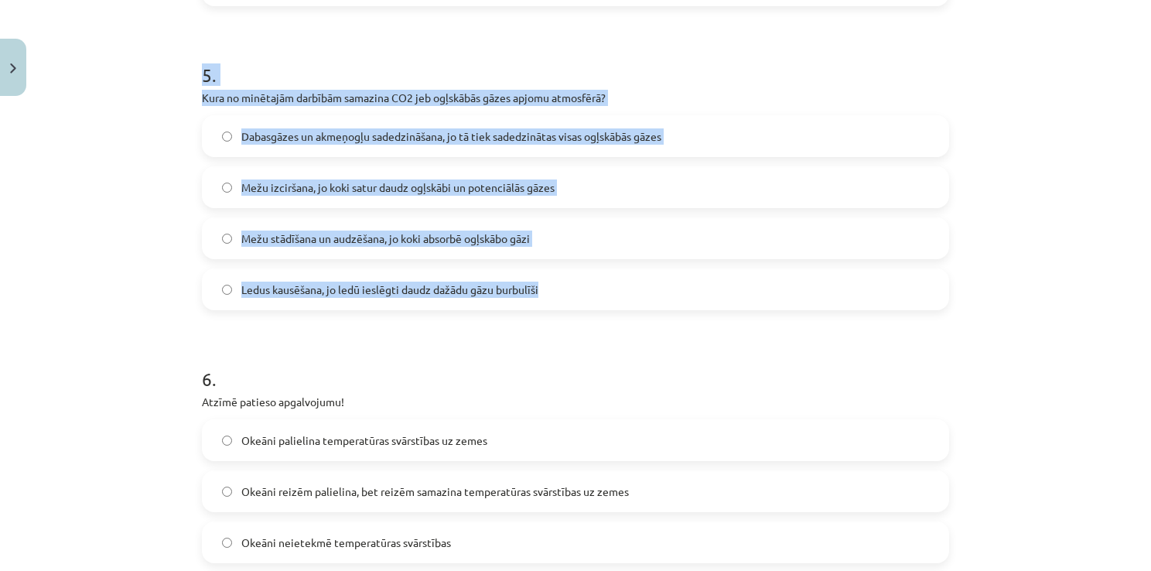
drag, startPoint x: 1135, startPoint y: 293, endPoint x: 1157, endPoint y: 370, distance: 80.3
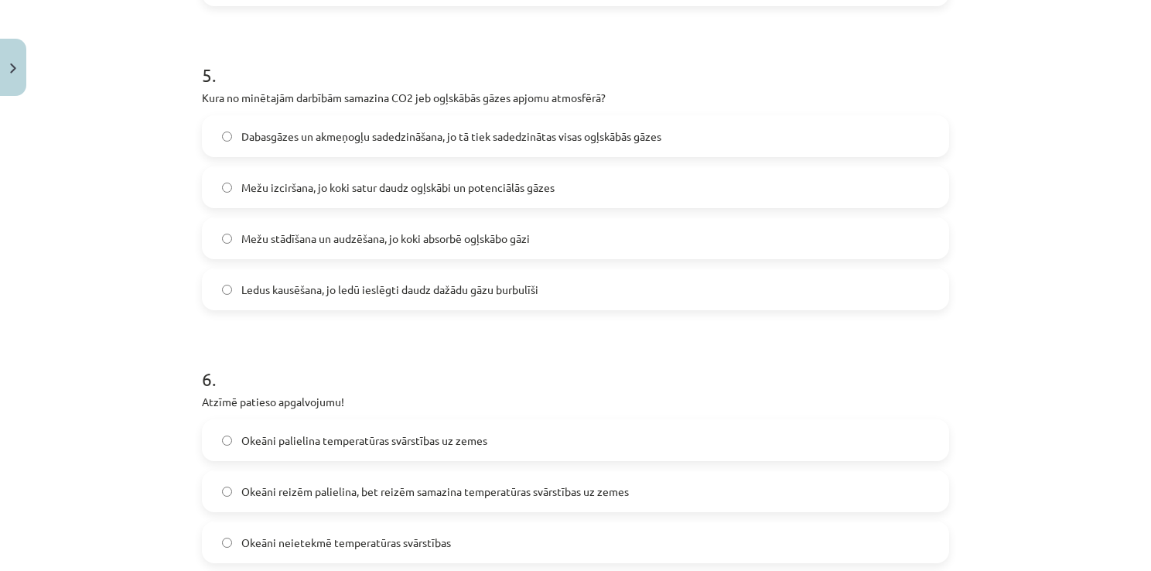
drag, startPoint x: 1157, startPoint y: 370, endPoint x: 1055, endPoint y: 363, distance: 102.3
click at [1055, 363] on div "Mācību tēma: Ģeogrāfijas 8. klases 1. ieskaites mācību materiāls #6 Noslēguma t…" at bounding box center [575, 285] width 1151 height 571
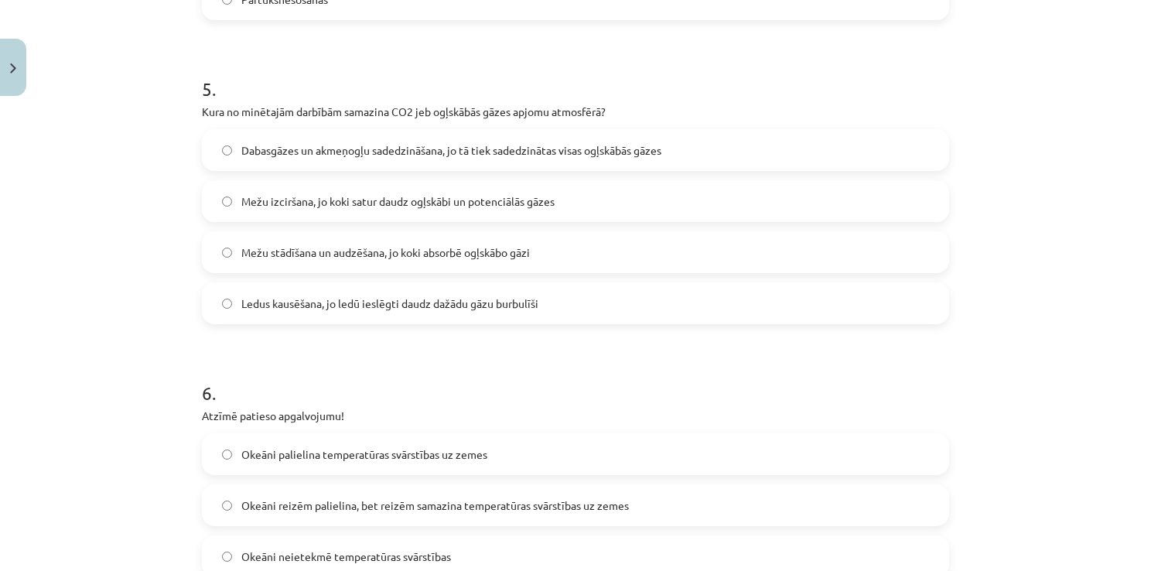
scroll to position [1476, 0]
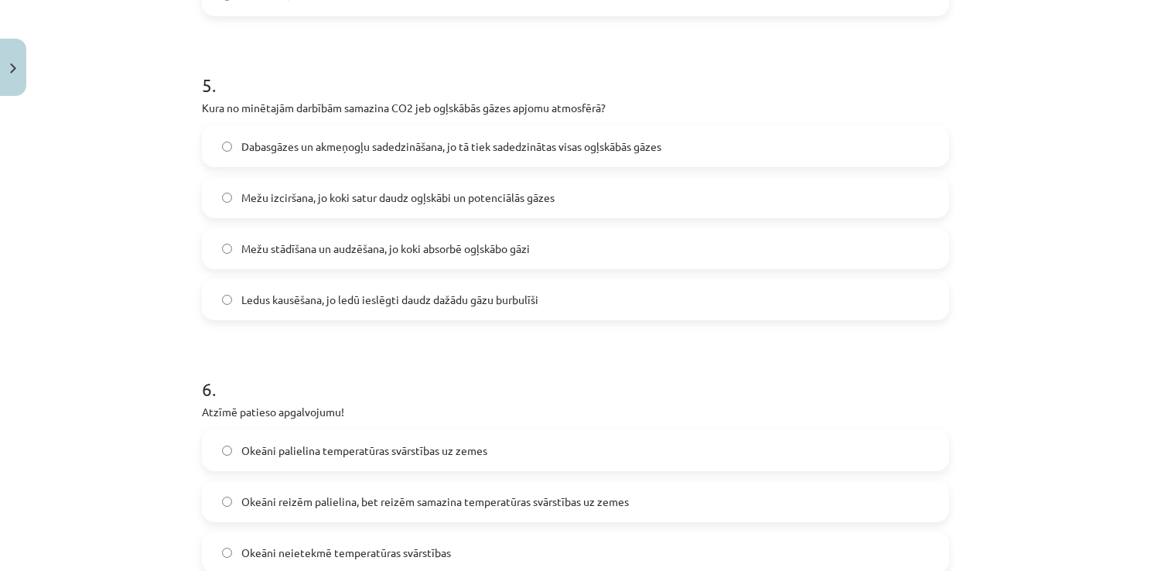
click at [861, 253] on label "Mežu stādīšana un audzēšana, jo koki absorbē ogļskābo gāzi" at bounding box center [575, 248] width 744 height 39
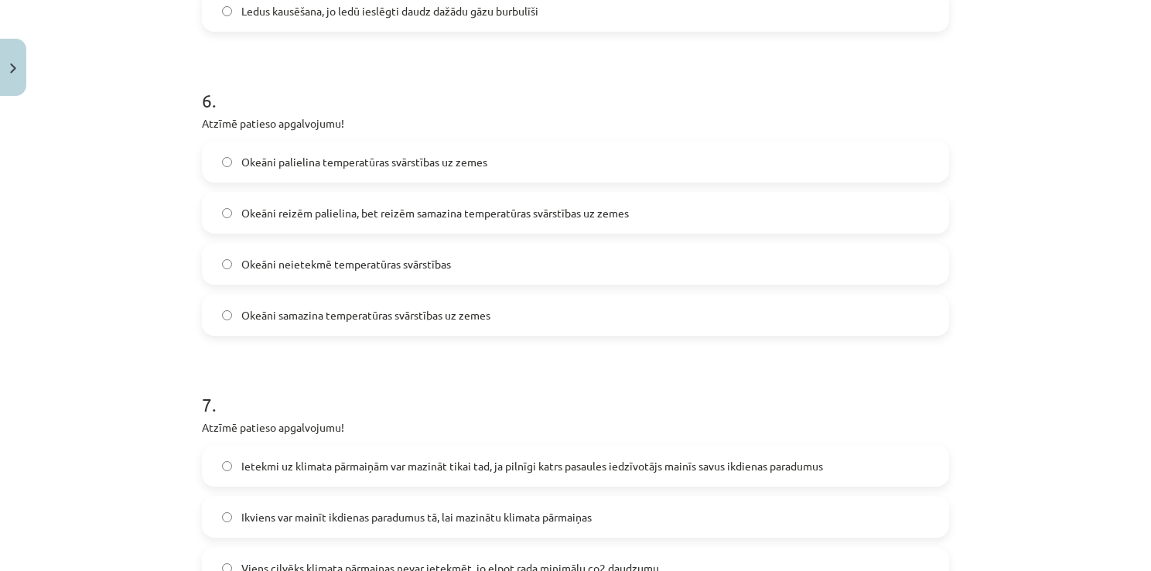
scroll to position [1823, 0]
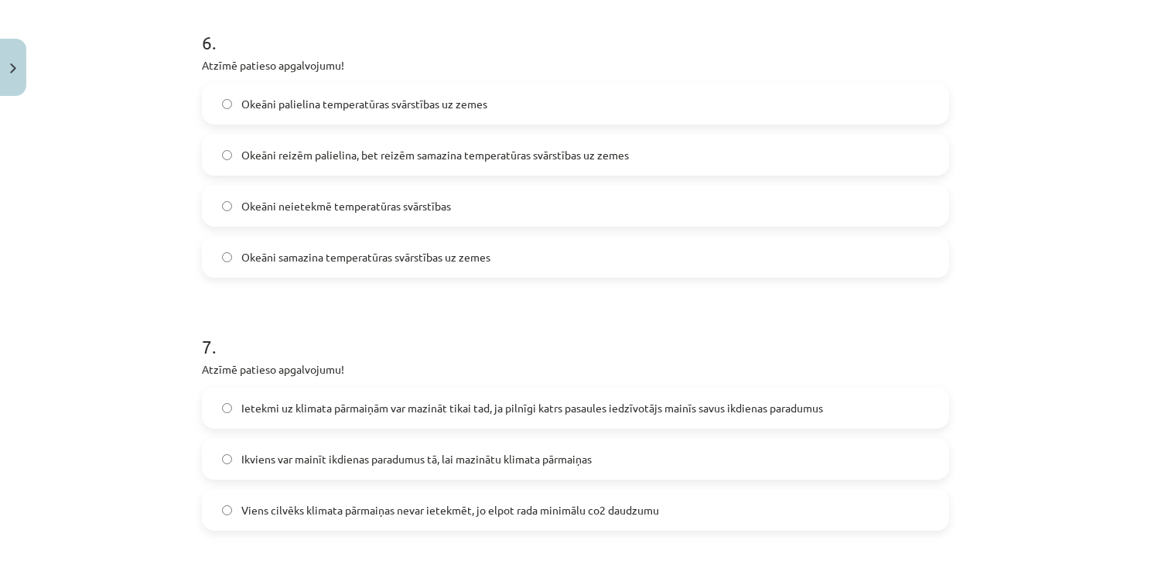
click at [651, 255] on label "Okeāni samazina temperatūras svārstības uz zemes" at bounding box center [575, 256] width 744 height 39
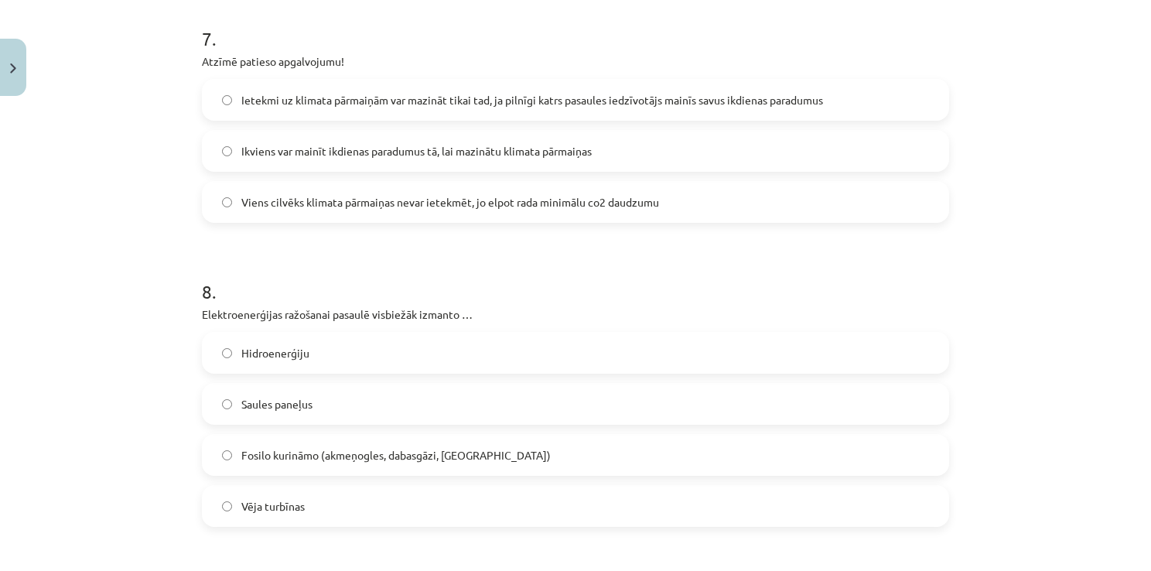
scroll to position [2134, 0]
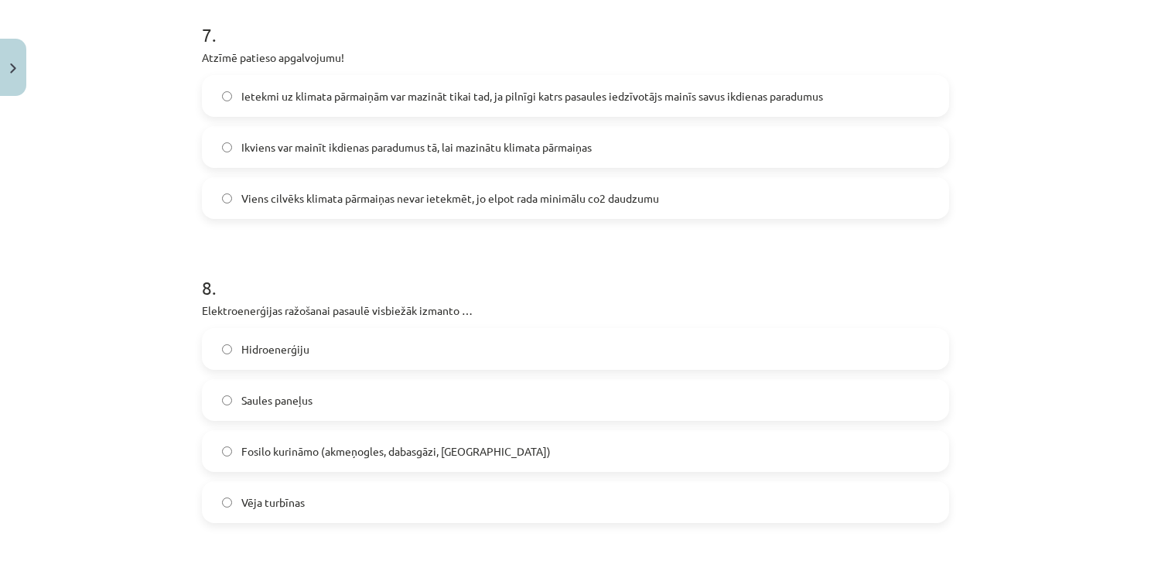
click at [313, 147] on span "Ikviens var mainīt ikdienas paradumus tā, lai mazinātu klimata pārmaiņas" at bounding box center [416, 147] width 350 height 16
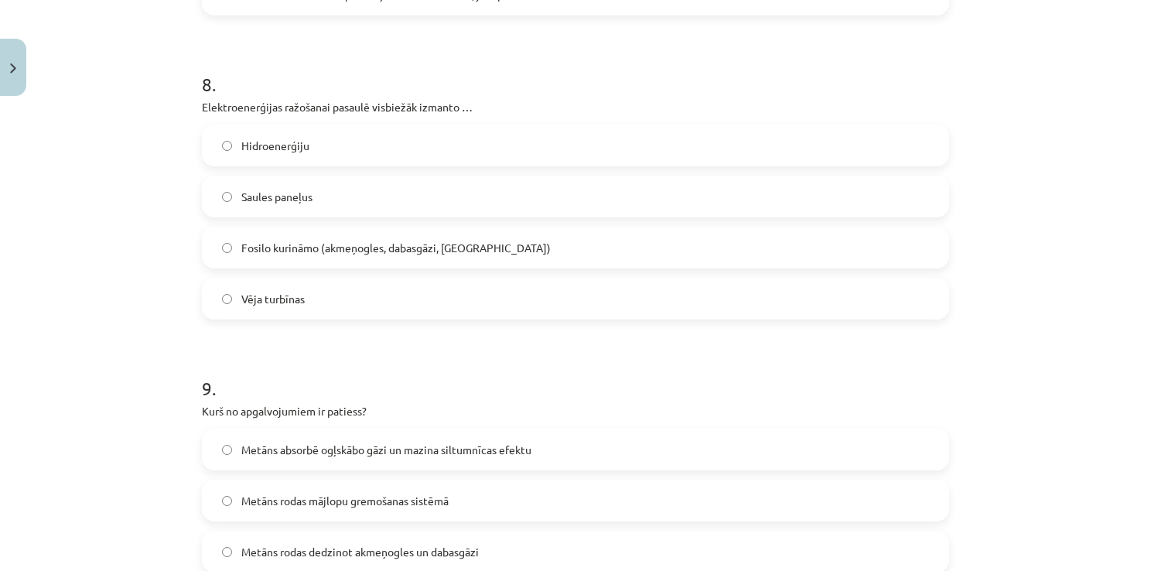
scroll to position [2360, 0]
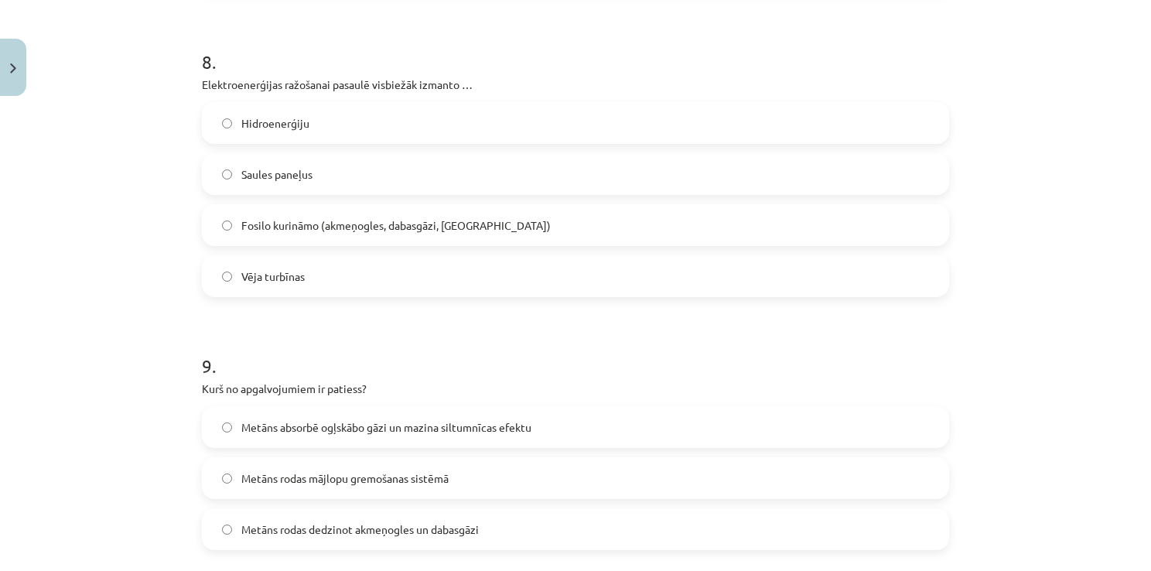
click at [755, 217] on label "Fosilo kurināmo (akmeņogles, dabasgāzi, [GEOGRAPHIC_DATA])" at bounding box center [575, 225] width 744 height 39
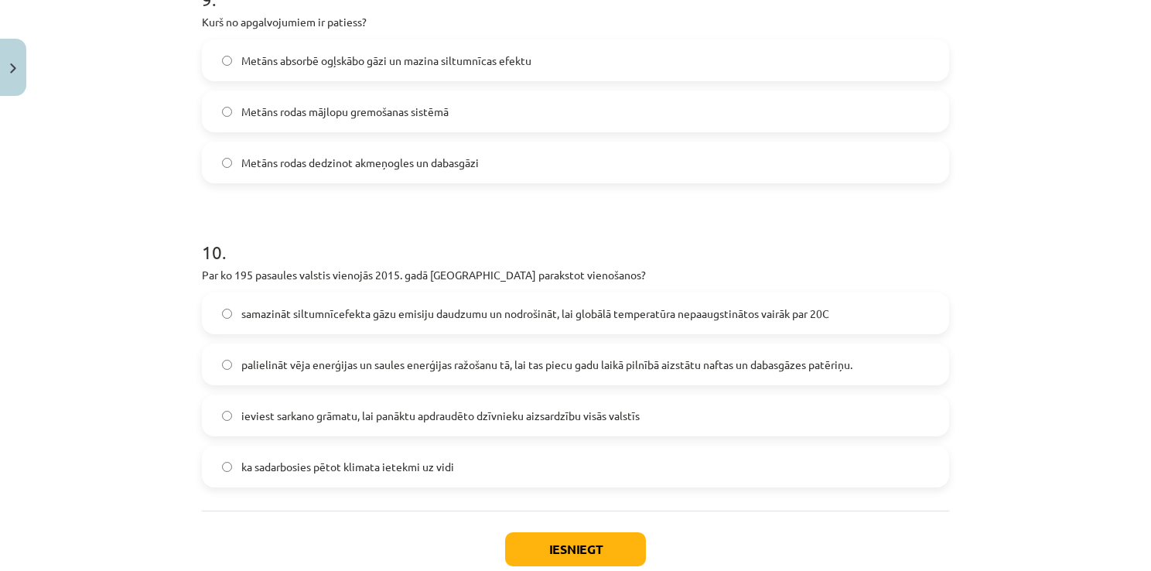
scroll to position [2773, 0]
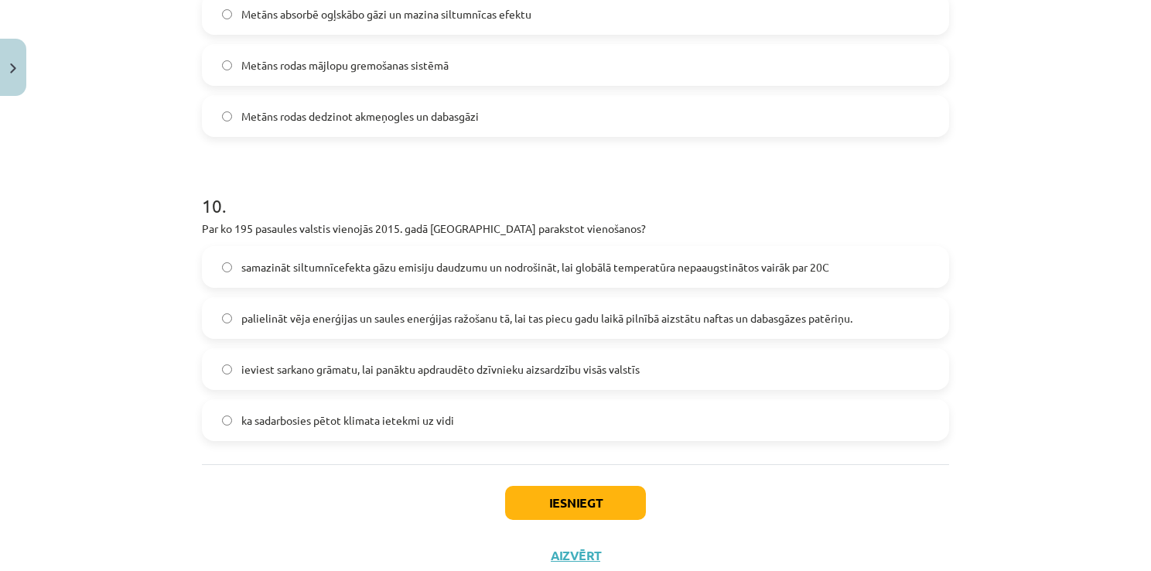
click at [431, 53] on label "Metāns rodas mājlopu gremošanas sistēmā" at bounding box center [575, 65] width 744 height 39
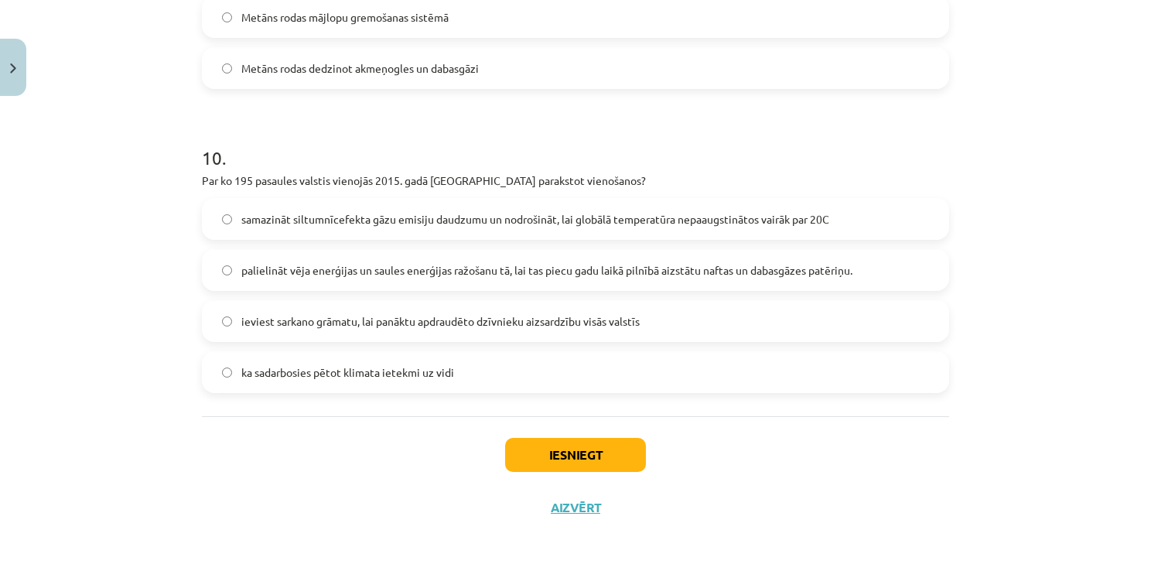
click at [449, 215] on span "samazināt siltumnīcefekta gāzu emisiju daudzumu un nodrošināt, lai globālā temp…" at bounding box center [535, 219] width 588 height 16
click at [563, 469] on button "Iesniegt" at bounding box center [575, 455] width 141 height 34
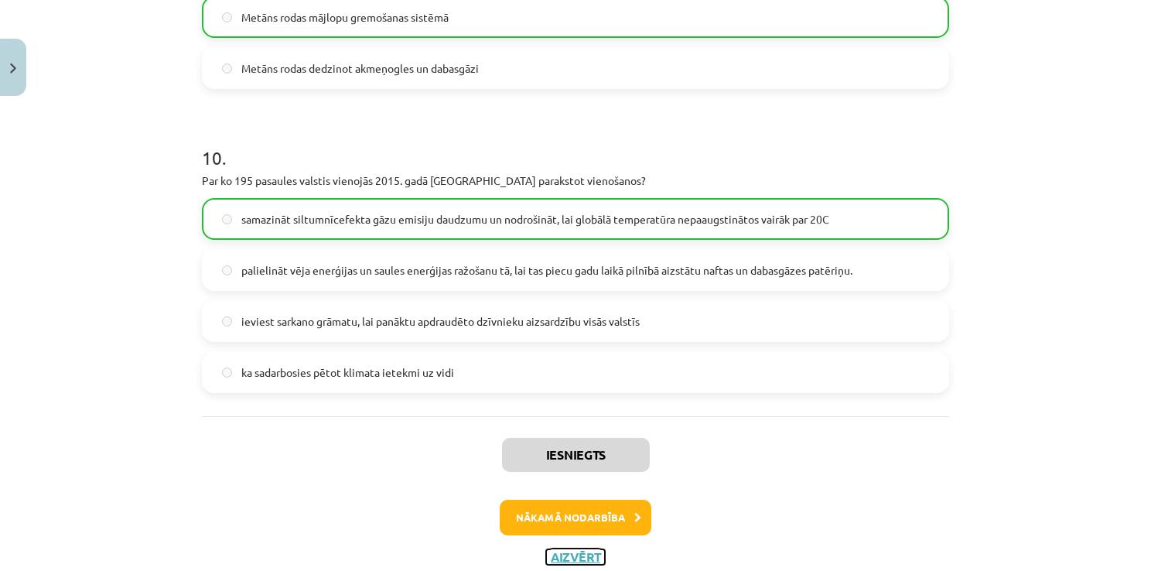
click at [577, 558] on button "Aizvērt" at bounding box center [575, 556] width 59 height 15
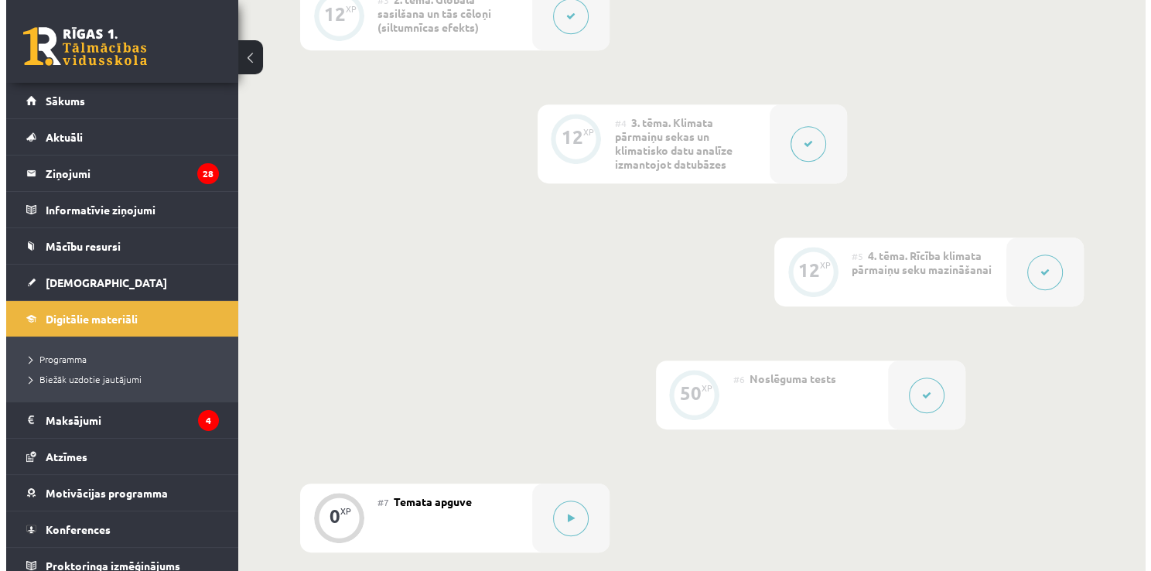
scroll to position [986, 0]
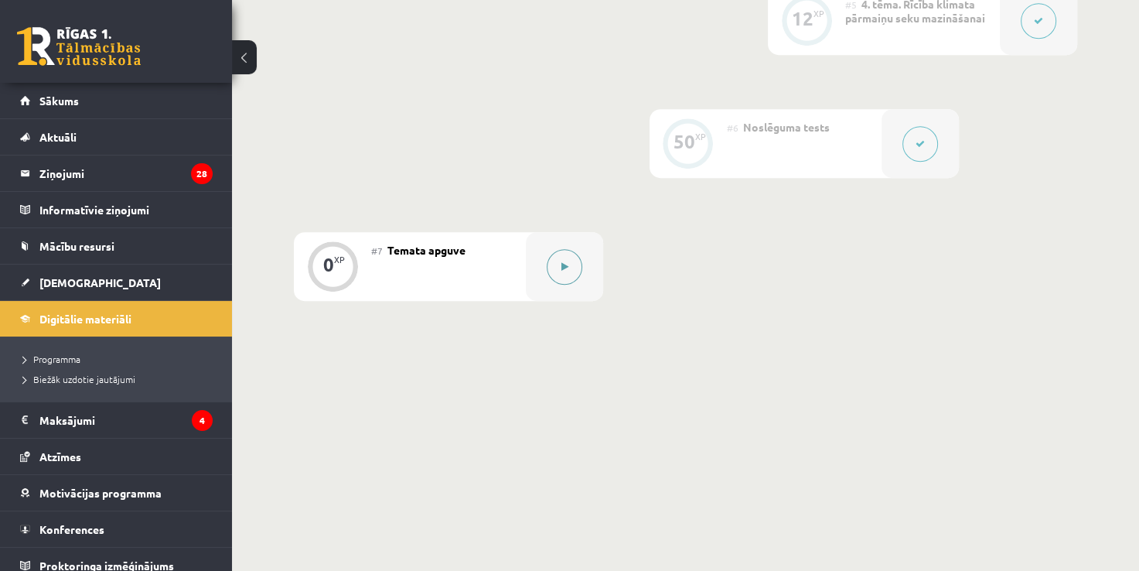
click at [578, 274] on button at bounding box center [565, 267] width 36 height 36
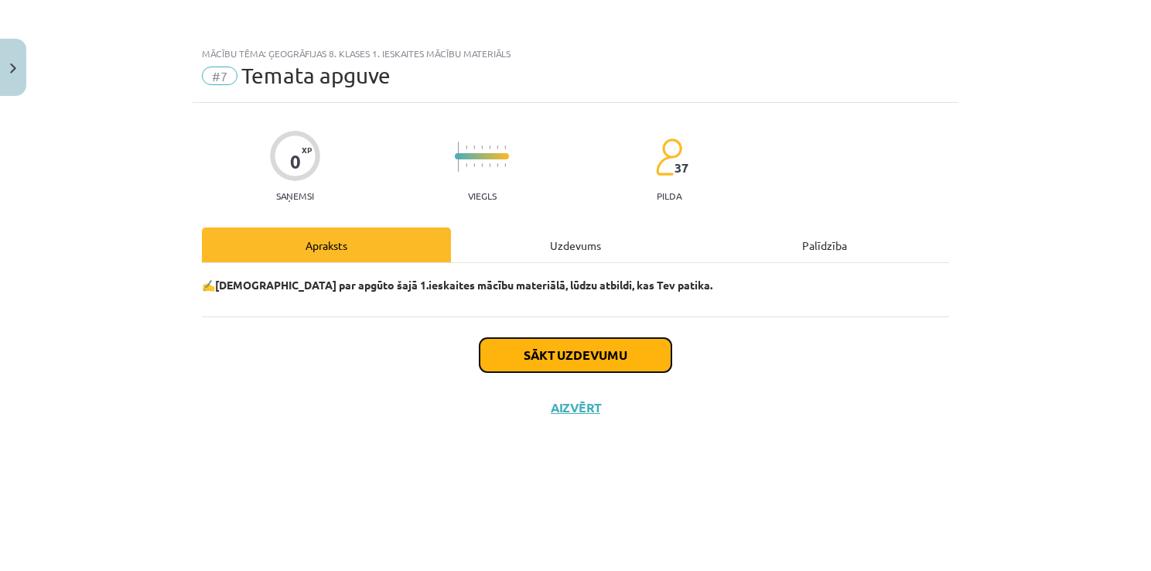
click at [593, 370] on button "Sākt uzdevumu" at bounding box center [575, 355] width 192 height 34
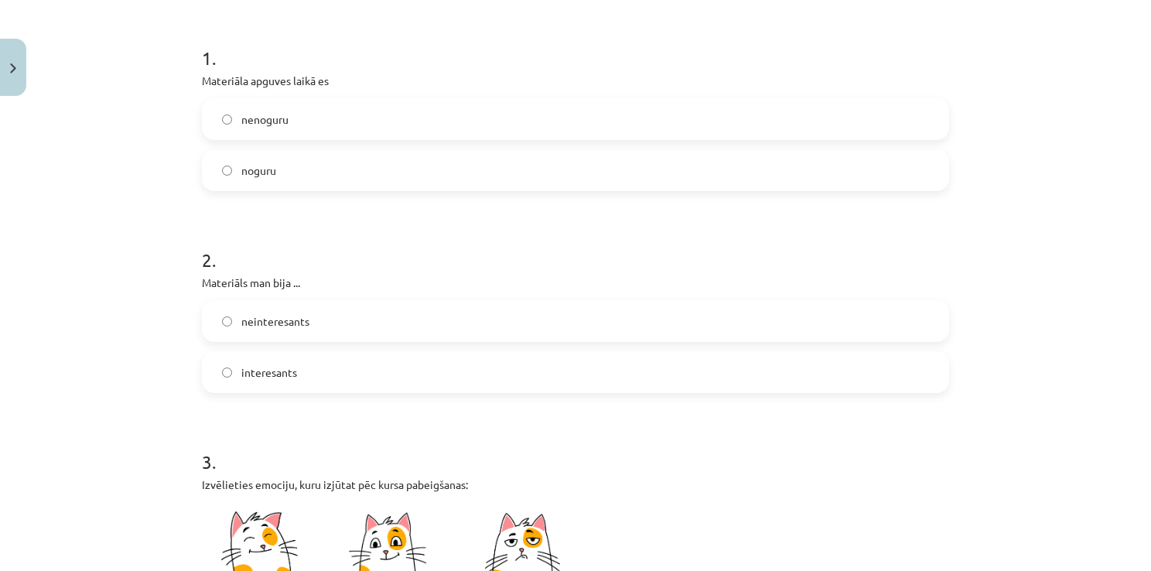
scroll to position [309, 0]
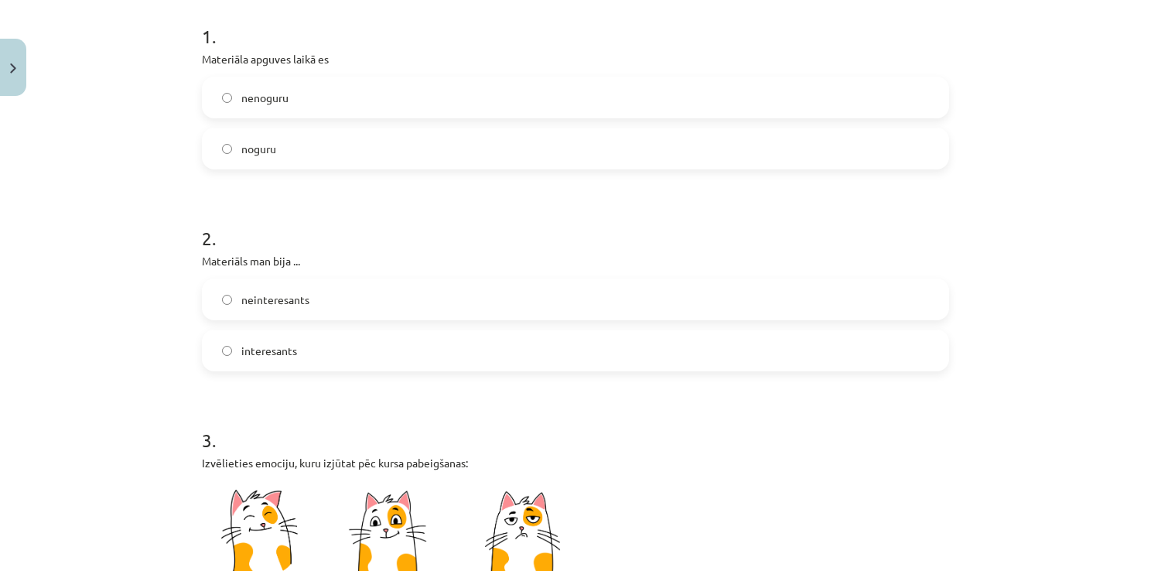
click at [425, 131] on label "noguru" at bounding box center [575, 148] width 744 height 39
click at [369, 352] on label "interesants" at bounding box center [575, 350] width 744 height 39
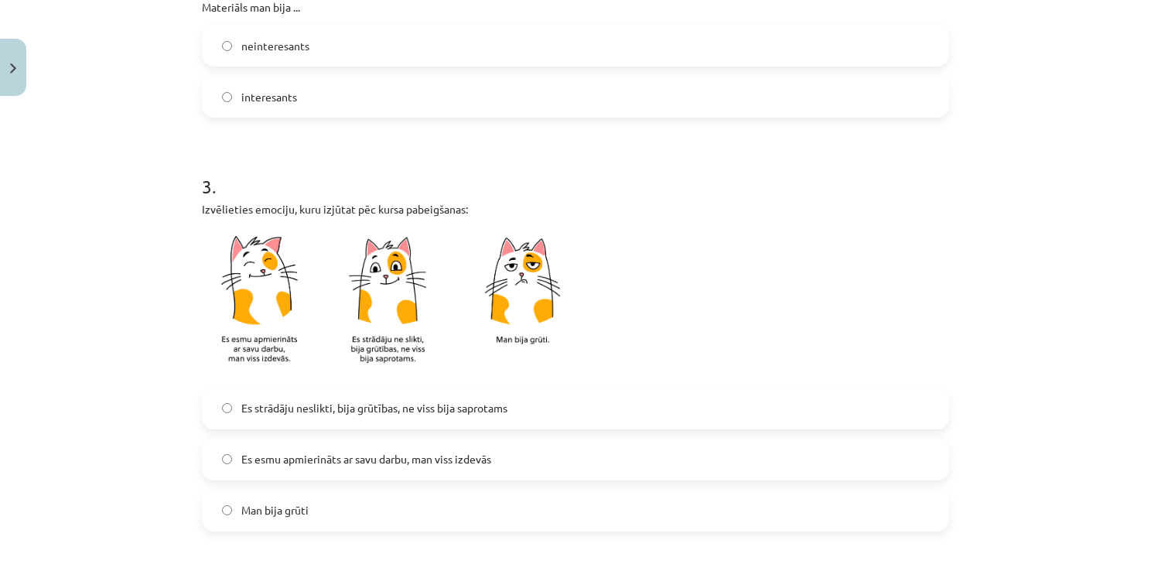
scroll to position [578, 0]
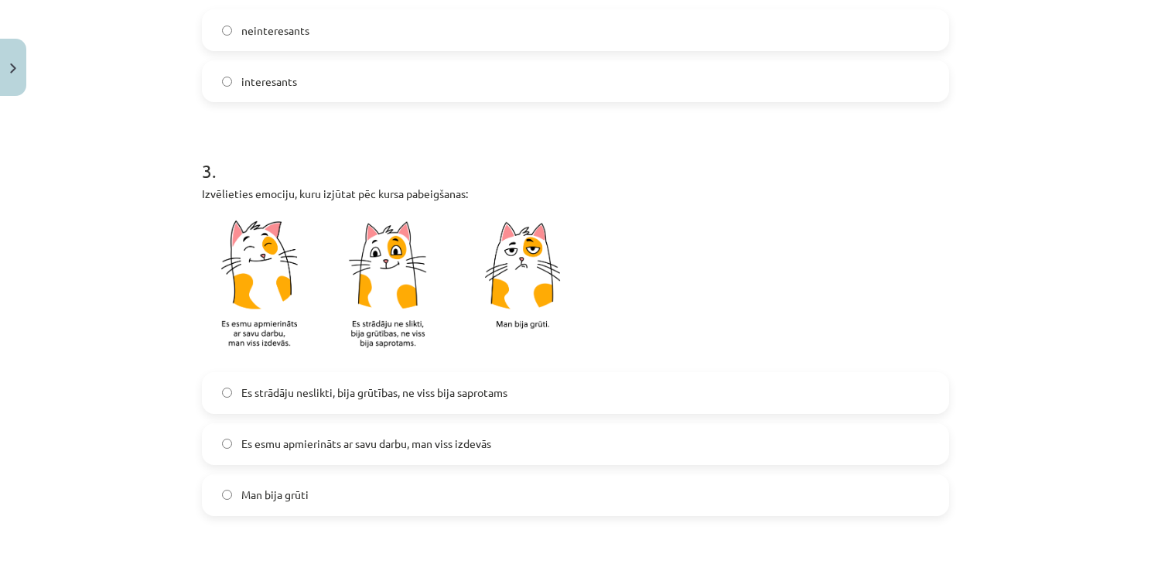
click at [520, 5] on div "2 . Materiāls man bija ... neinteresants interesants" at bounding box center [575, 16] width 747 height 171
click at [520, 12] on label "neinteresants" at bounding box center [575, 30] width 744 height 39
click at [343, 398] on span "Es strādāju neslikti, bija grūtības, ne viss bija saprotams" at bounding box center [374, 392] width 266 height 16
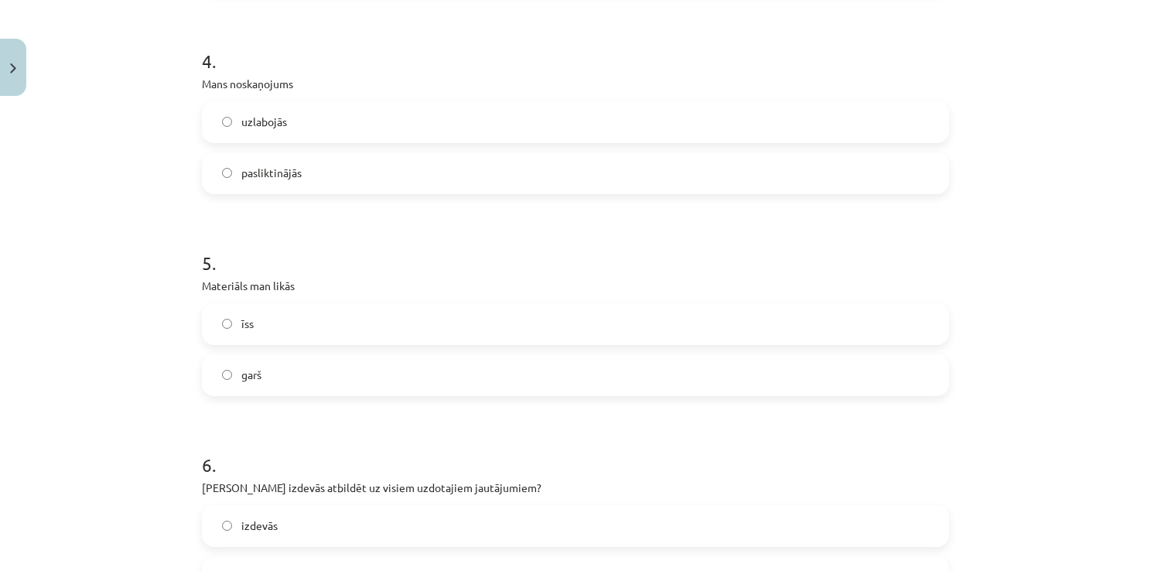
scroll to position [1104, 0]
click at [297, 128] on label "uzlabojās" at bounding box center [575, 120] width 744 height 39
click at [287, 376] on label "garš" at bounding box center [575, 372] width 744 height 39
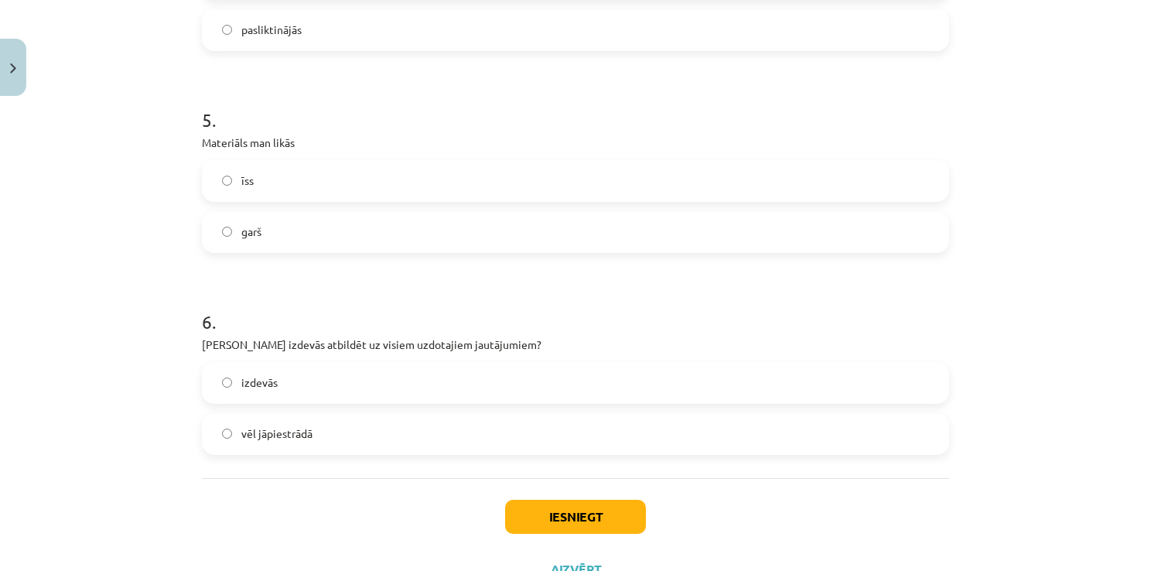
scroll to position [1307, 0]
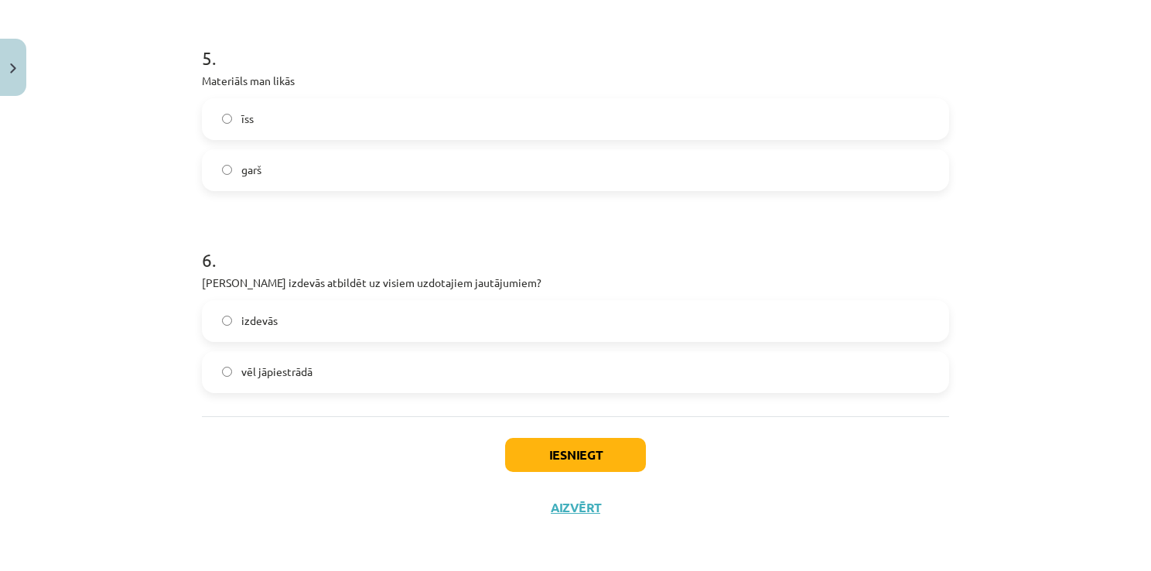
click at [353, 385] on label "vēl jāpiestrādā" at bounding box center [575, 372] width 744 height 39
click at [578, 447] on button "Iesniegt" at bounding box center [575, 455] width 141 height 34
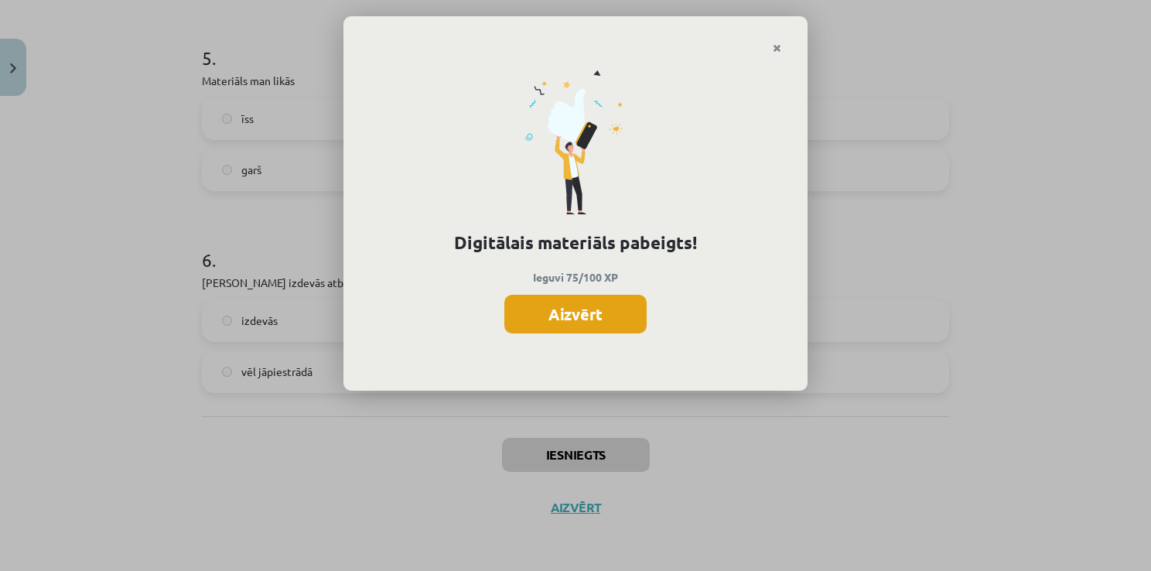
click at [565, 311] on button "Aizvērt" at bounding box center [575, 314] width 142 height 39
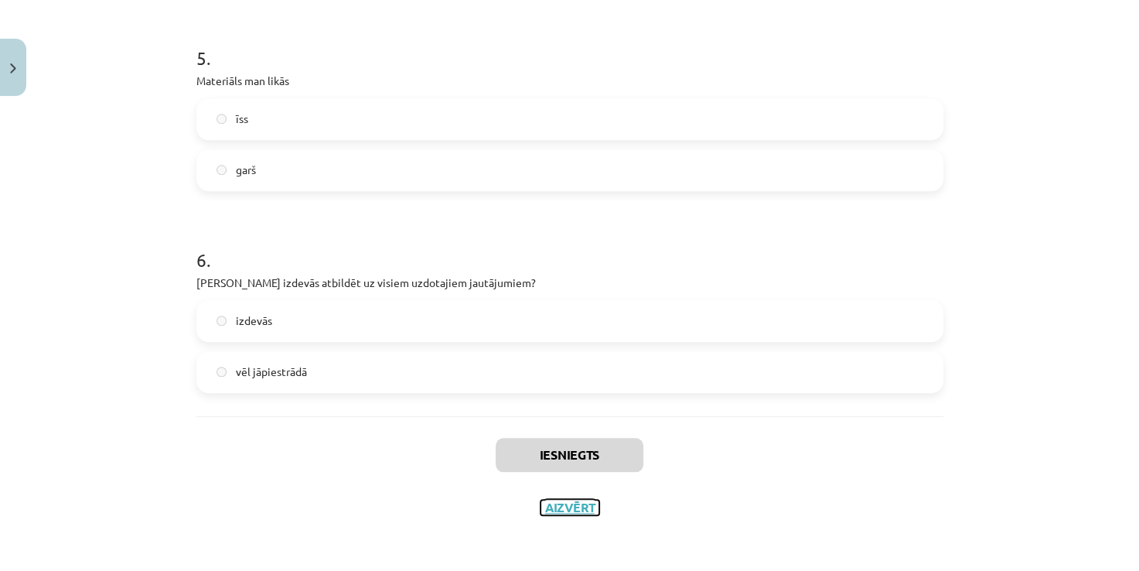
click at [566, 506] on button "Aizvērt" at bounding box center [569, 507] width 59 height 15
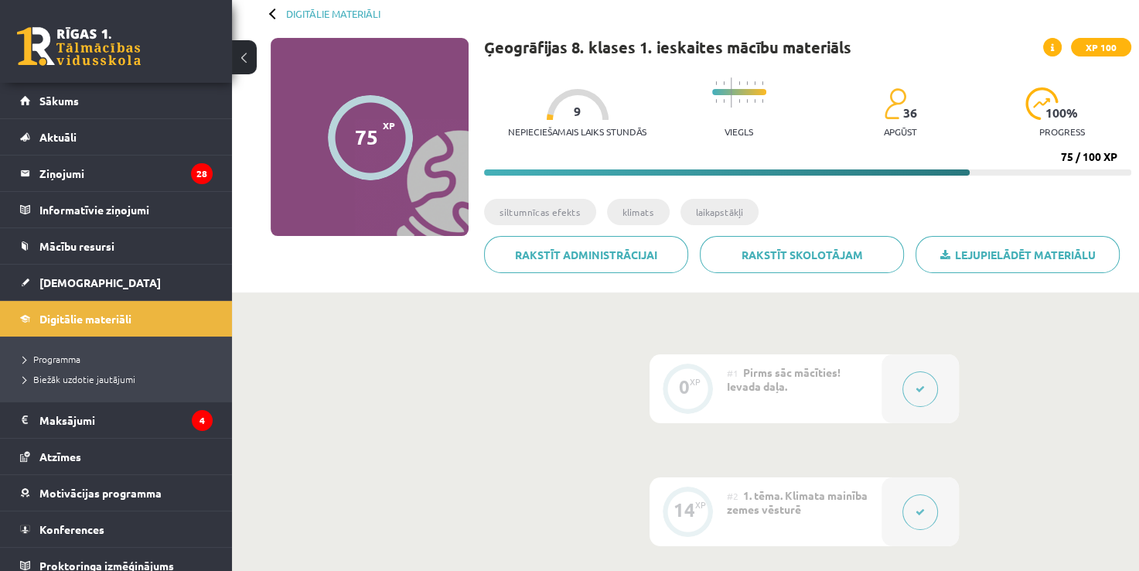
scroll to position [0, 0]
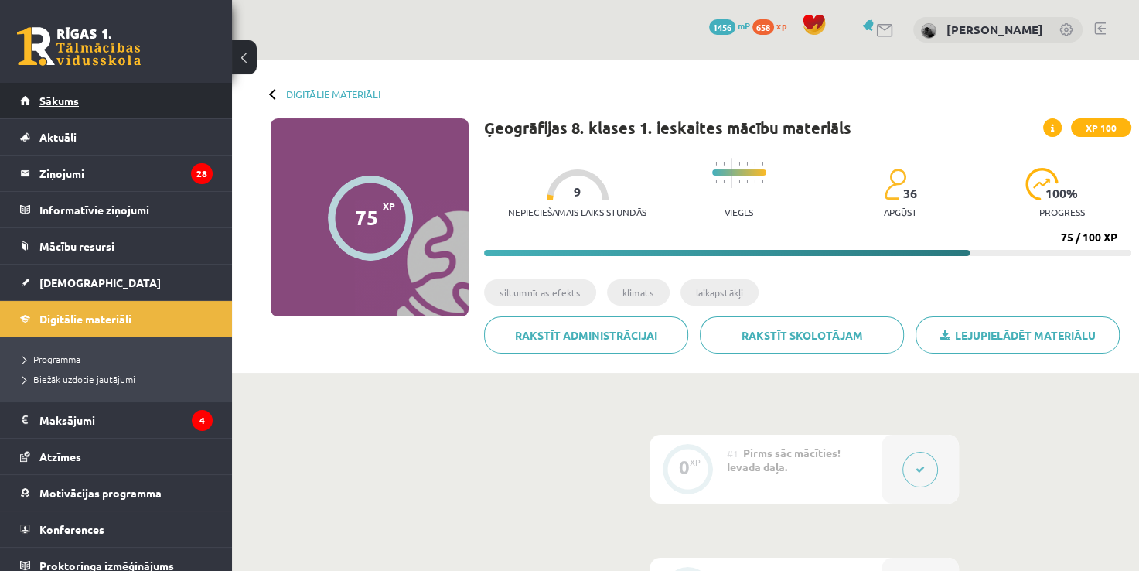
click at [155, 94] on link "Sākums" at bounding box center [116, 101] width 193 height 36
